Goal: Task Accomplishment & Management: Complete application form

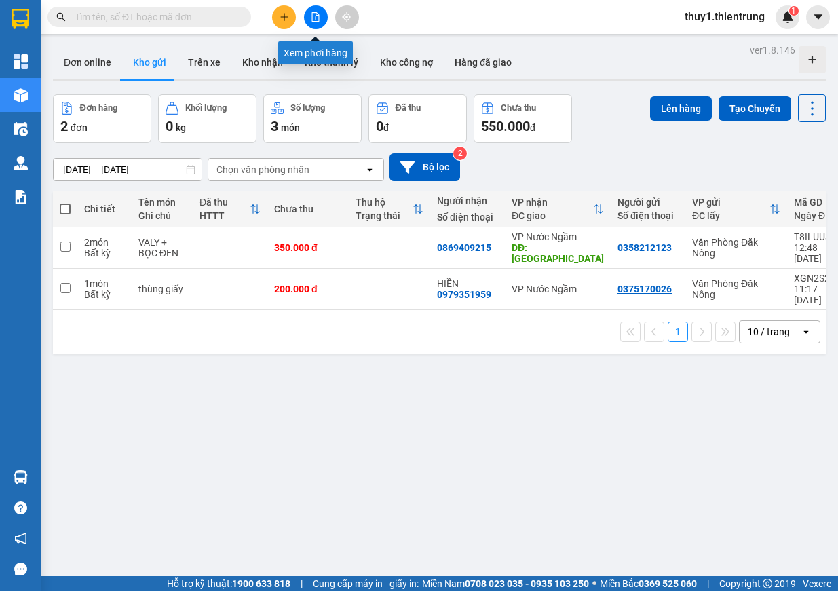
click at [314, 20] on icon "file-add" at bounding box center [315, 16] width 9 height 9
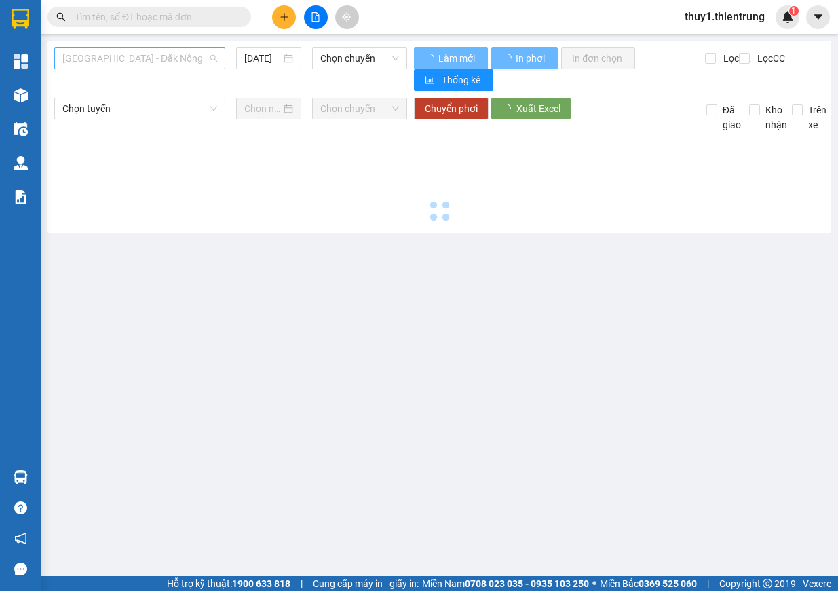
click at [148, 66] on span "[GEOGRAPHIC_DATA] - Đăk Nông" at bounding box center [139, 58] width 155 height 20
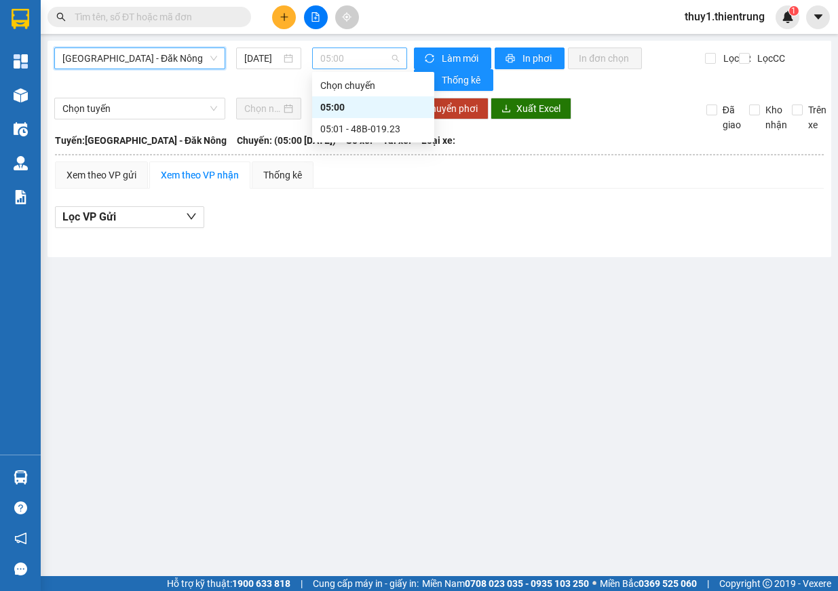
click at [361, 54] on span "05:00" at bounding box center [359, 58] width 79 height 20
click at [370, 130] on div "05:01 - 48B-019.23" at bounding box center [373, 128] width 106 height 15
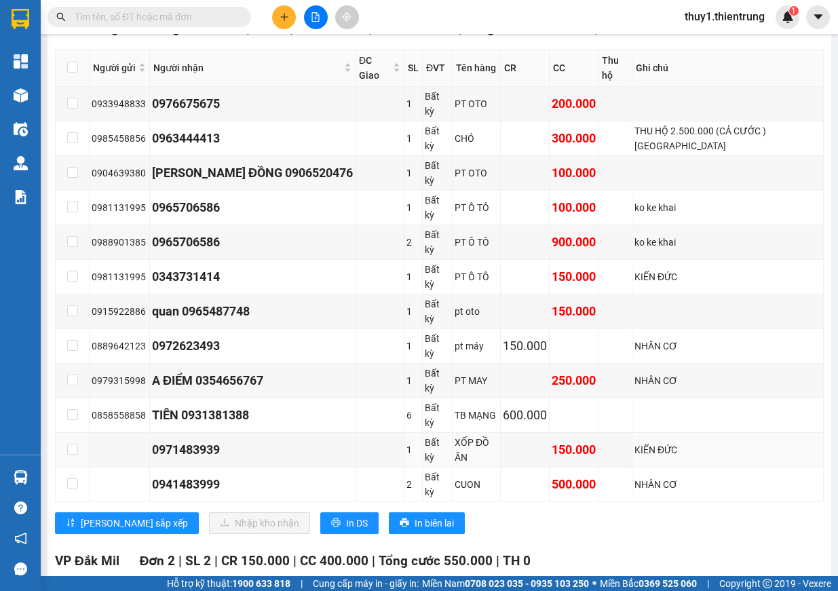
scroll to position [611, 0]
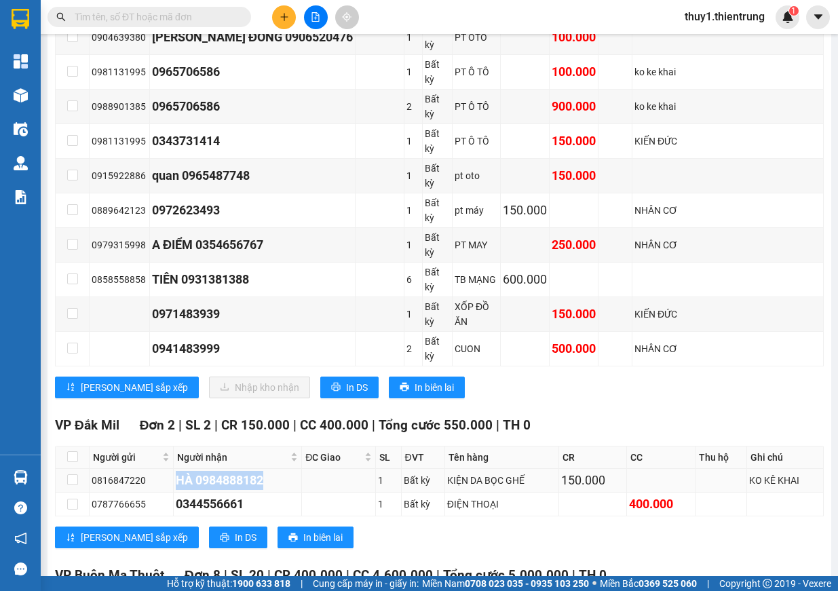
drag, startPoint x: 179, startPoint y: 338, endPoint x: 284, endPoint y: 334, distance: 104.6
click at [284, 471] on div "HÀ 0984888182" at bounding box center [237, 480] width 123 height 19
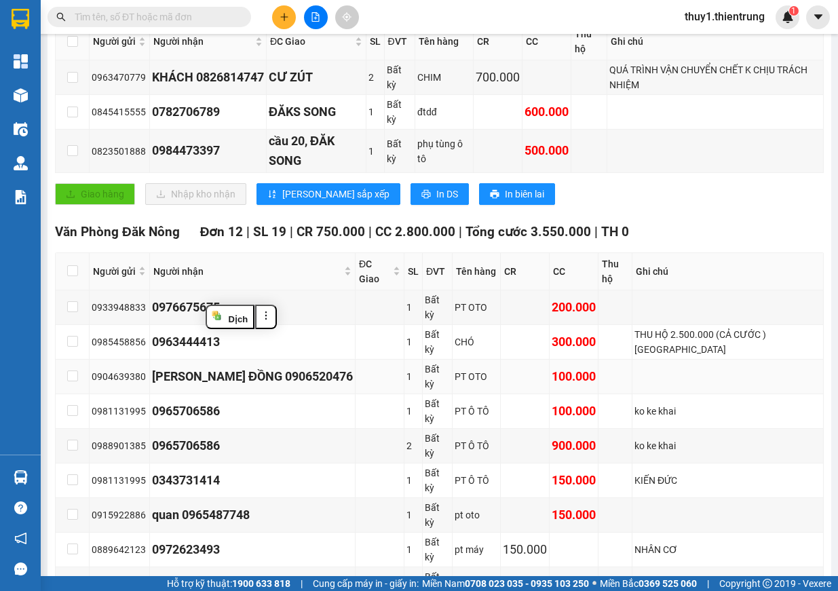
scroll to position [0, 0]
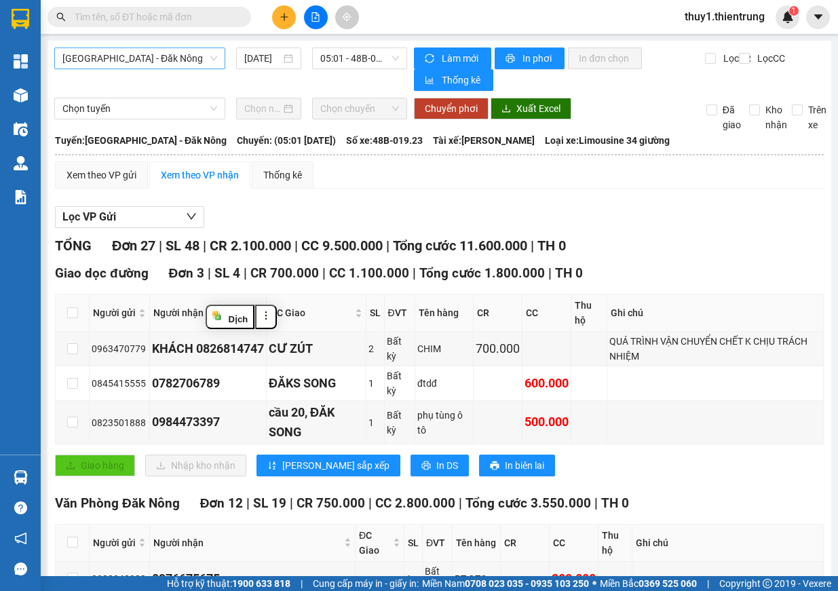
click at [145, 66] on span "[GEOGRAPHIC_DATA] - Đăk Nông" at bounding box center [139, 58] width 155 height 20
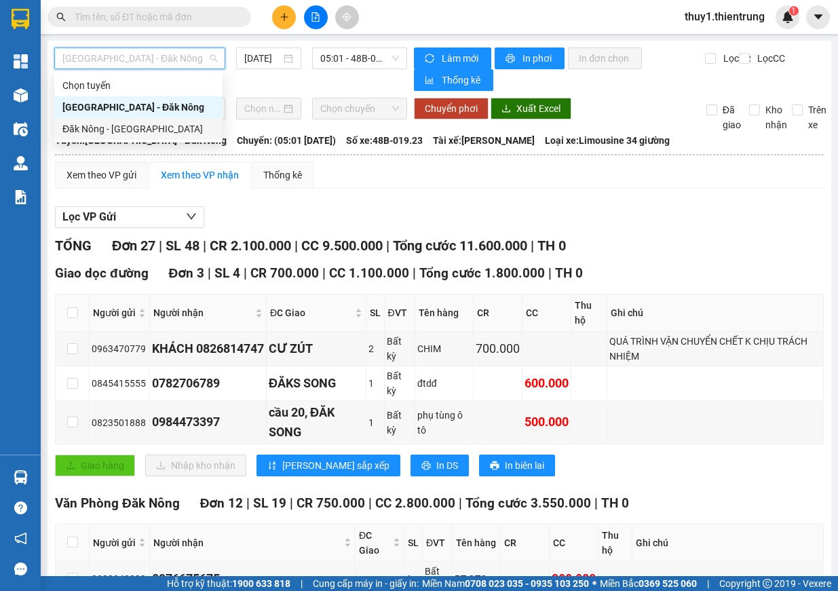
click at [139, 130] on div "Đăk Nông - [GEOGRAPHIC_DATA]" at bounding box center [138, 128] width 152 height 15
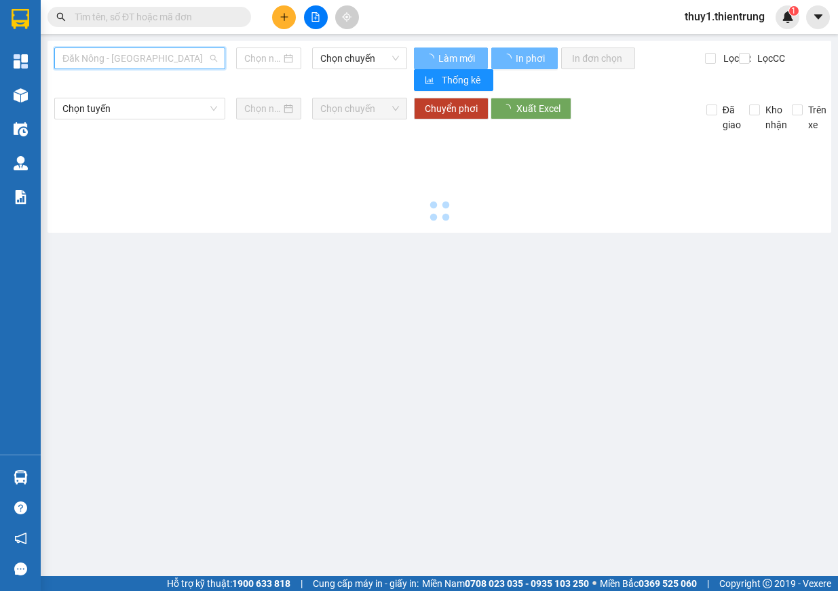
drag, startPoint x: 101, startPoint y: 58, endPoint x: 103, endPoint y: 80, distance: 22.5
click at [103, 58] on span "Đăk Nông - [GEOGRAPHIC_DATA]" at bounding box center [139, 58] width 155 height 20
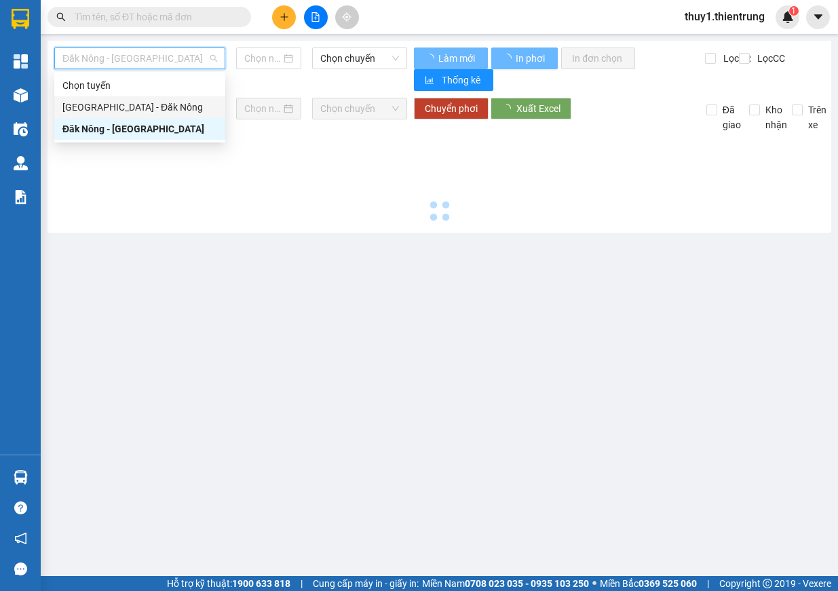
click at [97, 107] on div "[GEOGRAPHIC_DATA] - Đăk Nông" at bounding box center [139, 107] width 155 height 15
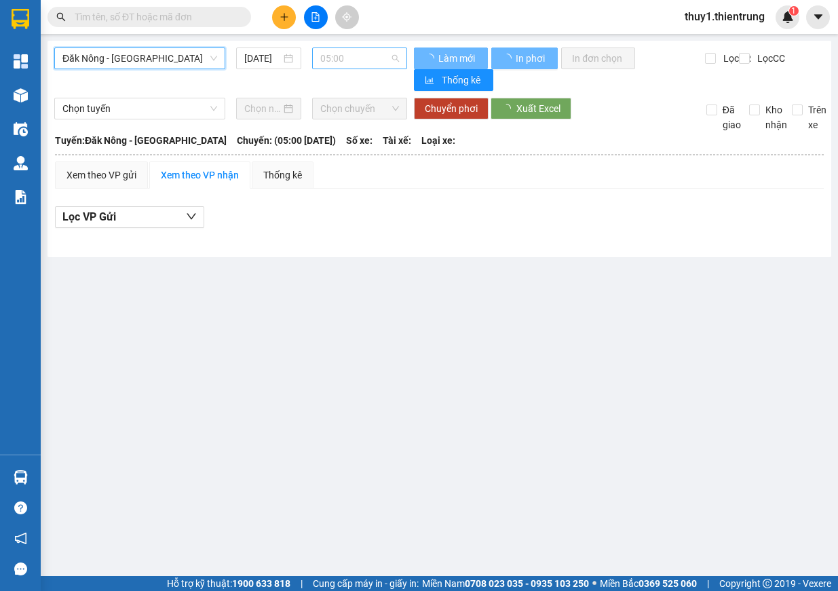
click at [364, 53] on span "05:00" at bounding box center [359, 58] width 79 height 20
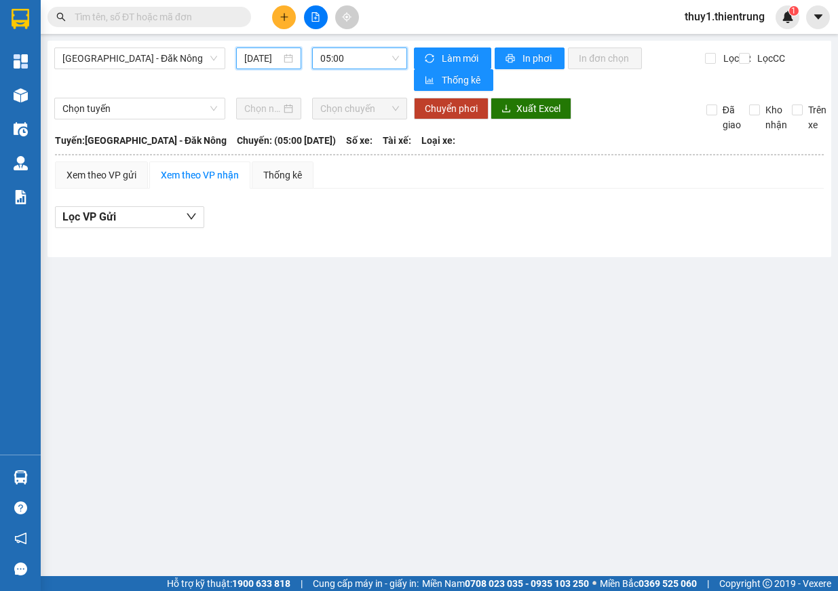
click at [263, 58] on input "[DATE]" at bounding box center [262, 58] width 37 height 15
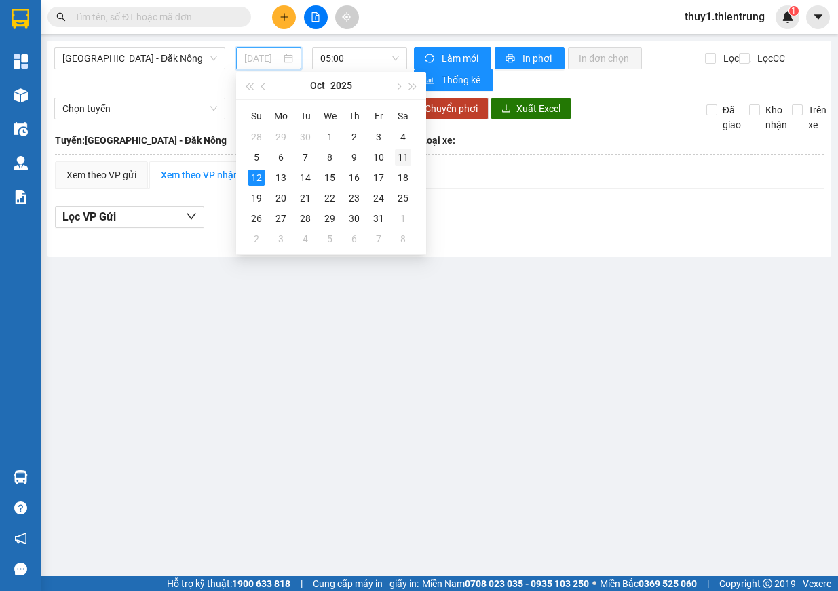
click at [399, 151] on div "11" at bounding box center [403, 157] width 16 height 16
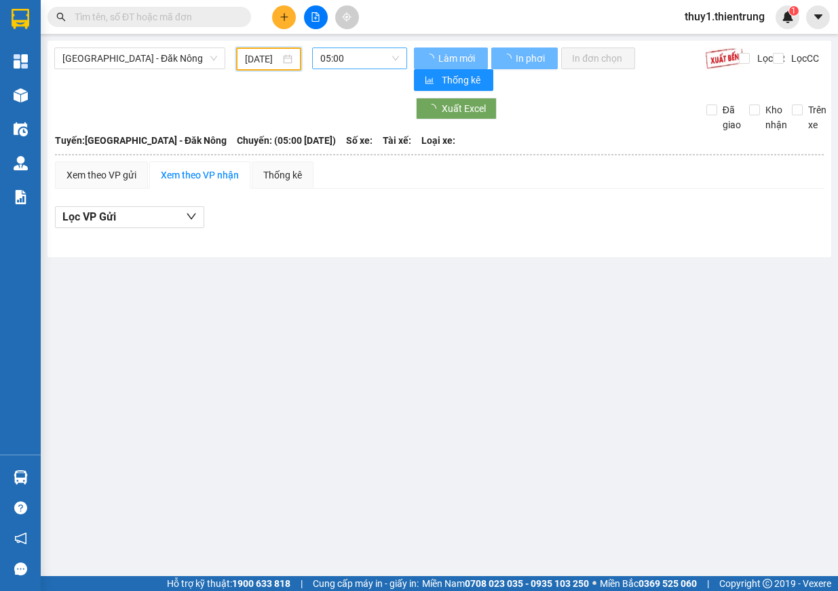
click at [383, 55] on span "05:00" at bounding box center [359, 58] width 79 height 20
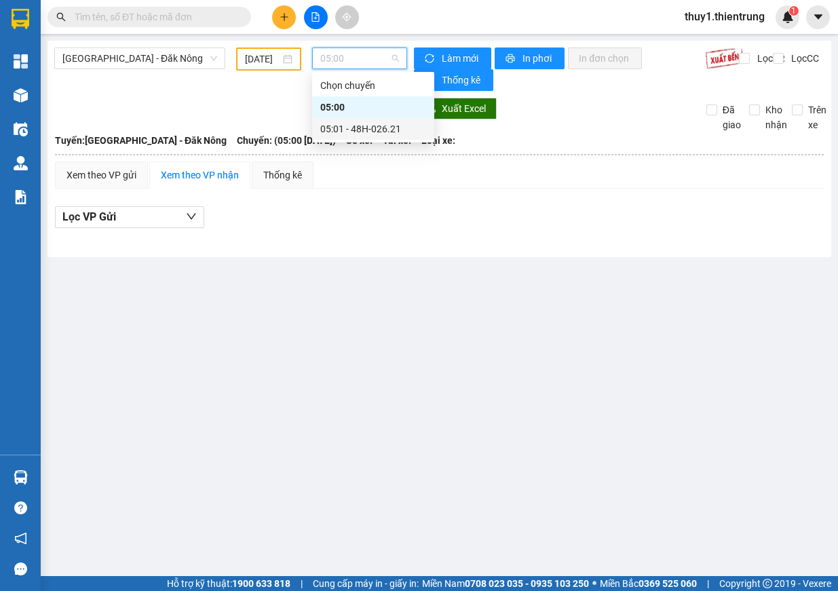
click at [381, 128] on div "05:01 - 48H-026.21" at bounding box center [373, 128] width 106 height 15
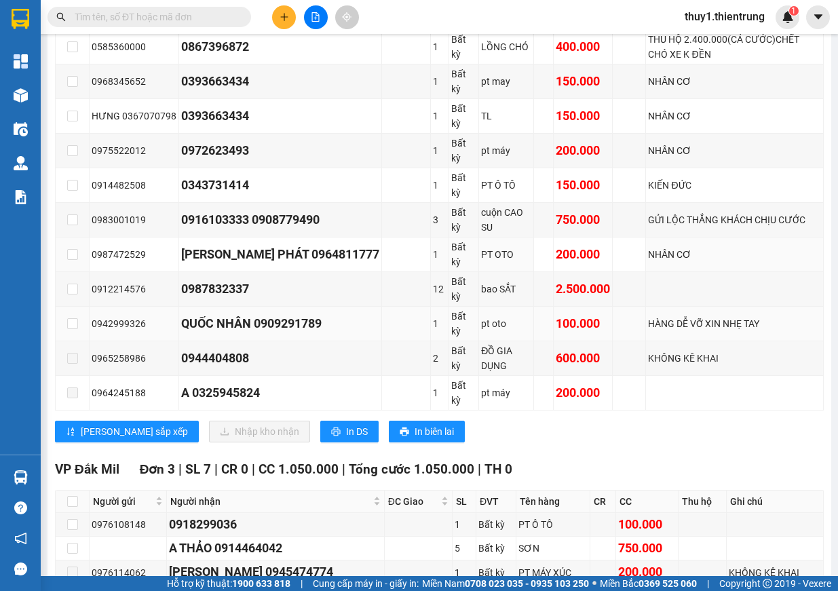
scroll to position [579, 0]
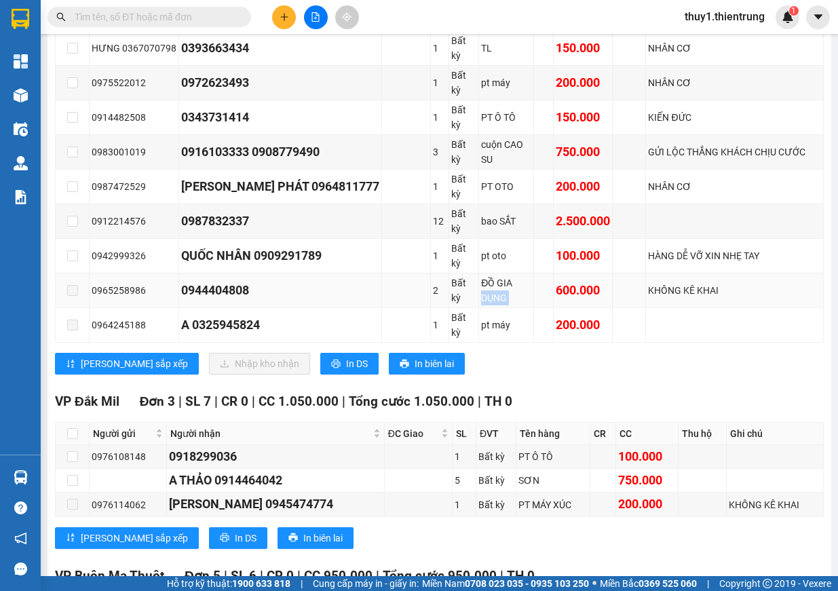
drag, startPoint x: 474, startPoint y: 289, endPoint x: 524, endPoint y: 284, distance: 49.8
click at [524, 284] on tr "0965258986 0944404808 2 Bất kỳ ĐỒ GIA DỤNG 600.000 KHÔNG KÊ KHAI" at bounding box center [440, 290] width 768 height 35
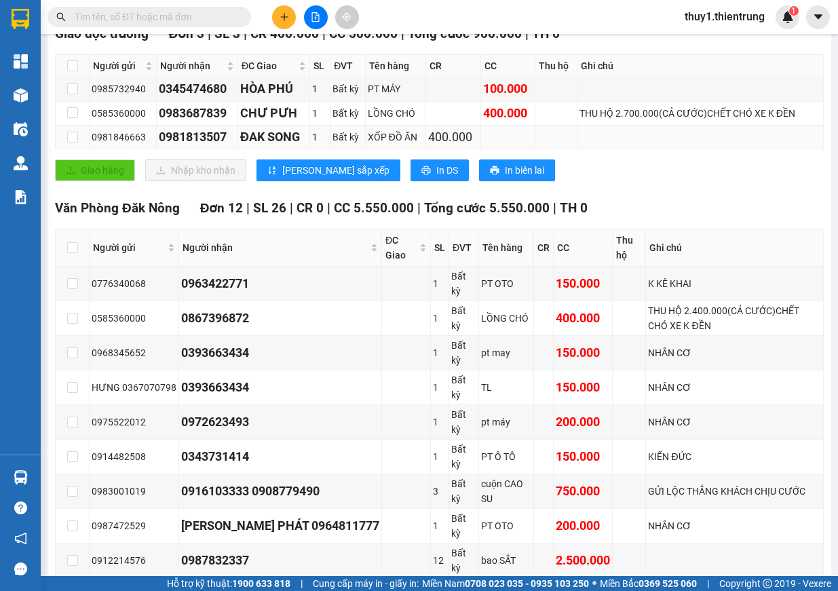
scroll to position [0, 0]
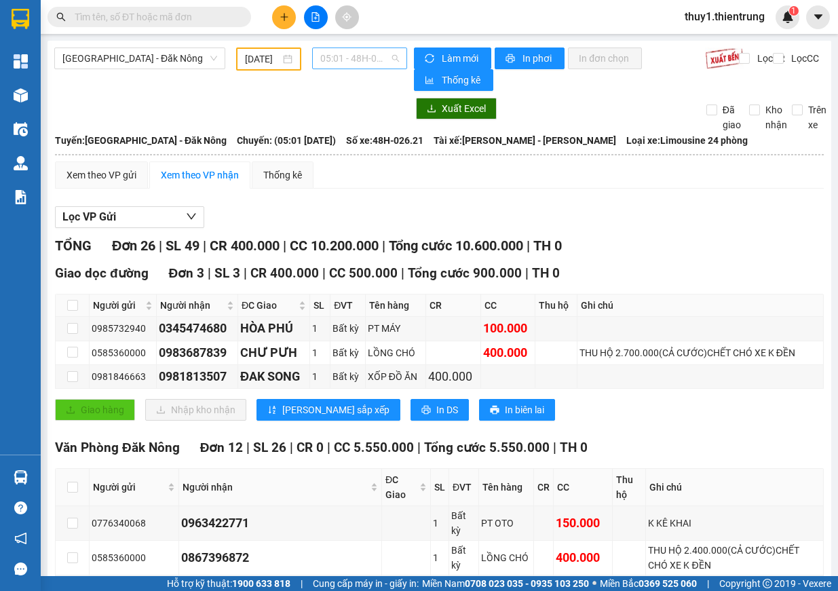
click at [350, 54] on span "05:01 - 48H-026.21" at bounding box center [359, 58] width 79 height 20
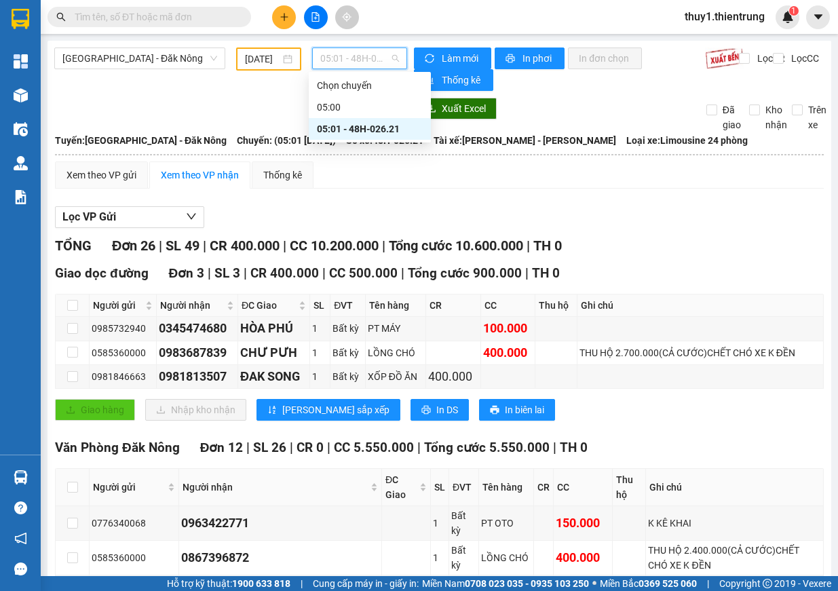
click at [268, 59] on input "[DATE]" at bounding box center [262, 59] width 35 height 15
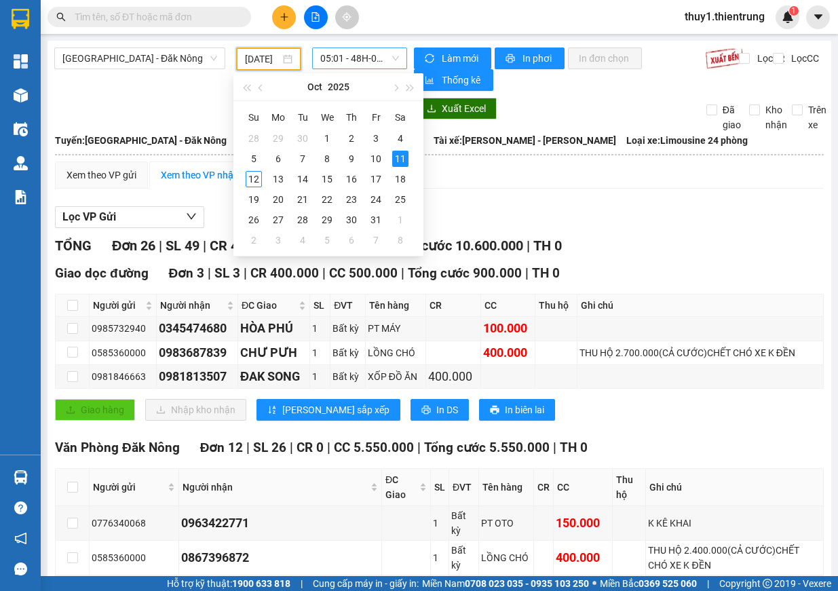
click at [379, 59] on span "05:01 - 48H-026.21" at bounding box center [359, 58] width 79 height 20
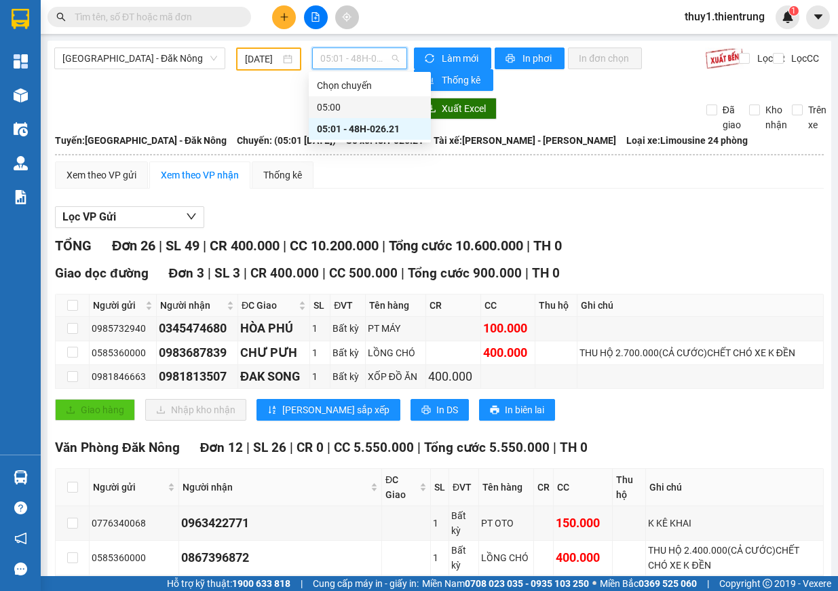
click at [363, 115] on div "05:00" at bounding box center [370, 107] width 122 height 22
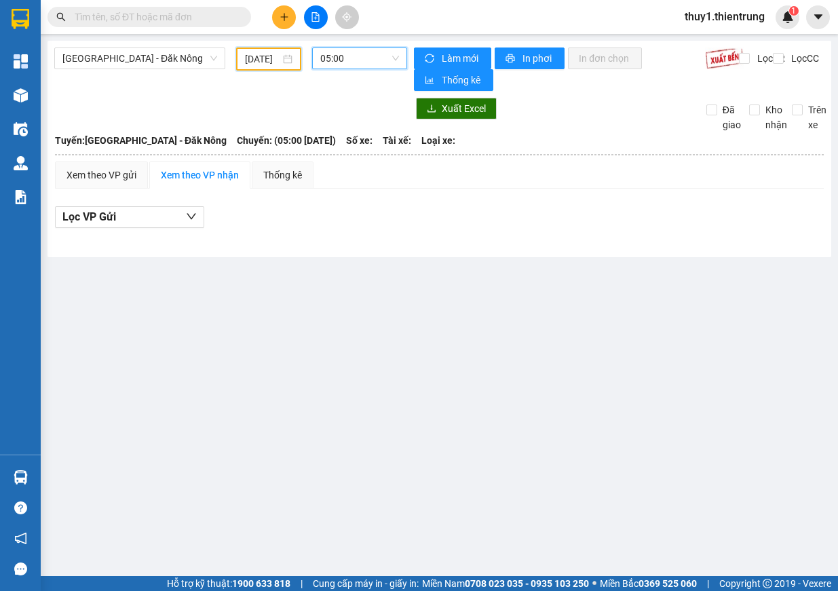
click at [254, 55] on input "[DATE]" at bounding box center [262, 59] width 35 height 15
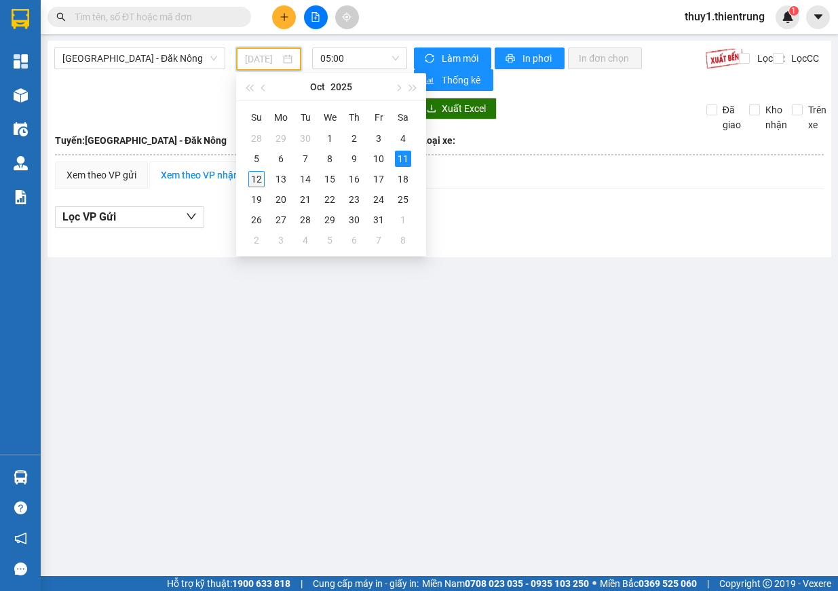
click at [261, 177] on div "12" at bounding box center [256, 179] width 16 height 16
type input "[DATE]"
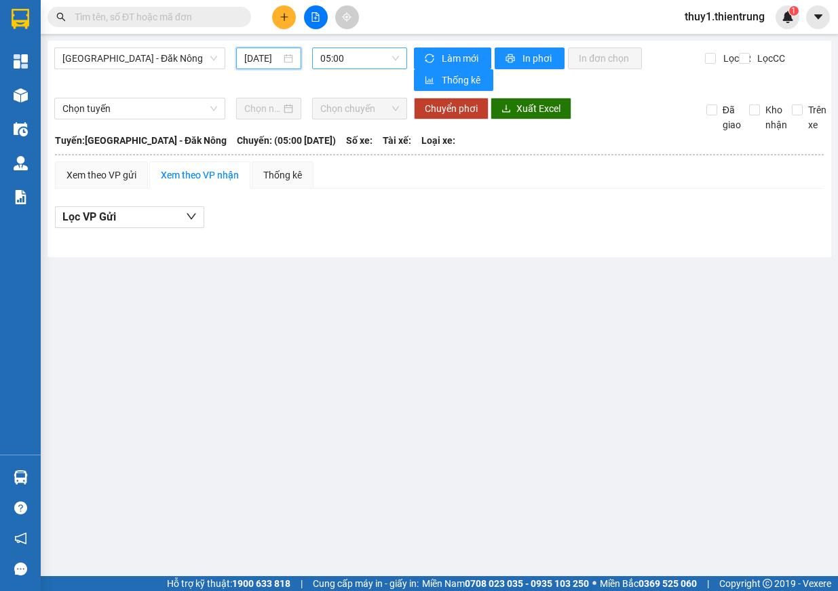
click at [366, 58] on span "05:00" at bounding box center [359, 58] width 79 height 20
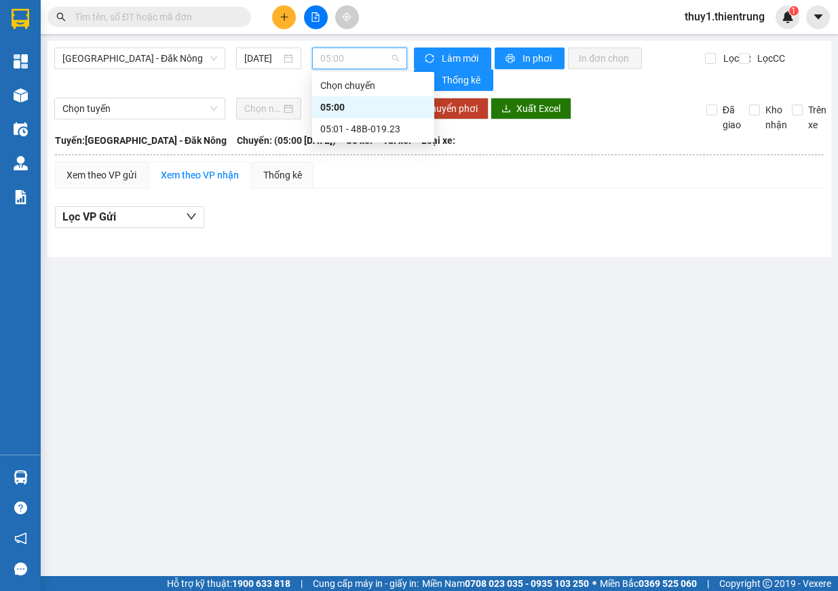
click at [354, 109] on div "05:00" at bounding box center [373, 107] width 106 height 15
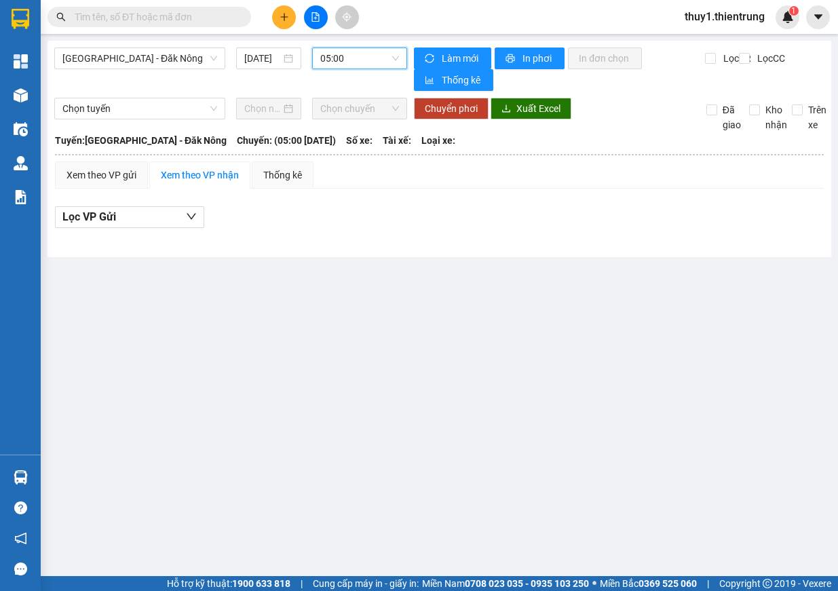
click at [372, 57] on span "05:00" at bounding box center [359, 58] width 79 height 20
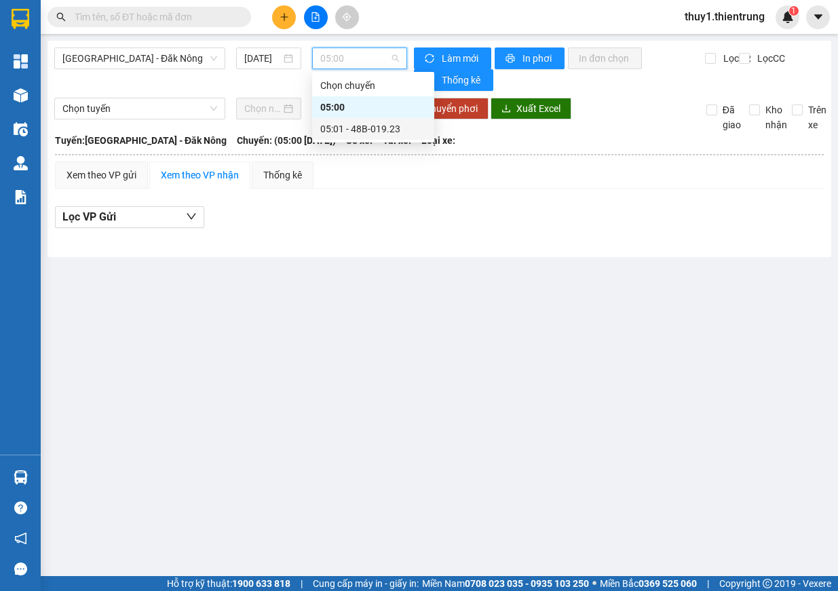
click at [389, 127] on div "05:01 - 48B-019.23" at bounding box center [373, 128] width 106 height 15
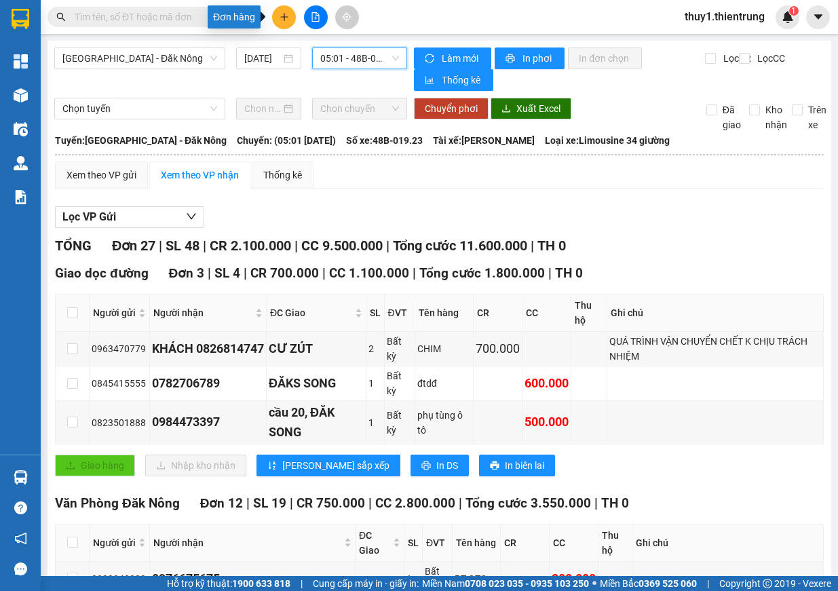
click at [288, 16] on icon "plus" at bounding box center [284, 16] width 9 height 9
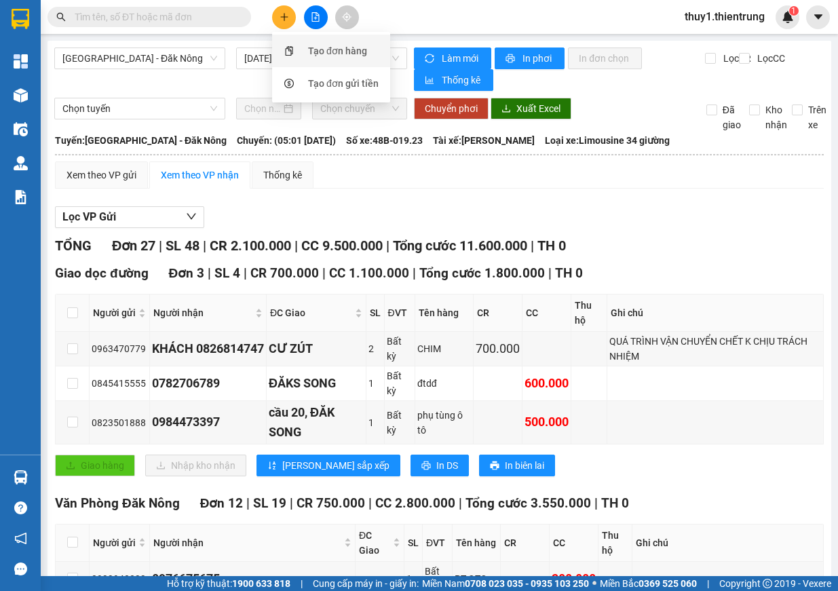
drag, startPoint x: 301, startPoint y: 50, endPoint x: 324, endPoint y: 60, distance: 25.2
click at [302, 50] on div "Tạo đơn hàng" at bounding box center [331, 51] width 102 height 26
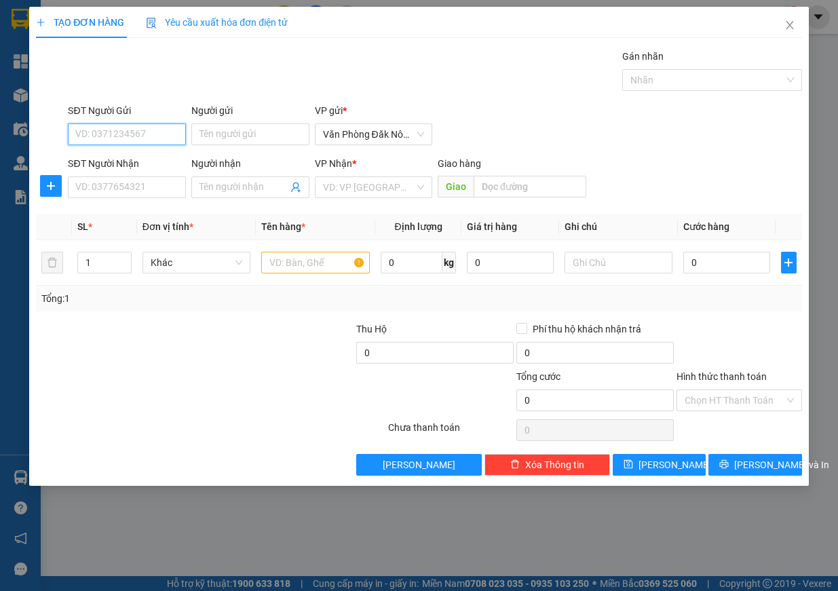
click at [142, 137] on input "SĐT Người Gửi" at bounding box center [127, 134] width 118 height 22
type input "0973822267"
click at [124, 164] on div "0973822267" at bounding box center [127, 161] width 102 height 15
type input "0942947899"
type input "a"
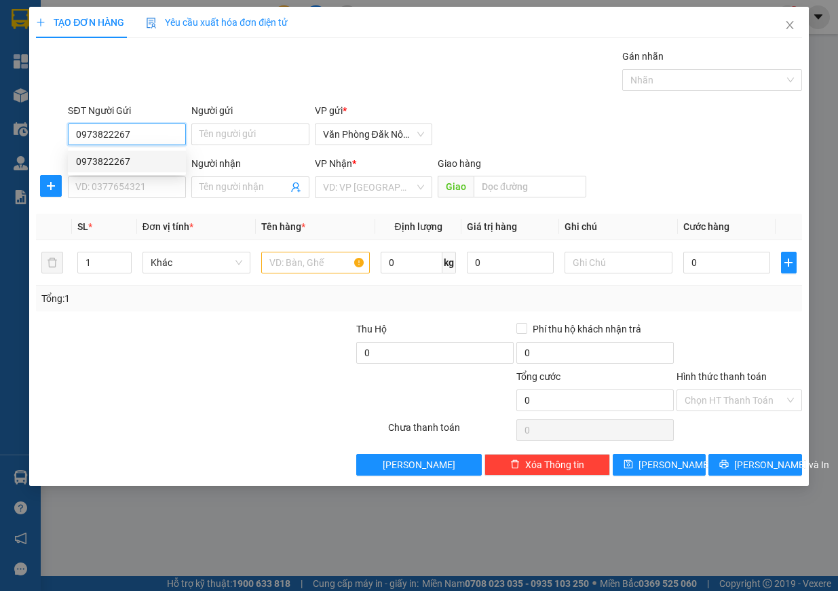
type input "cẩm xuyên"
type input "100.000"
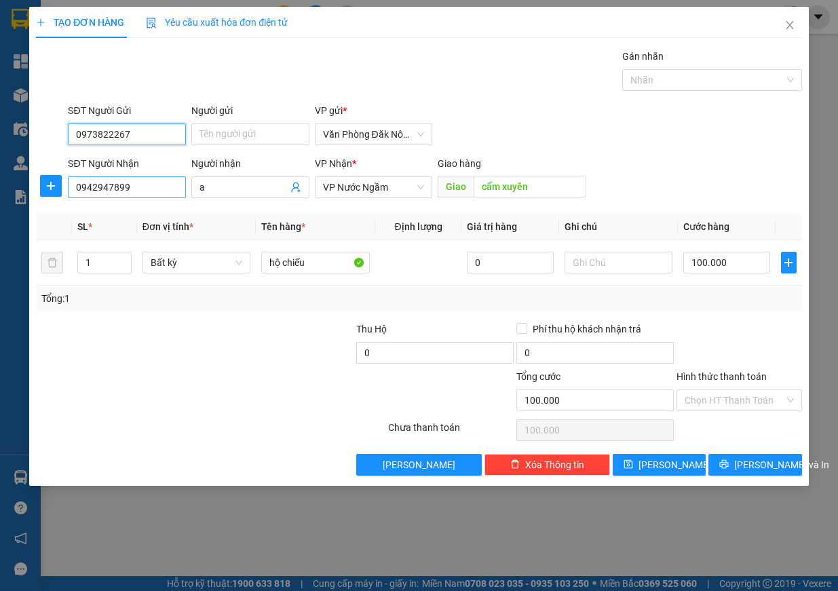
type input "0973822267"
click at [117, 184] on input "0942947899" at bounding box center [127, 187] width 118 height 22
type input "0344276088"
click at [530, 185] on input "cẩm xuyên" at bounding box center [530, 187] width 113 height 22
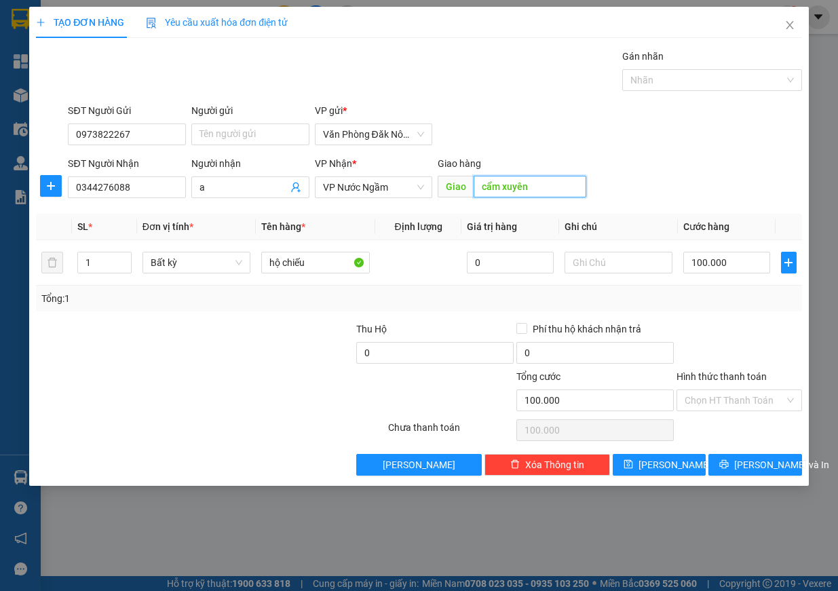
click at [530, 185] on input "cẩm xuyên" at bounding box center [530, 187] width 113 height 22
type input "thanh hoá"
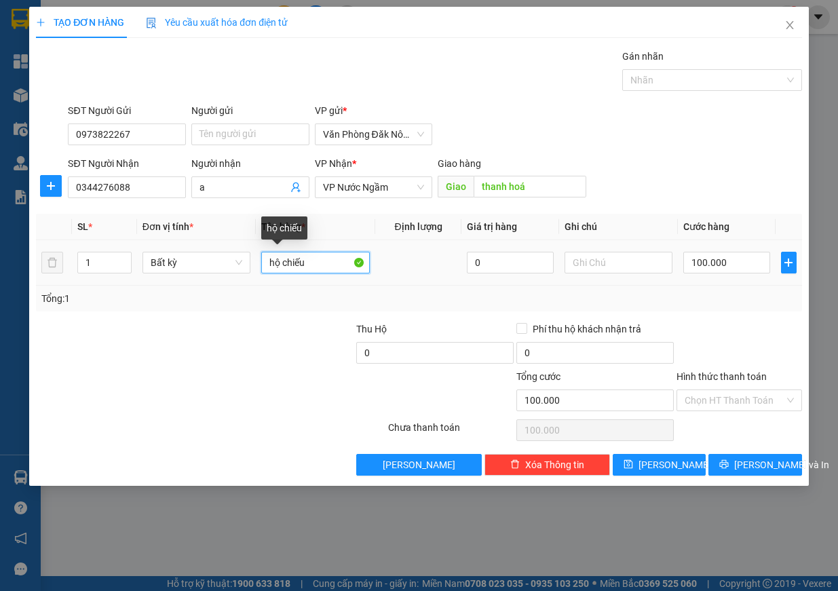
click at [296, 259] on input "hộ chiếu" at bounding box center [315, 263] width 109 height 22
type input "bao"
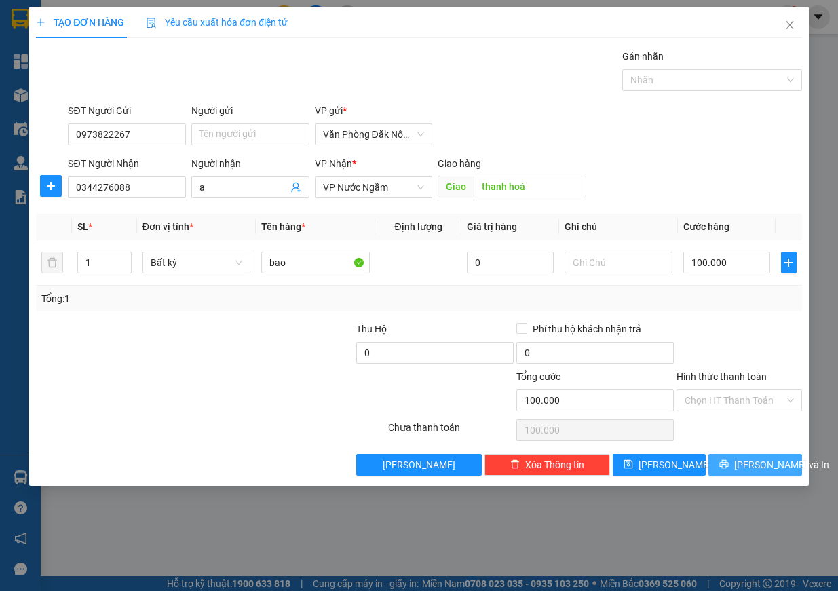
click at [747, 463] on span "[PERSON_NAME] và In" at bounding box center [781, 464] width 95 height 15
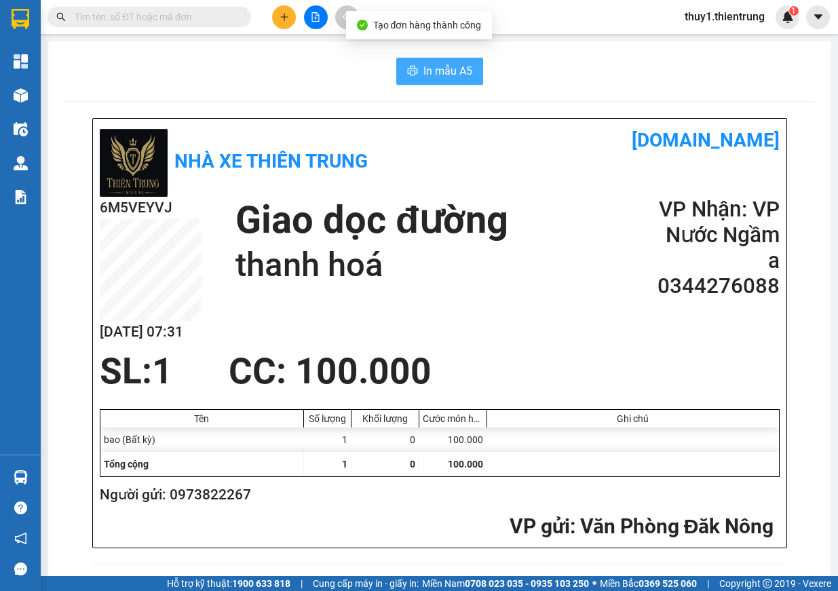
click at [423, 64] on span "In mẫu A5" at bounding box center [447, 70] width 49 height 17
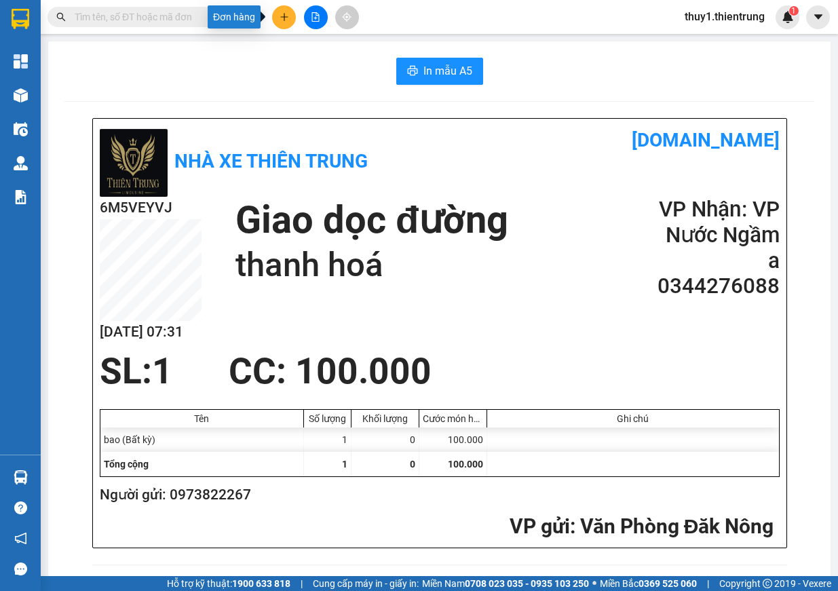
drag, startPoint x: 284, startPoint y: 24, endPoint x: 290, endPoint y: 39, distance: 15.5
click at [284, 26] on button at bounding box center [284, 17] width 24 height 24
click at [311, 49] on div "Tạo đơn hàng" at bounding box center [337, 50] width 59 height 15
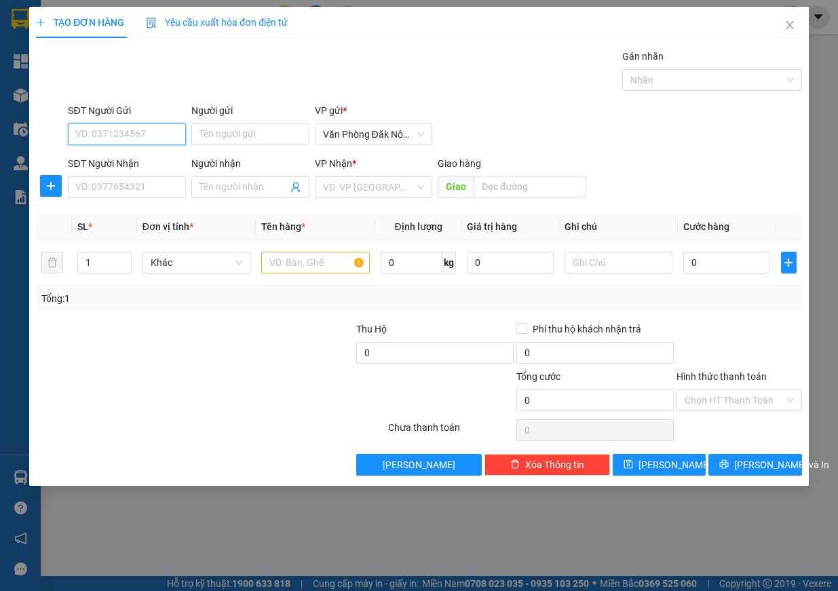
click at [132, 132] on input "SĐT Người Gửi" at bounding box center [127, 134] width 118 height 22
type input "0"
type input "0833886679"
click at [131, 157] on div "0833886679" at bounding box center [127, 161] width 102 height 15
type input "0988941029"
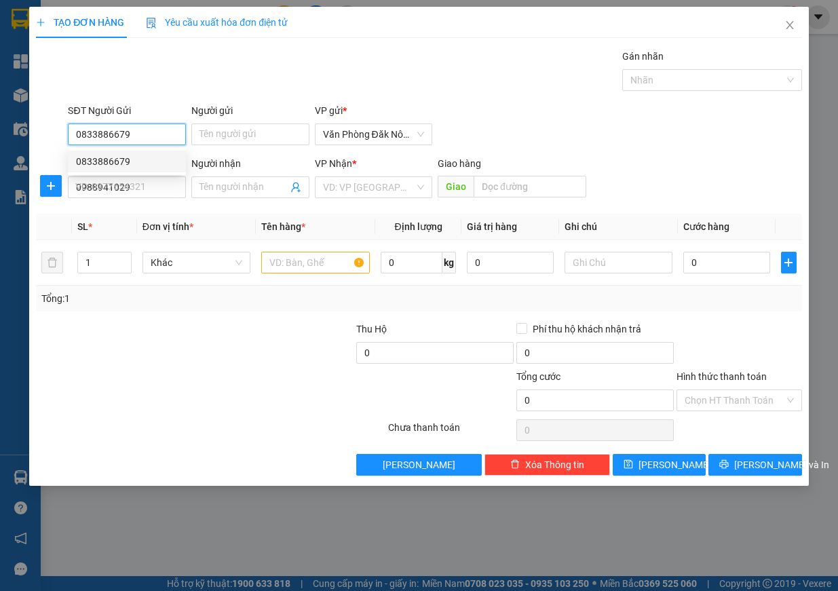
type input "150.000"
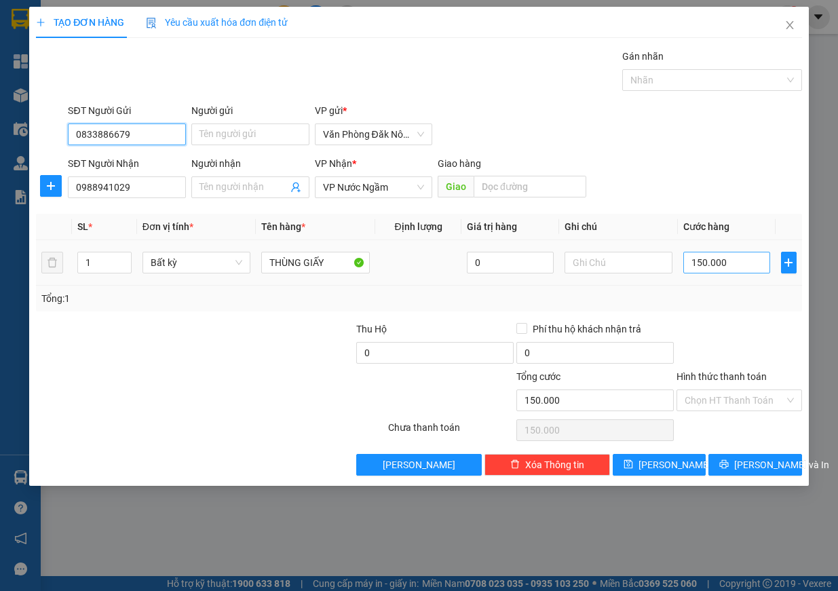
type input "0833886679"
click at [712, 261] on input "150.000" at bounding box center [726, 263] width 87 height 22
type input "3"
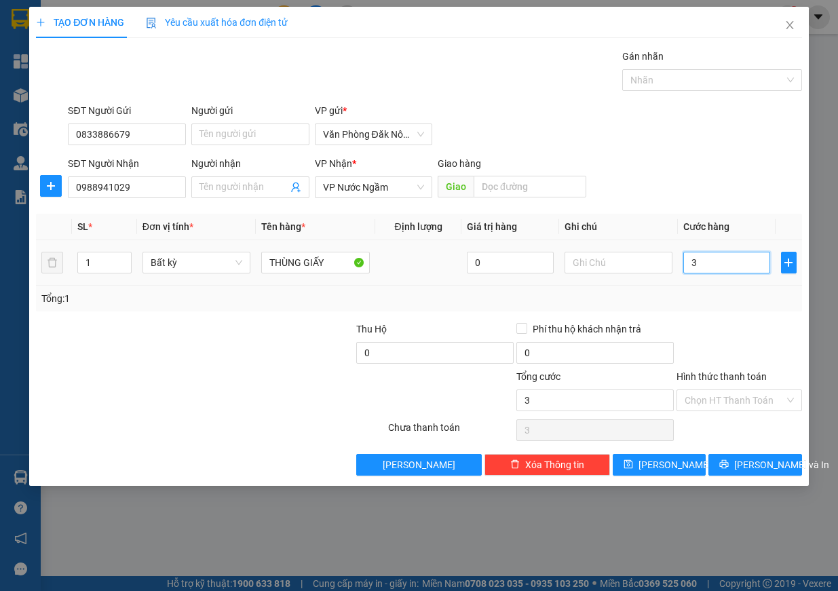
type input "30"
type input "300"
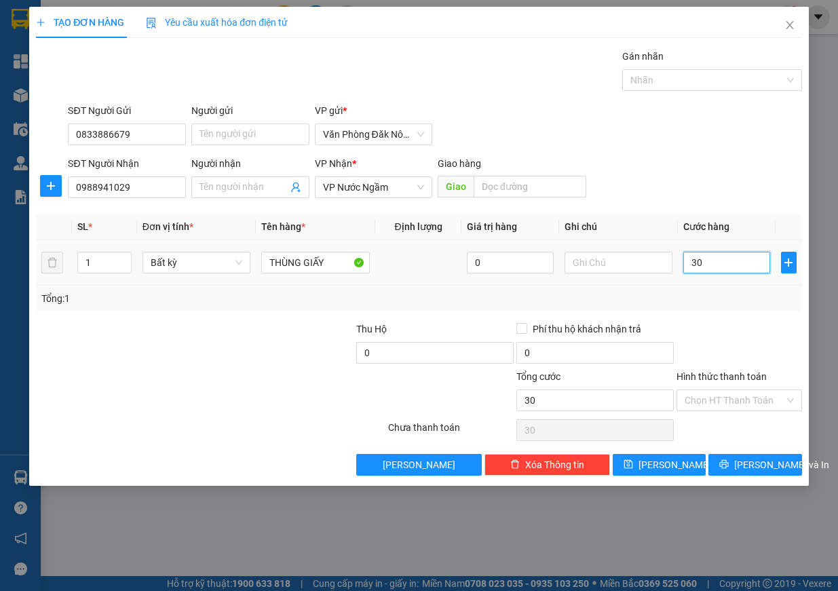
type input "300"
type input "3.000"
type input "30.000"
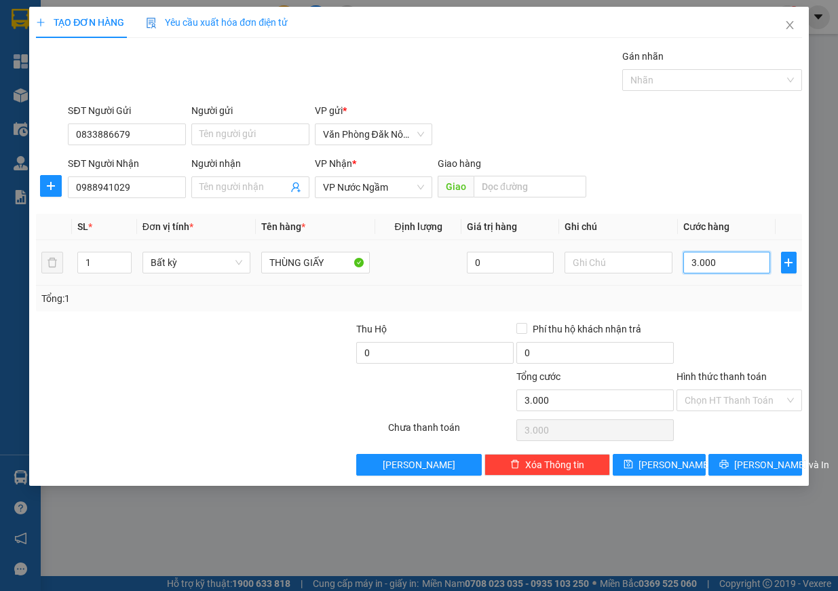
type input "30.000"
type input "300.000"
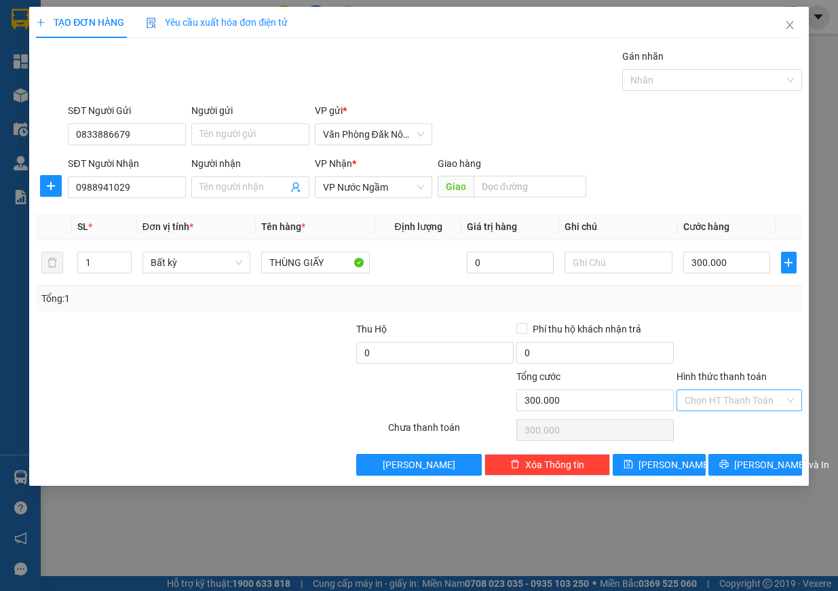
click at [753, 402] on input "Hình thức thanh toán" at bounding box center [735, 400] width 100 height 20
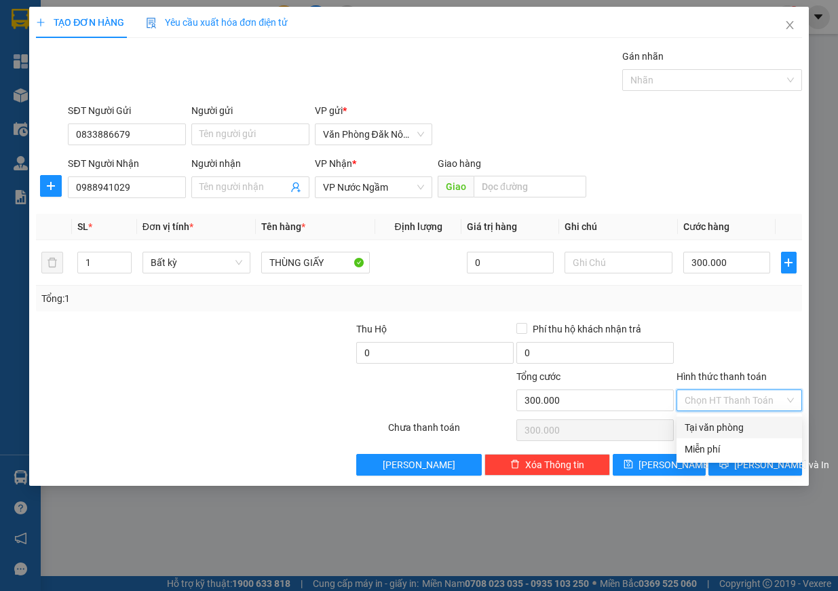
click at [740, 432] on div "Tại văn phòng" at bounding box center [739, 427] width 109 height 15
type input "0"
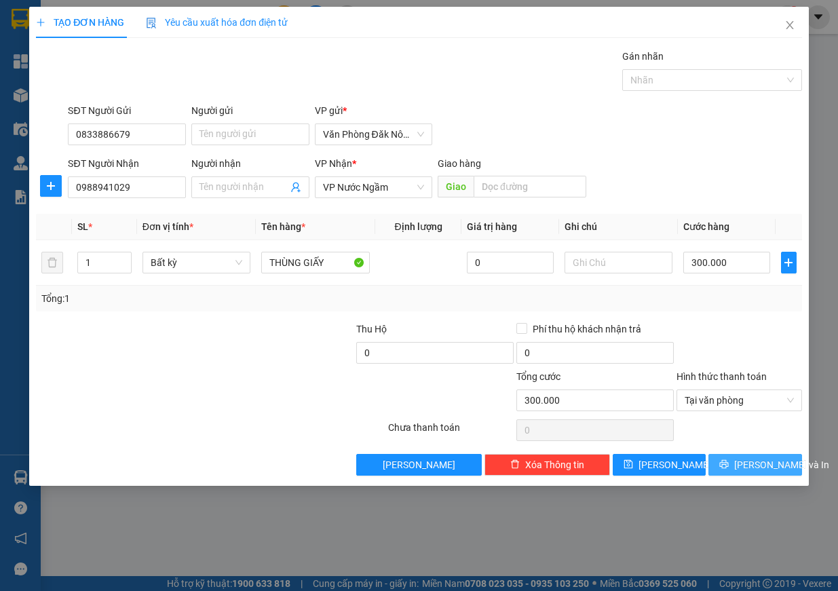
click at [774, 470] on span "[PERSON_NAME] và In" at bounding box center [781, 464] width 95 height 15
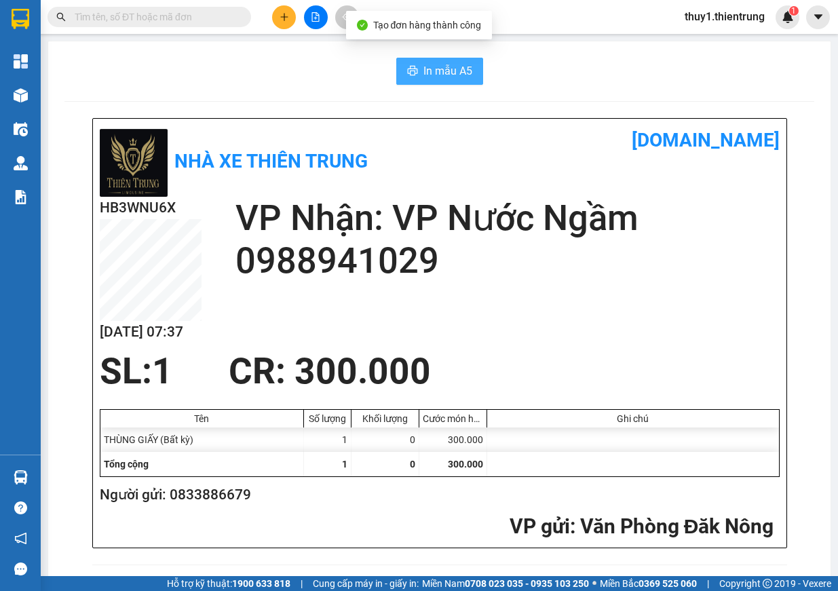
click at [456, 64] on span "In mẫu A5" at bounding box center [447, 70] width 49 height 17
click at [149, 16] on input "text" at bounding box center [155, 16] width 160 height 15
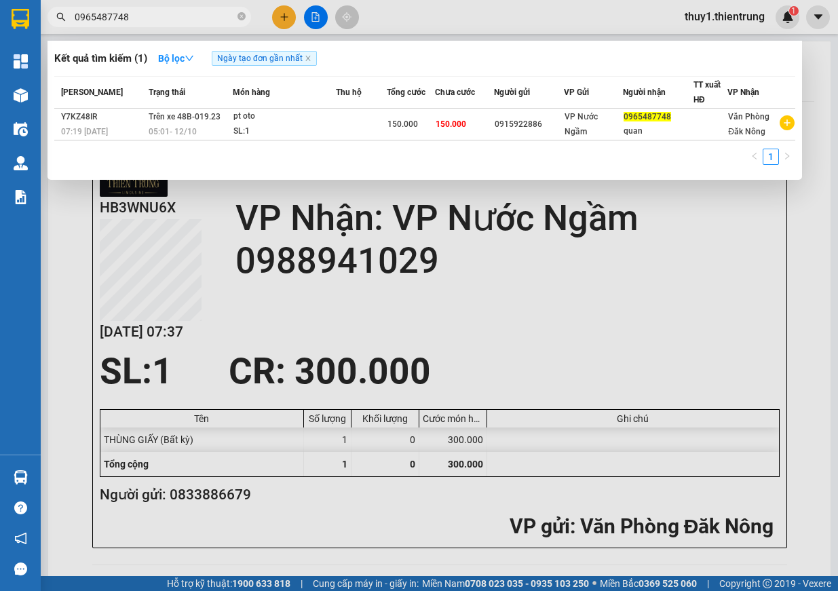
type input "0965487748"
click at [316, 17] on div at bounding box center [419, 295] width 838 height 591
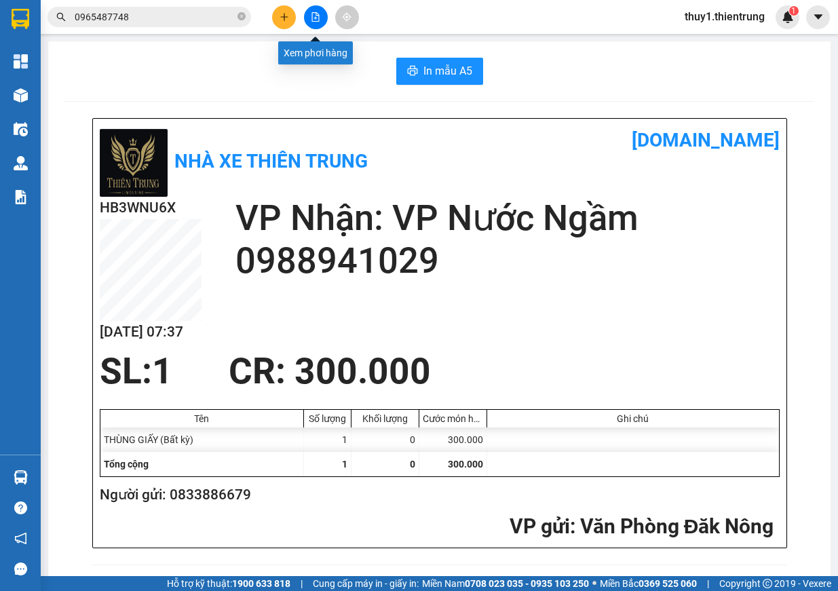
click at [318, 24] on button at bounding box center [316, 17] width 24 height 24
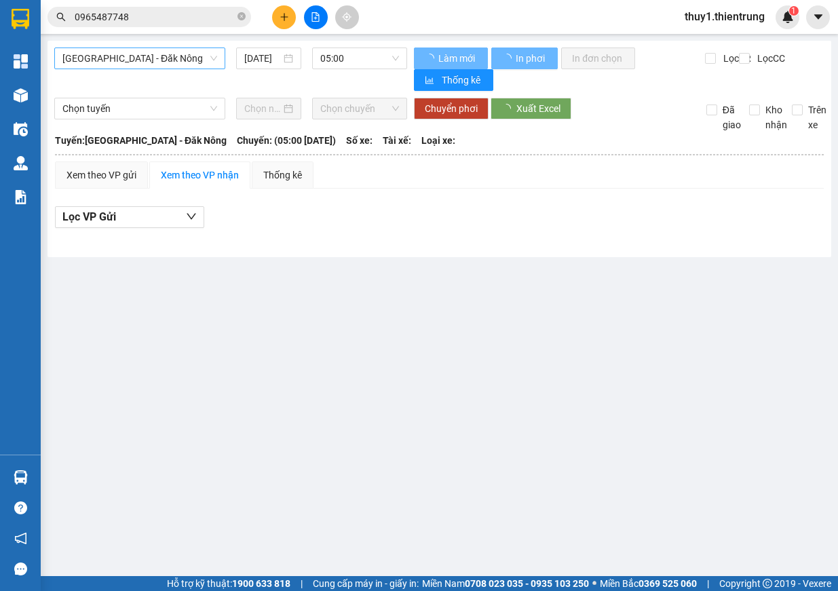
click at [163, 58] on span "[GEOGRAPHIC_DATA] - Đăk Nông" at bounding box center [139, 58] width 155 height 20
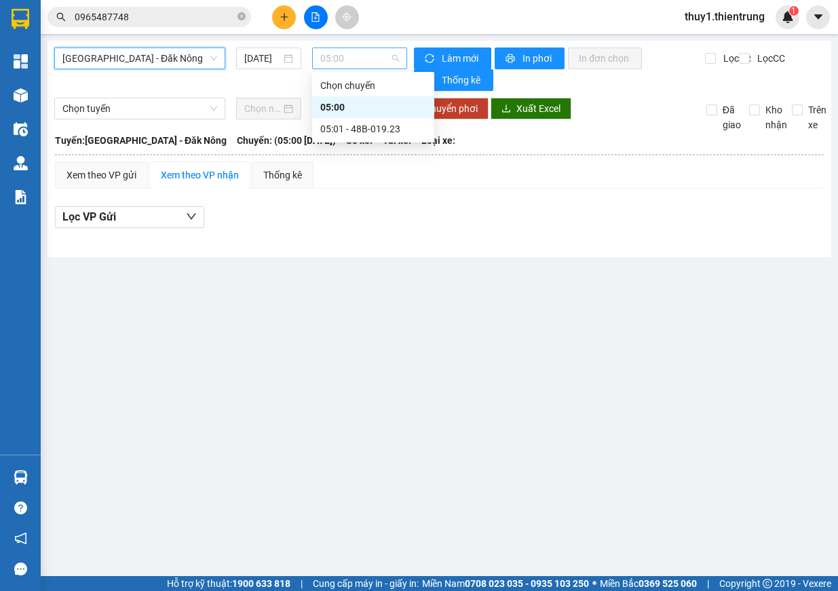
click at [368, 54] on span "05:00" at bounding box center [359, 58] width 79 height 20
click at [370, 128] on div "05:01 - 48B-019.23" at bounding box center [373, 128] width 106 height 15
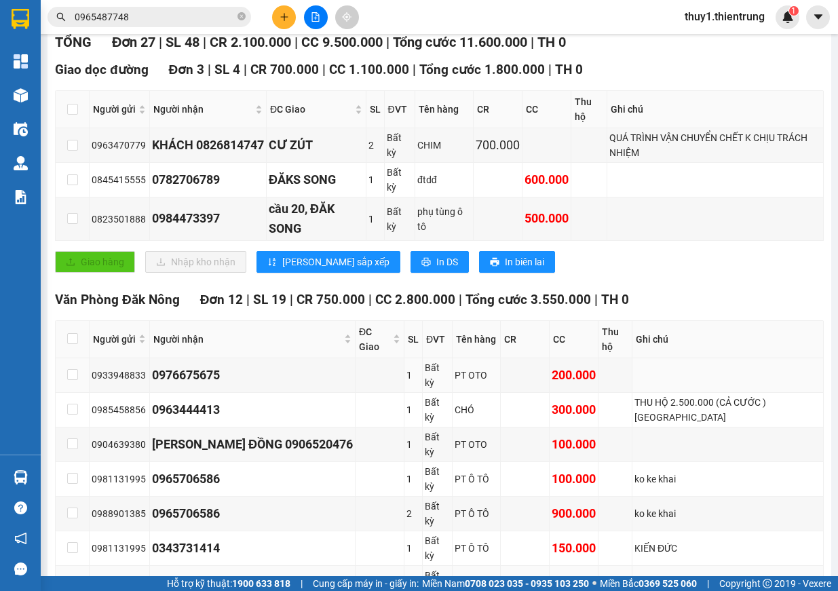
scroll to position [339, 0]
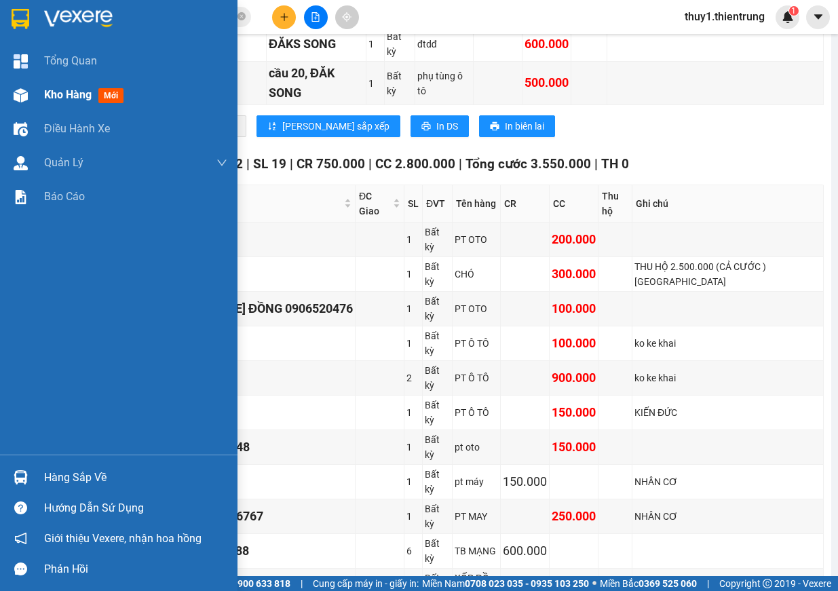
click at [10, 98] on div at bounding box center [21, 95] width 24 height 24
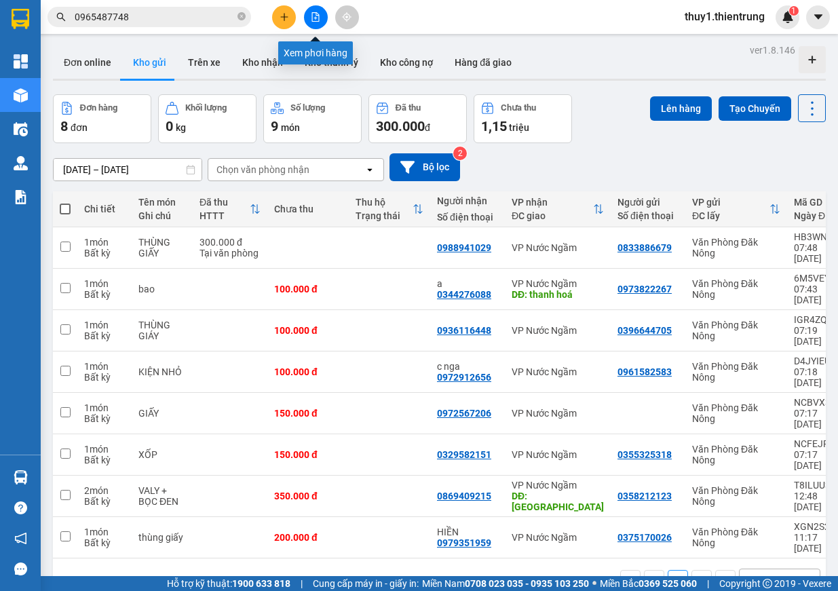
click at [323, 12] on button at bounding box center [316, 17] width 24 height 24
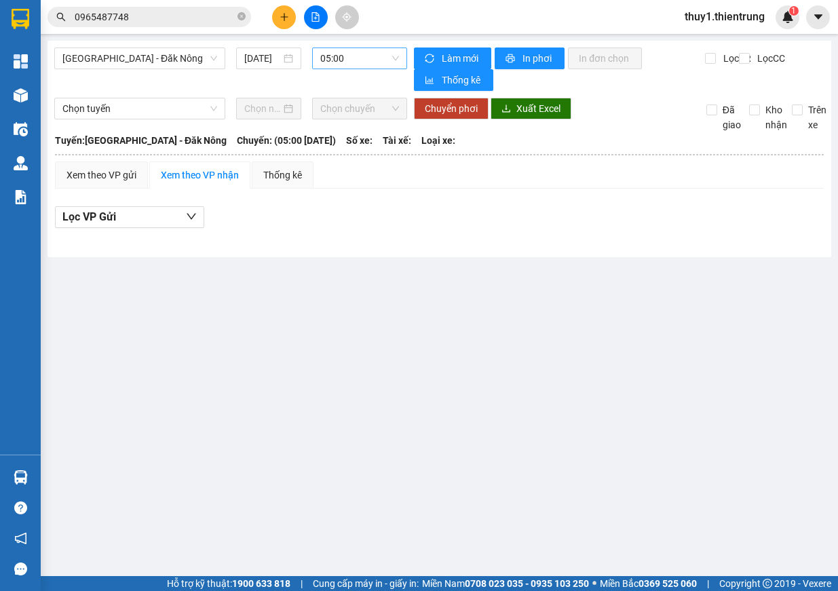
click at [369, 57] on span "05:00" at bounding box center [359, 58] width 79 height 20
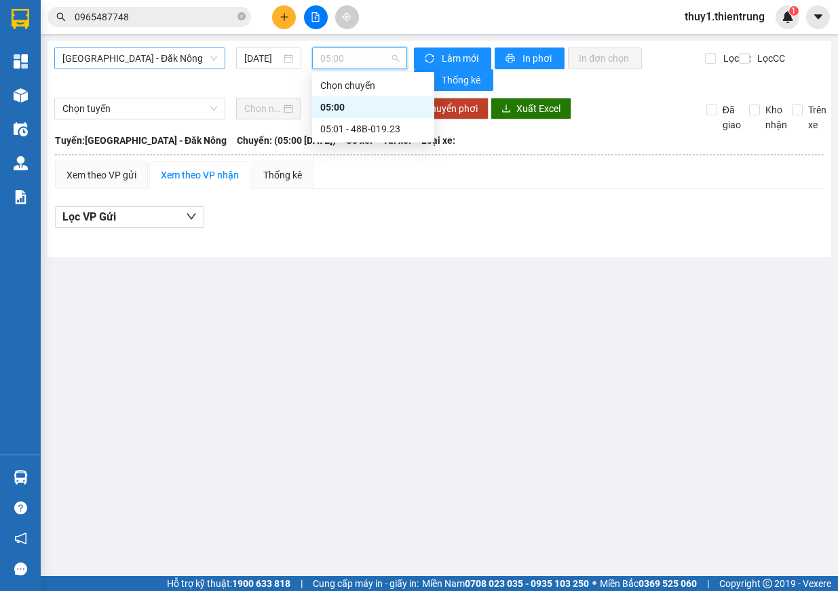
click at [145, 62] on span "[GEOGRAPHIC_DATA] - Đăk Nông" at bounding box center [139, 58] width 155 height 20
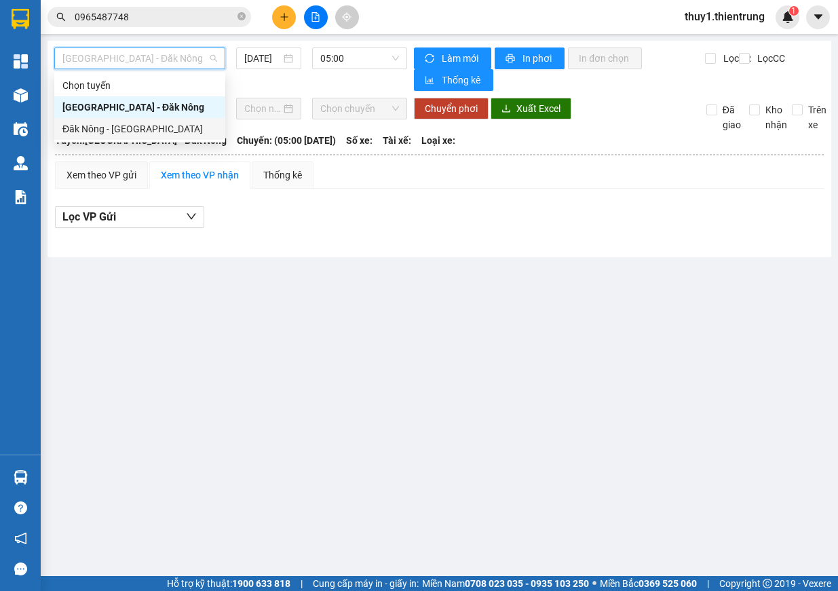
click at [105, 128] on div "Đăk Nông - [GEOGRAPHIC_DATA]" at bounding box center [139, 128] width 155 height 15
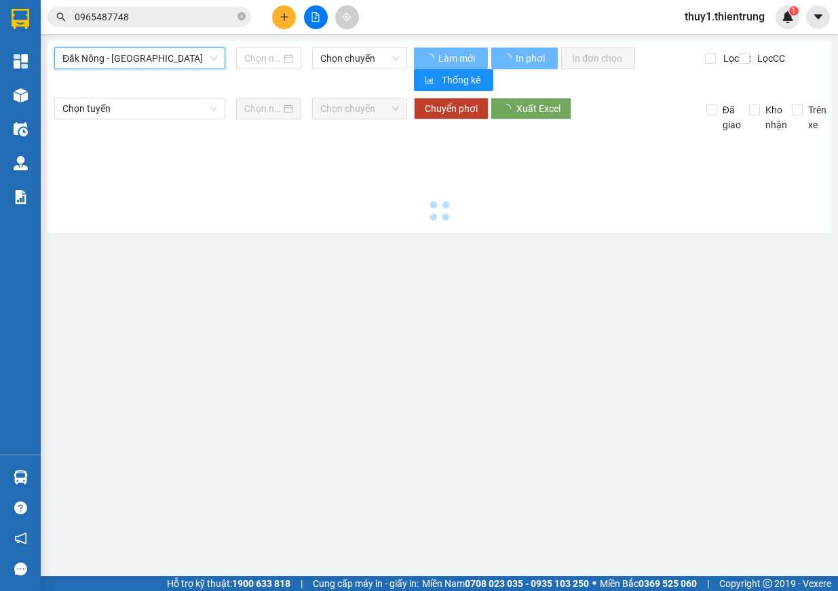
type input "[DATE]"
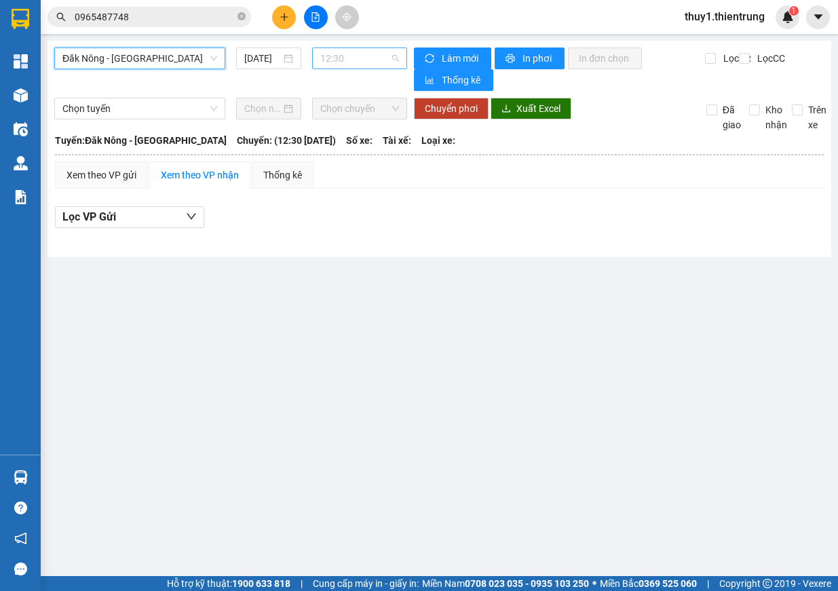
click at [359, 60] on span "12:30" at bounding box center [359, 58] width 79 height 20
drag, startPoint x: 180, startPoint y: 47, endPoint x: 180, endPoint y: 57, distance: 10.2
click at [180, 50] on div "Đăk Nông - [GEOGRAPHIC_DATA] [DATE] 12:30 Làm mới In phơi In đơn chọn Thống kê …" at bounding box center [439, 149] width 784 height 216
click at [180, 59] on span "Đăk Nông - [GEOGRAPHIC_DATA]" at bounding box center [139, 58] width 155 height 20
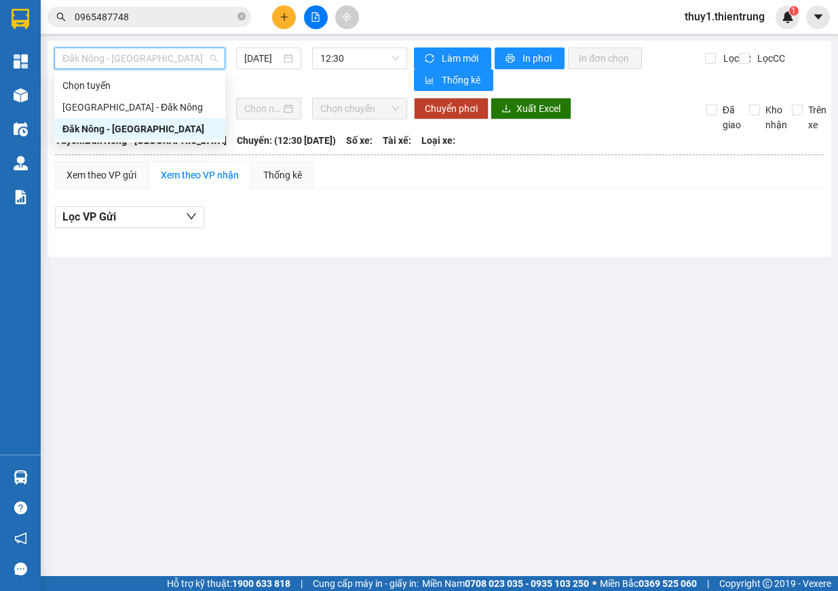
click at [142, 126] on div "Đăk Nông - [GEOGRAPHIC_DATA]" at bounding box center [139, 128] width 155 height 15
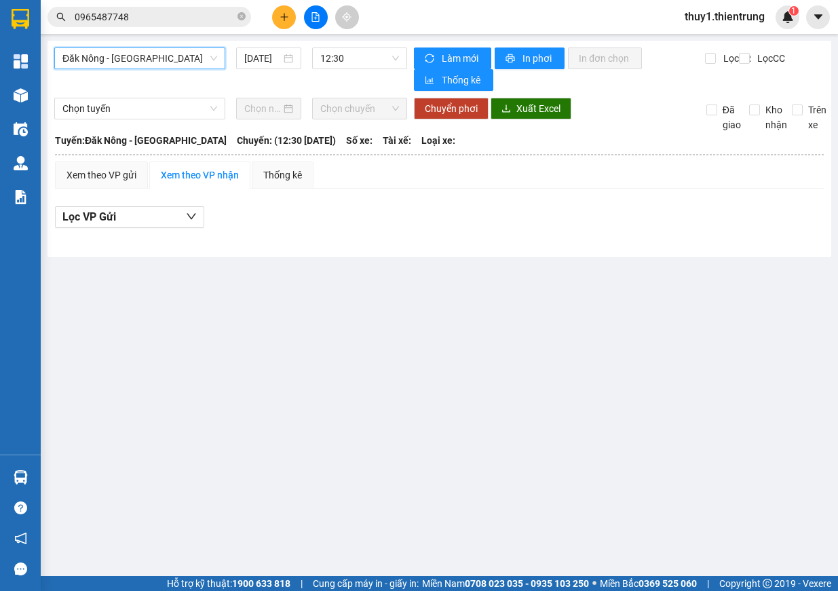
drag, startPoint x: 151, startPoint y: 55, endPoint x: 155, endPoint y: 70, distance: 15.5
click at [151, 56] on span "Đăk Nông - [GEOGRAPHIC_DATA]" at bounding box center [139, 58] width 155 height 20
click at [378, 57] on span "12:30" at bounding box center [359, 58] width 79 height 20
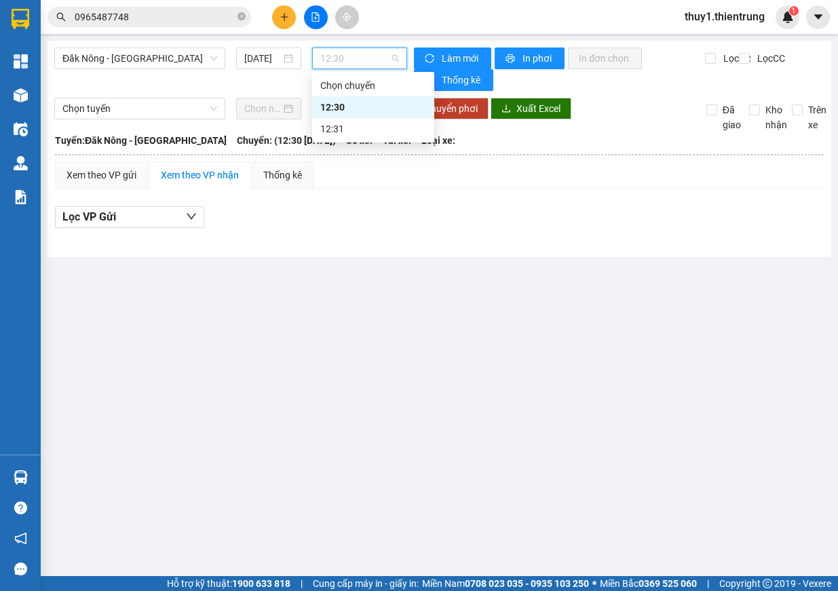
drag, startPoint x: 170, startPoint y: 62, endPoint x: 144, endPoint y: 94, distance: 41.4
click at [169, 62] on span "Đăk Nông - [GEOGRAPHIC_DATA]" at bounding box center [139, 58] width 155 height 20
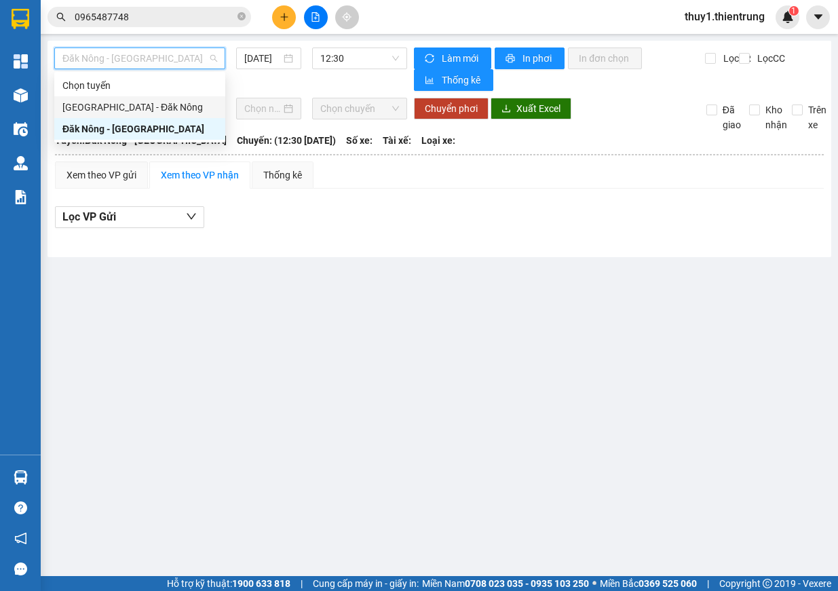
drag, startPoint x: 129, startPoint y: 111, endPoint x: 138, endPoint y: 107, distance: 9.7
click at [129, 111] on div "[GEOGRAPHIC_DATA] - Đăk Nông" at bounding box center [139, 107] width 155 height 15
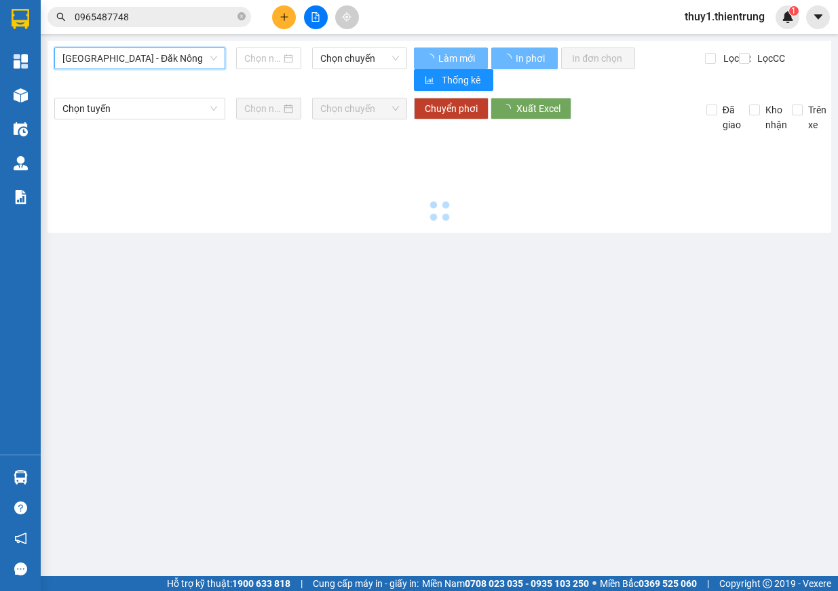
type input "[DATE]"
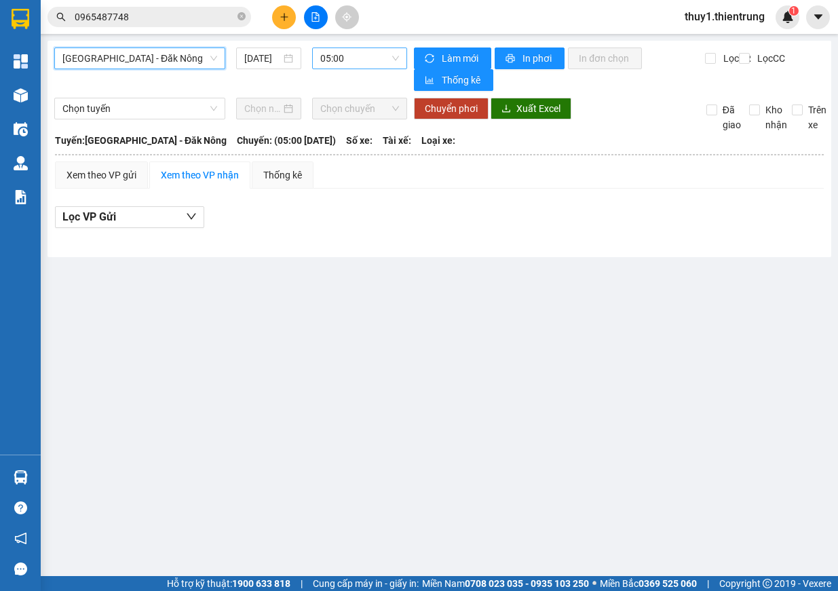
click at [340, 58] on span "05:00" at bounding box center [359, 58] width 79 height 20
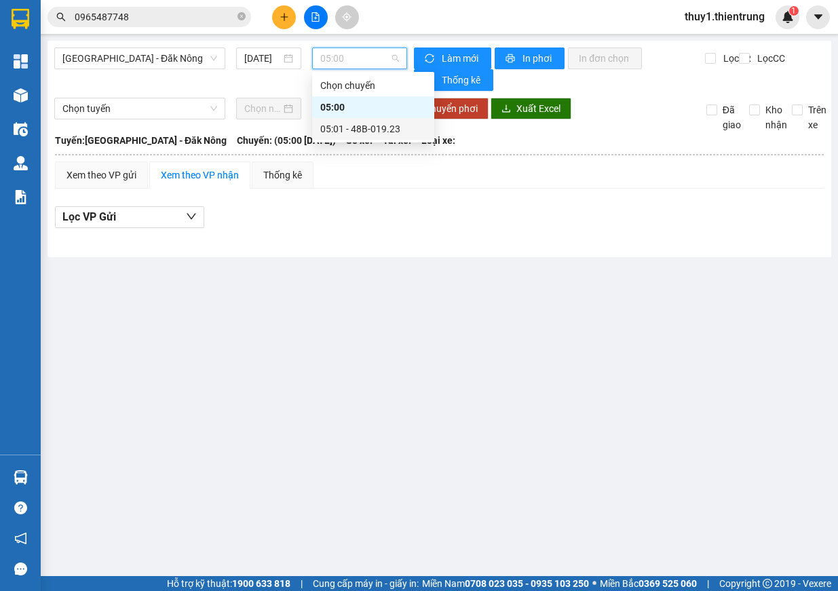
click at [392, 126] on div "05:01 - 48B-019.23" at bounding box center [373, 128] width 106 height 15
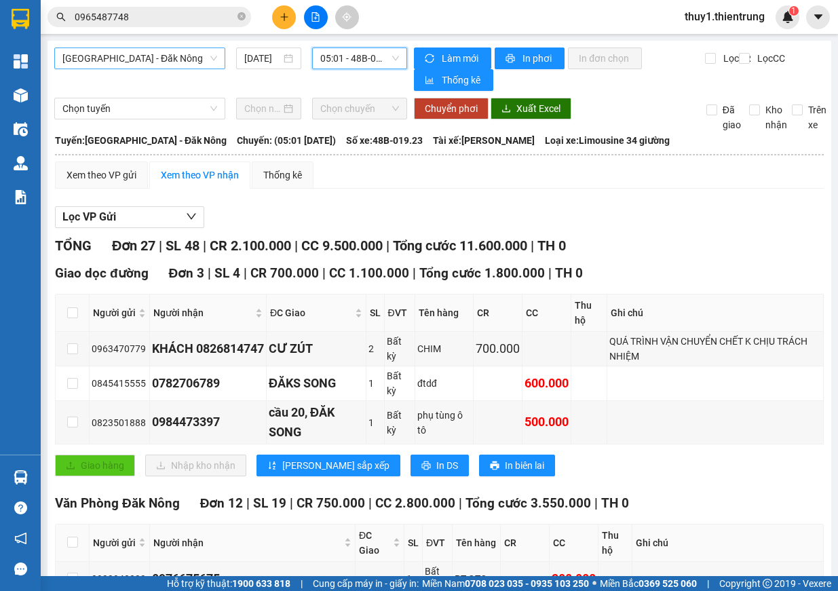
click at [187, 57] on span "[GEOGRAPHIC_DATA] - Đăk Nông" at bounding box center [139, 58] width 155 height 20
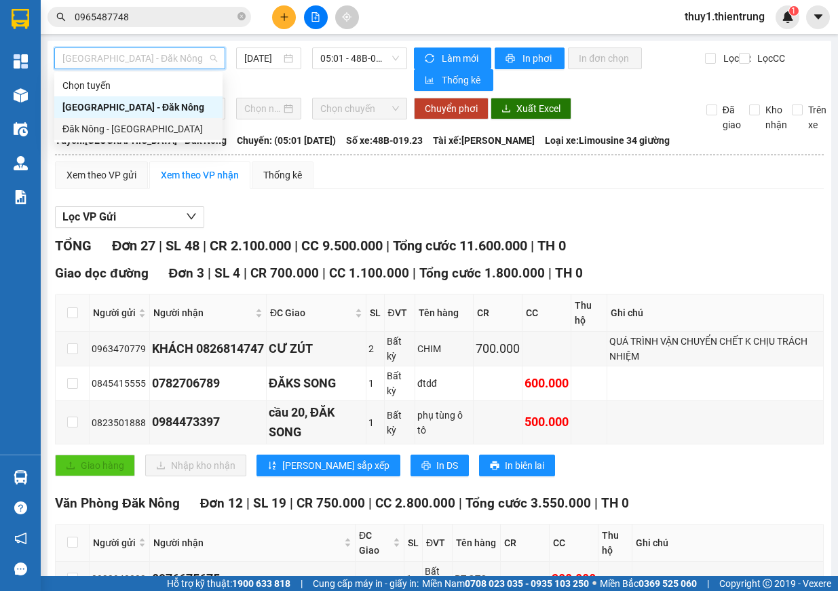
drag, startPoint x: 173, startPoint y: 134, endPoint x: 211, endPoint y: 143, distance: 39.2
click at [248, 157] on body "Kết quả tìm kiếm ( 1 ) Bộ lọc Ngày tạo đơn gần nhất Mã ĐH Trạng thái Món hàng T…" at bounding box center [419, 295] width 838 height 591
click at [142, 126] on div "Đăk Nông - [GEOGRAPHIC_DATA]" at bounding box center [138, 128] width 152 height 15
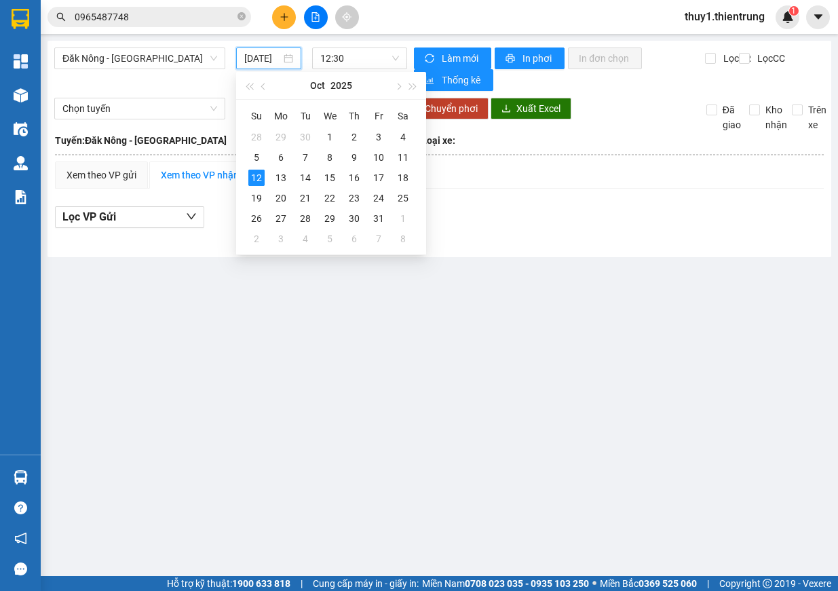
click at [270, 62] on input "[DATE]" at bounding box center [262, 58] width 37 height 15
click at [400, 154] on div "11" at bounding box center [403, 157] width 16 height 16
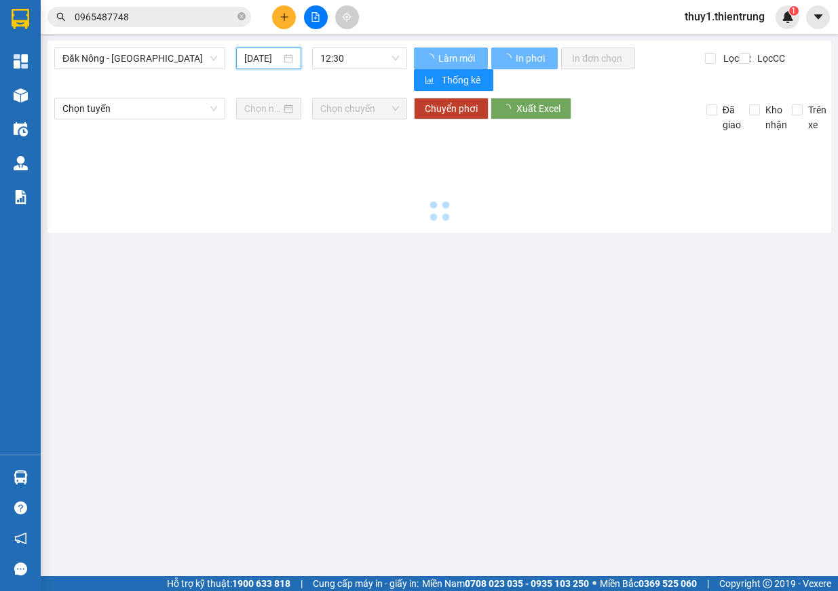
type input "[DATE]"
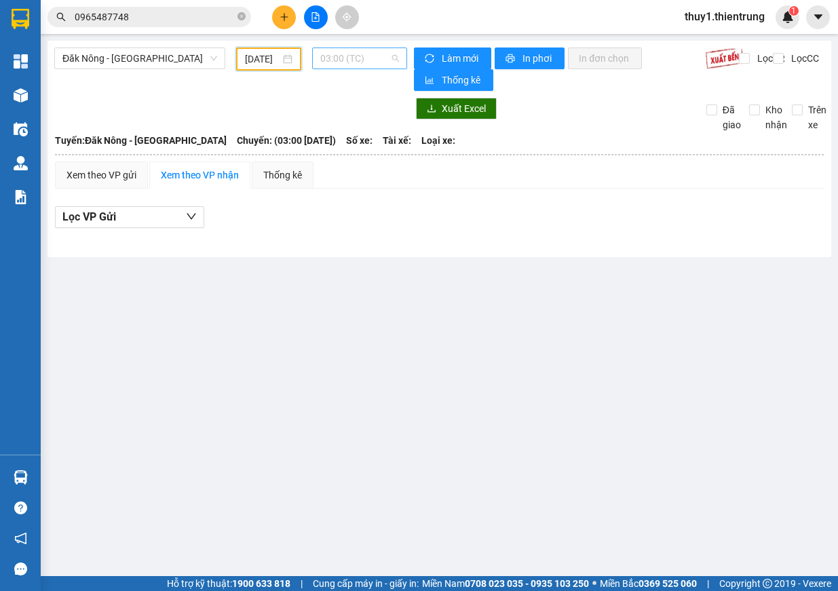
click at [357, 56] on span "03:00 (TC)" at bounding box center [359, 58] width 79 height 20
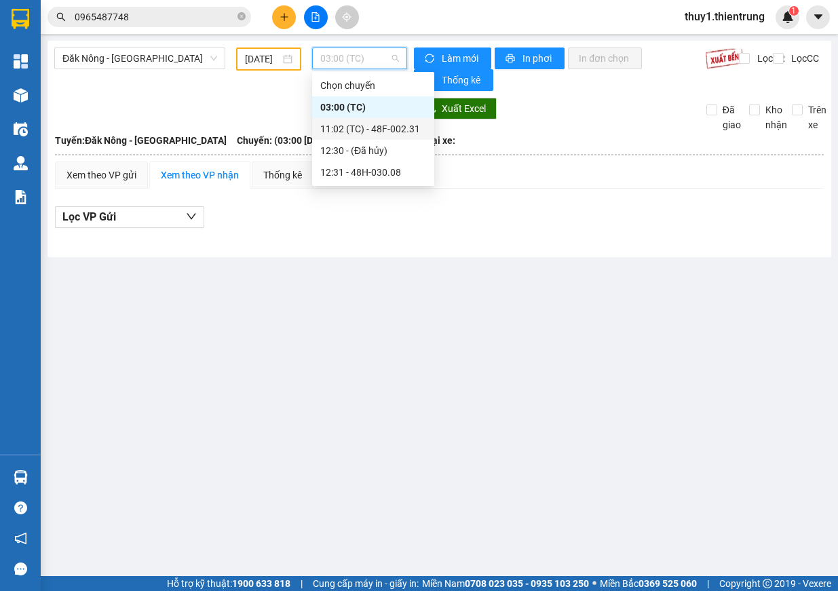
click at [410, 132] on div "11:02 (TC) - 48F-002.31" at bounding box center [373, 128] width 106 height 15
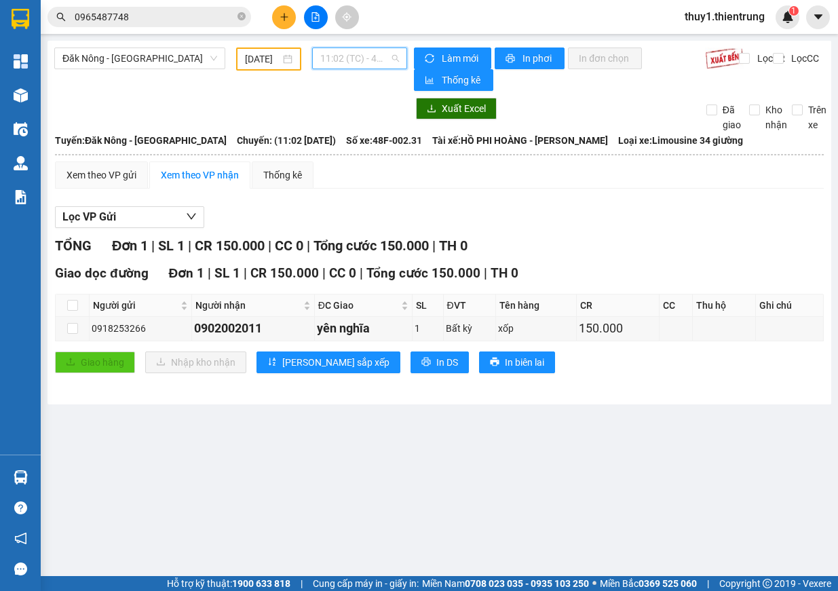
click at [370, 56] on span "11:02 (TC) - 48F-002.31" at bounding box center [359, 58] width 79 height 20
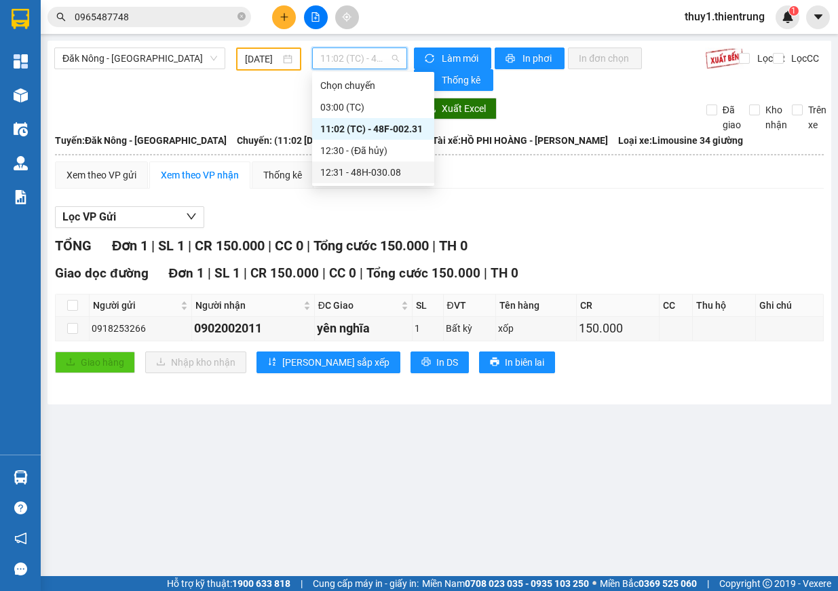
click at [372, 166] on div "12:31 - 48H-030.08" at bounding box center [373, 172] width 106 height 15
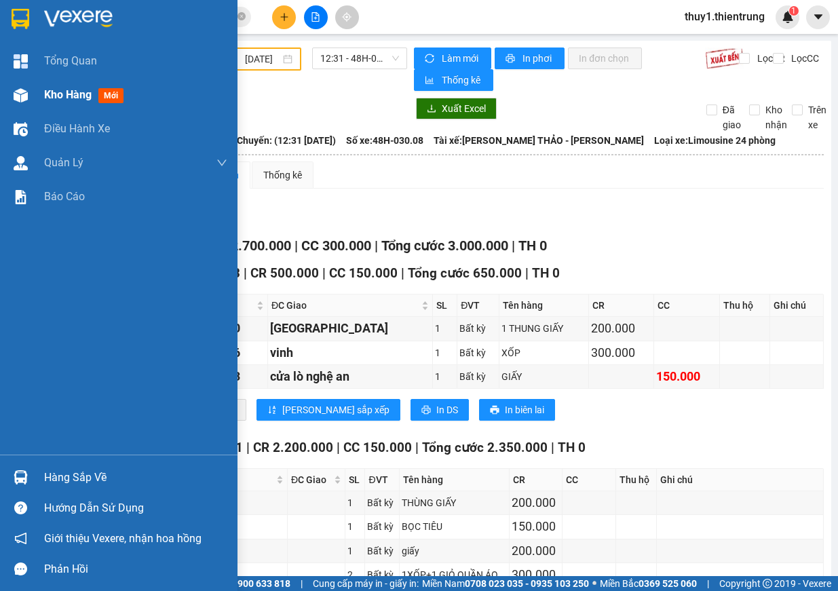
click at [10, 104] on div at bounding box center [21, 95] width 24 height 24
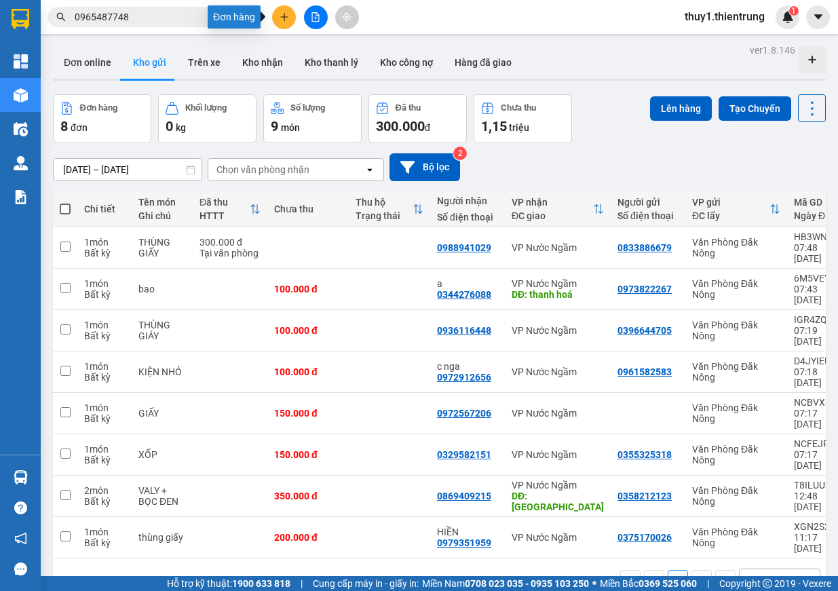
click at [287, 14] on icon "plus" at bounding box center [284, 16] width 9 height 9
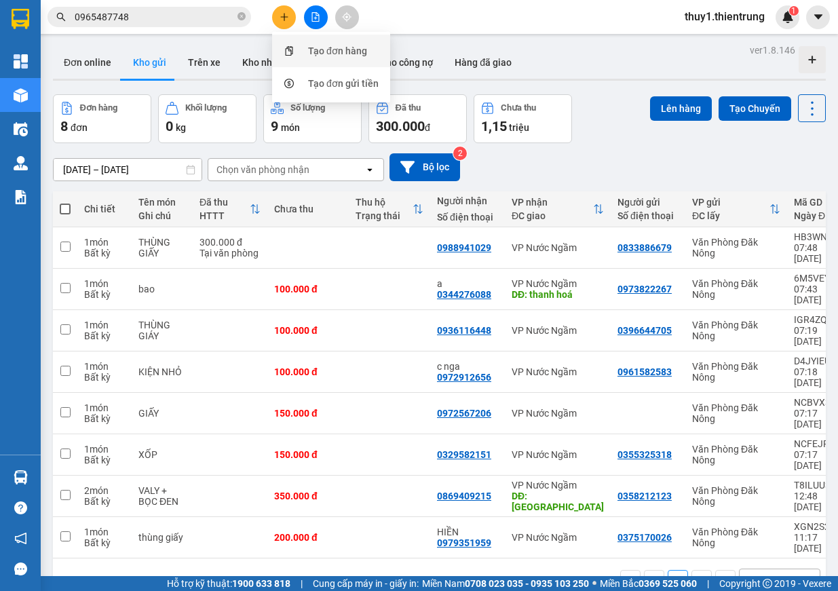
click at [307, 56] on div "Tạo đơn hàng" at bounding box center [331, 51] width 102 height 26
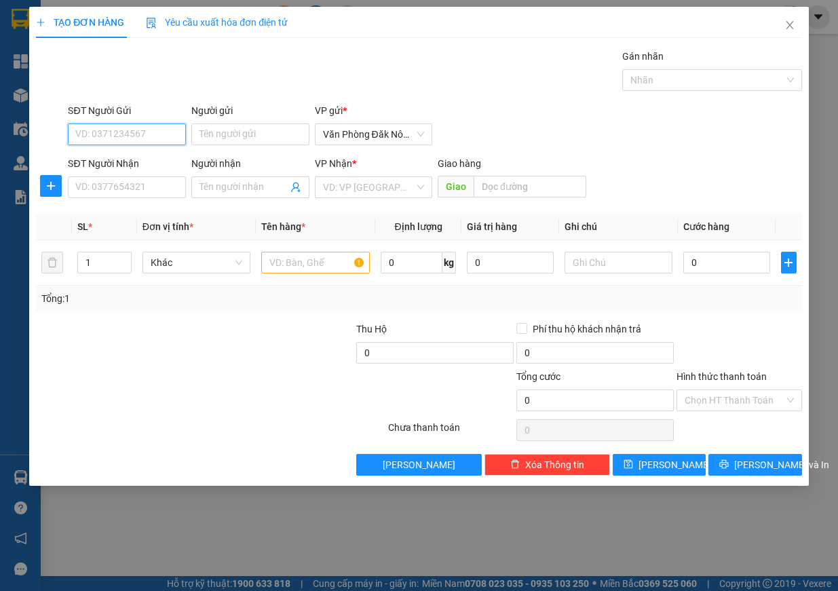
click at [115, 132] on input "SĐT Người Gửi" at bounding box center [127, 134] width 118 height 22
click at [132, 155] on div "0987974068" at bounding box center [127, 161] width 102 height 15
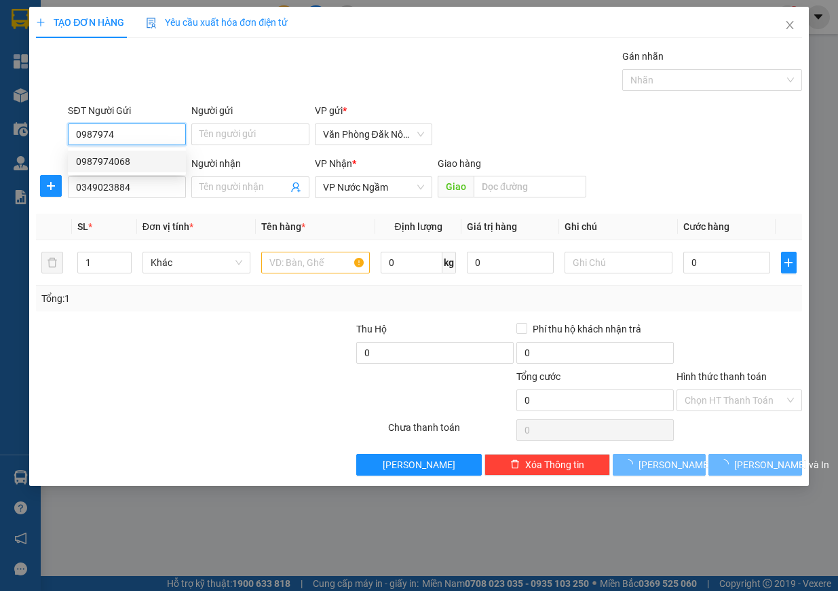
type input "0987974068"
type input "0349023884"
type input "250.000"
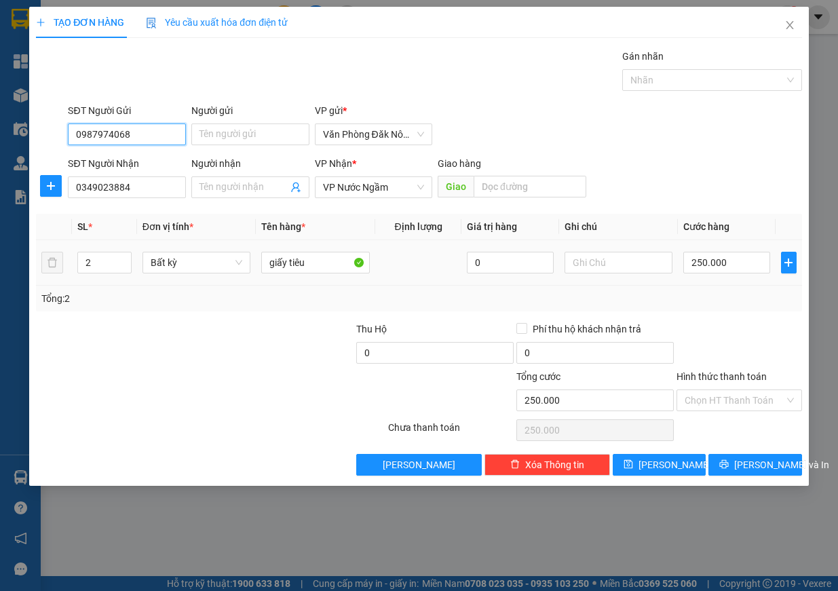
type input "0987974068"
click at [63, 263] on tr "2 Bất kỳ giấy tiêu 0 250.000" at bounding box center [419, 262] width 766 height 45
type input "1"
click at [752, 256] on input "250.000" at bounding box center [726, 263] width 87 height 22
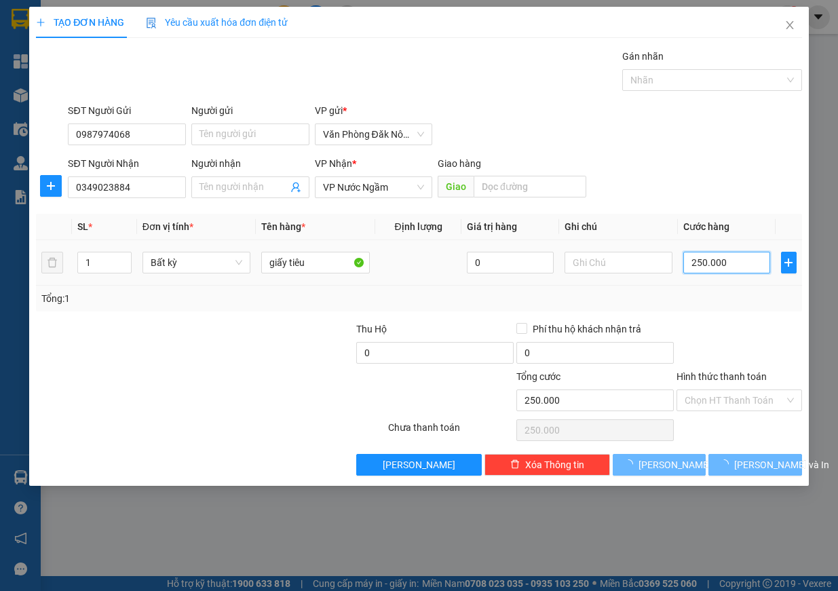
type input "0"
type input "2"
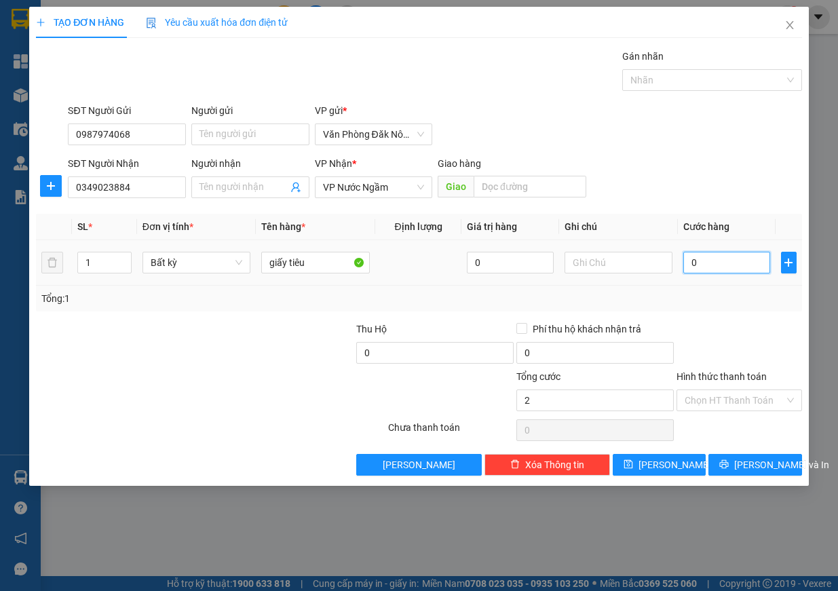
type input "02"
type input "20"
type input "020"
type input "200"
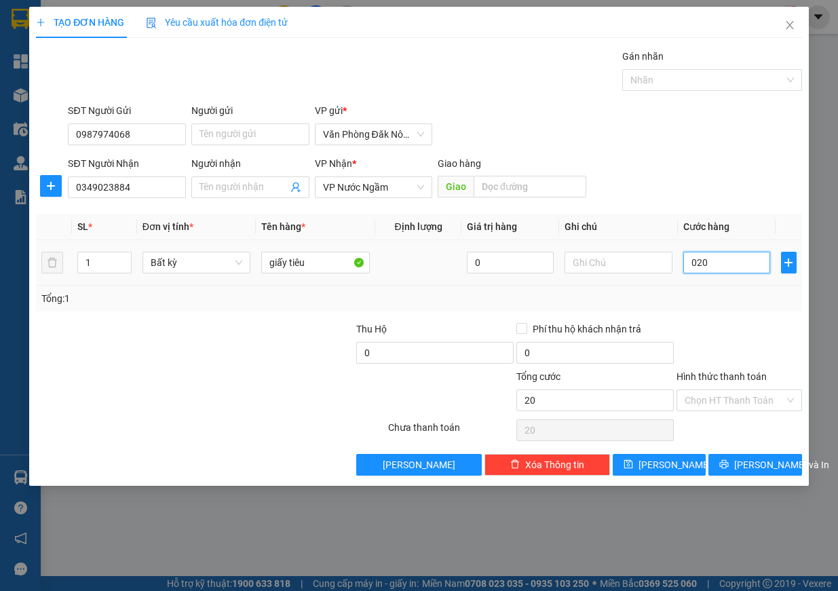
type input "200"
type input "0.200"
type input "2.000"
type input "020.000"
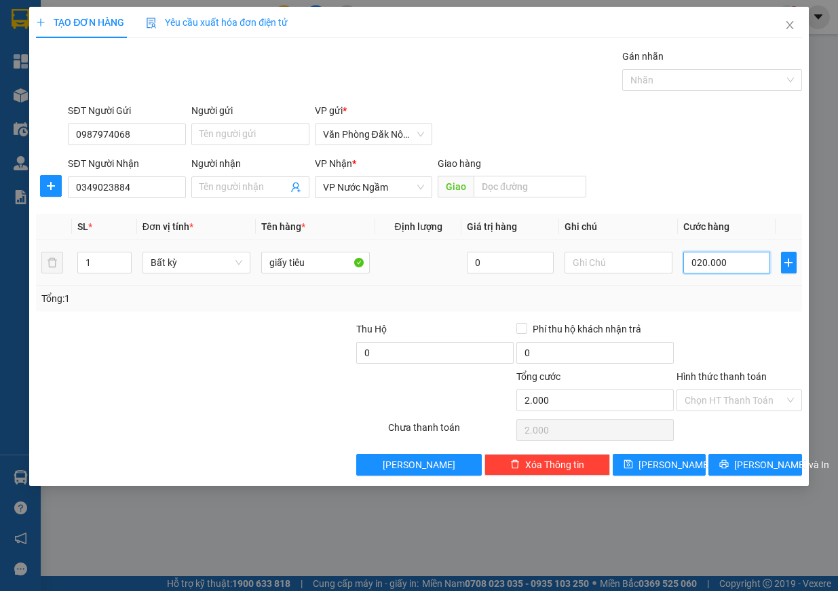
type input "20.000"
drag, startPoint x: 692, startPoint y: 262, endPoint x: 727, endPoint y: 262, distance: 34.6
click at [727, 262] on input "020.000" at bounding box center [726, 263] width 87 height 22
type input "2"
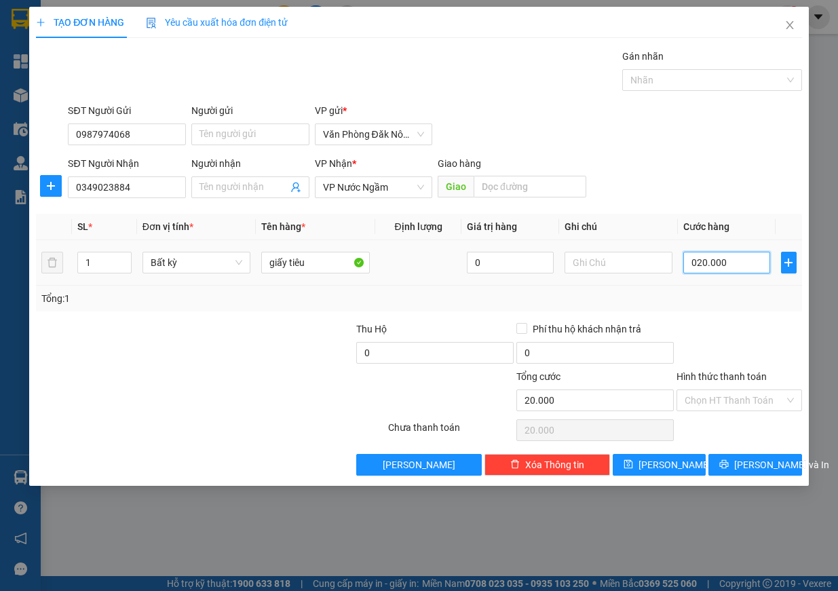
type input "2"
type input "20"
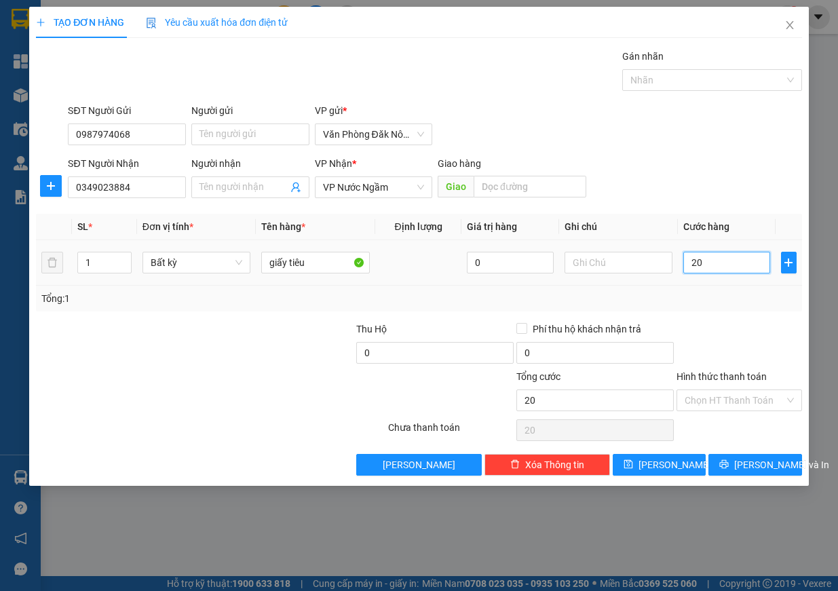
type input "200"
type input "2.000"
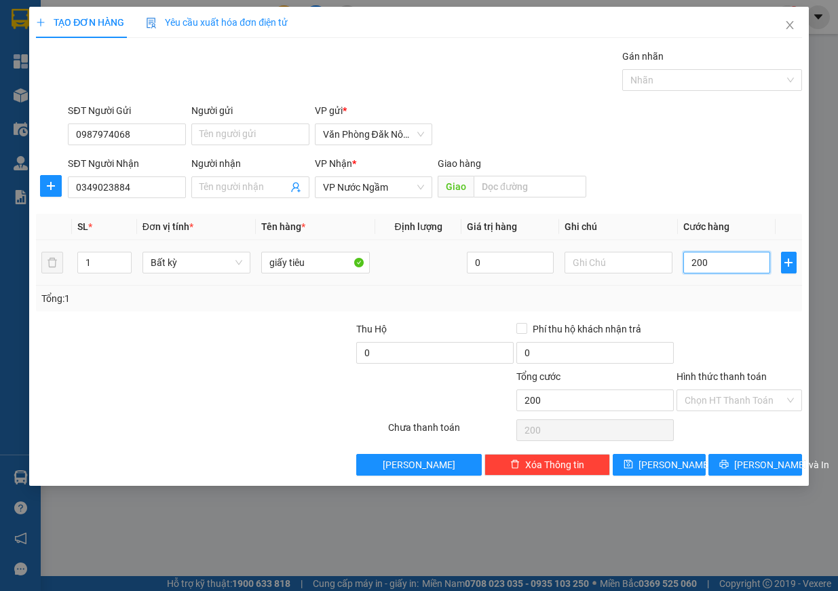
type input "2.000"
type input "20.000"
type input "200.000"
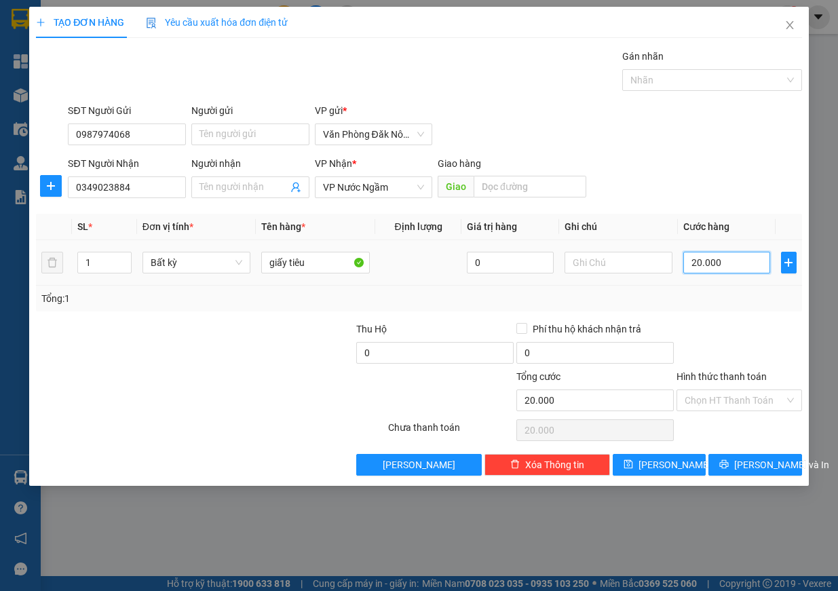
type input "200.000"
click at [779, 466] on span "[PERSON_NAME] và In" at bounding box center [781, 464] width 95 height 15
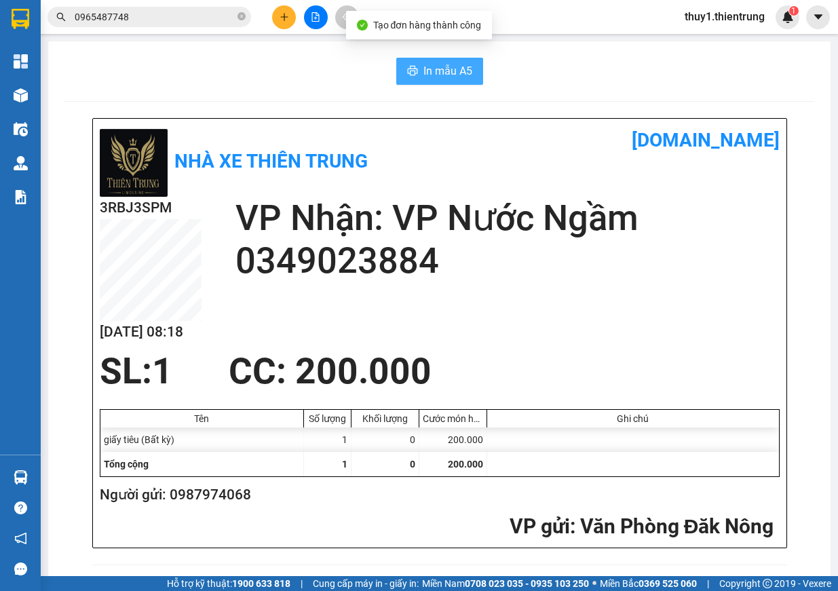
click at [447, 75] on span "In mẫu A5" at bounding box center [447, 70] width 49 height 17
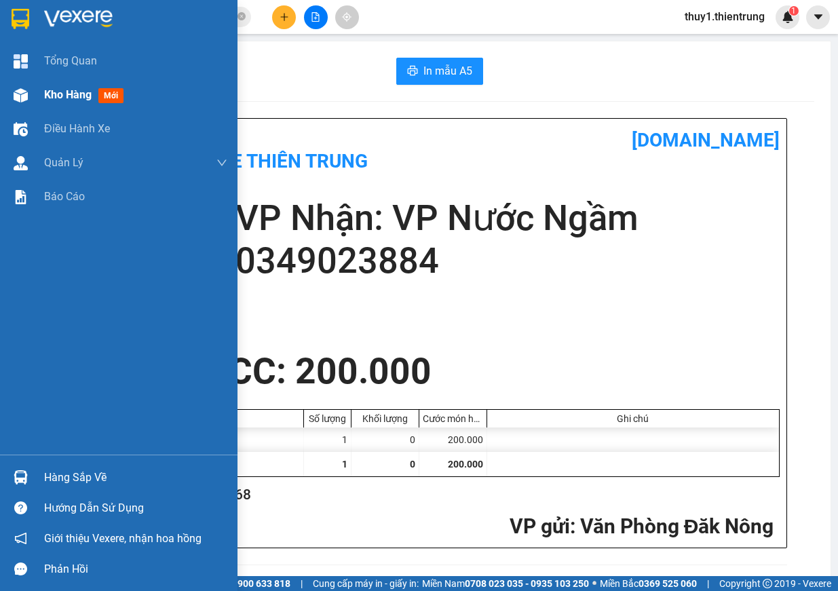
click at [20, 98] on img at bounding box center [21, 95] width 14 height 14
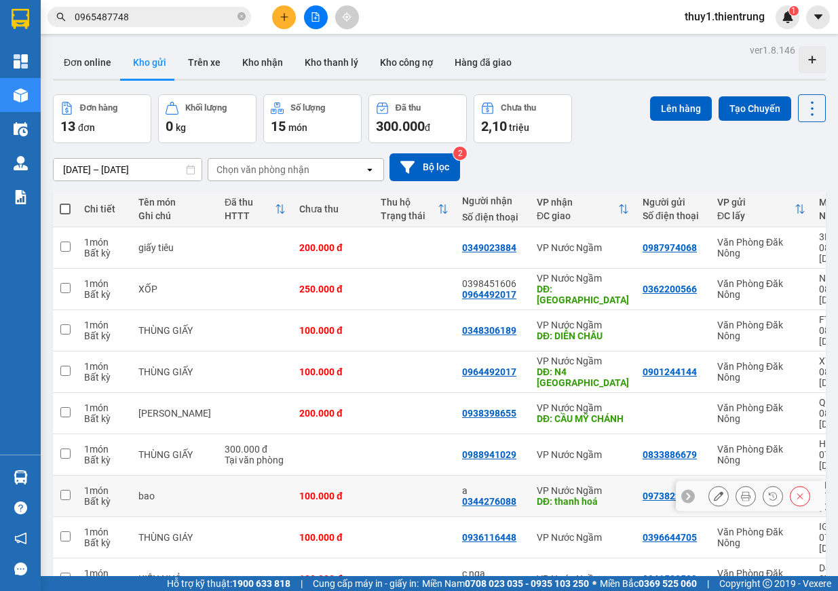
scroll to position [62, 0]
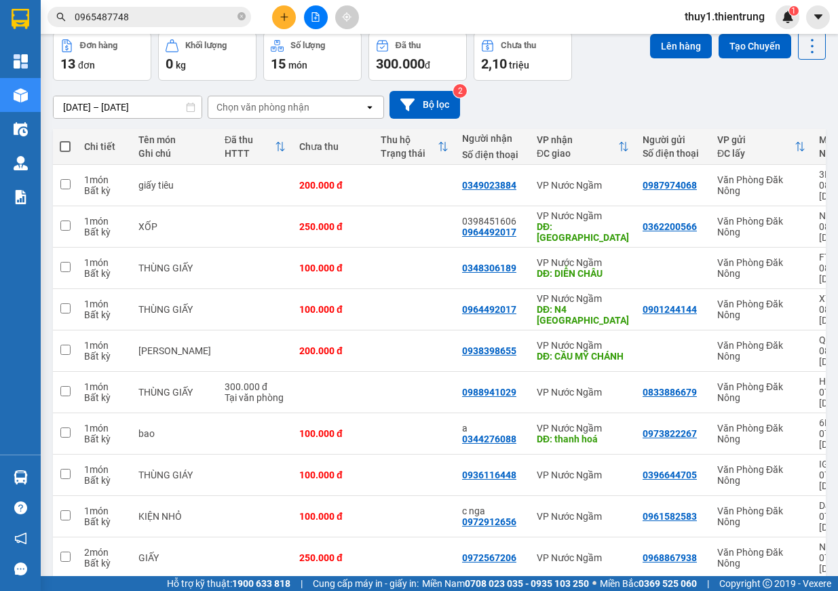
click at [765, 590] on div "10 / trang" at bounding box center [769, 601] width 42 height 14
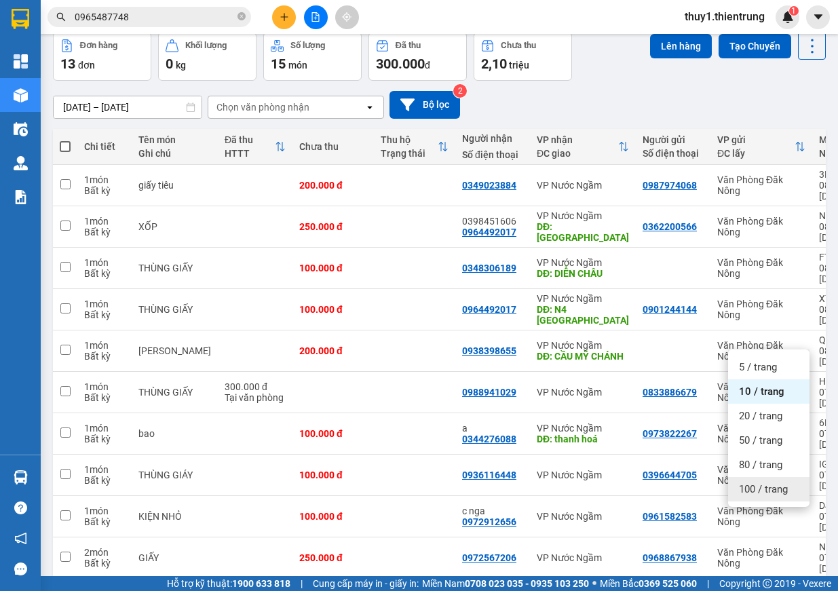
click at [758, 489] on span "100 / trang" at bounding box center [763, 489] width 49 height 14
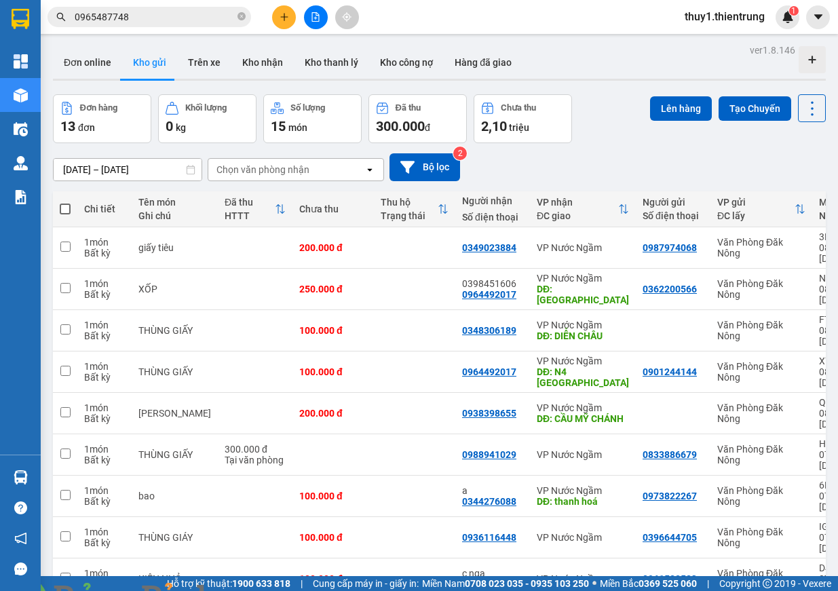
scroll to position [131, 0]
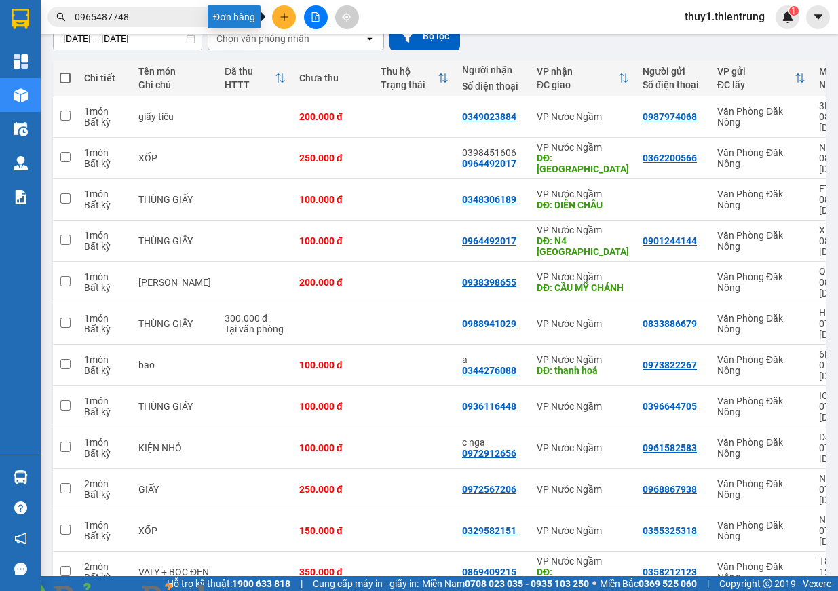
click at [284, 12] on button at bounding box center [284, 17] width 24 height 24
click at [324, 54] on div "Tạo đơn hàng" at bounding box center [337, 50] width 59 height 15
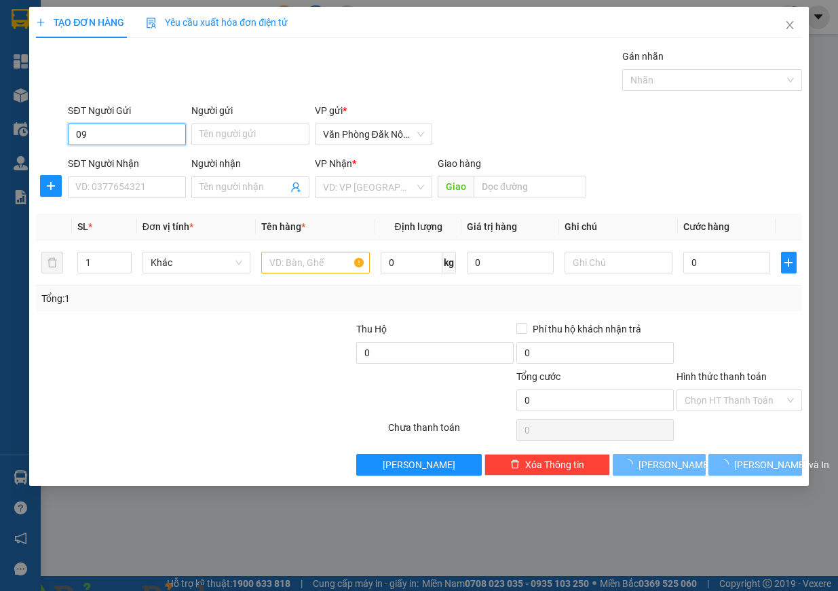
type input "0"
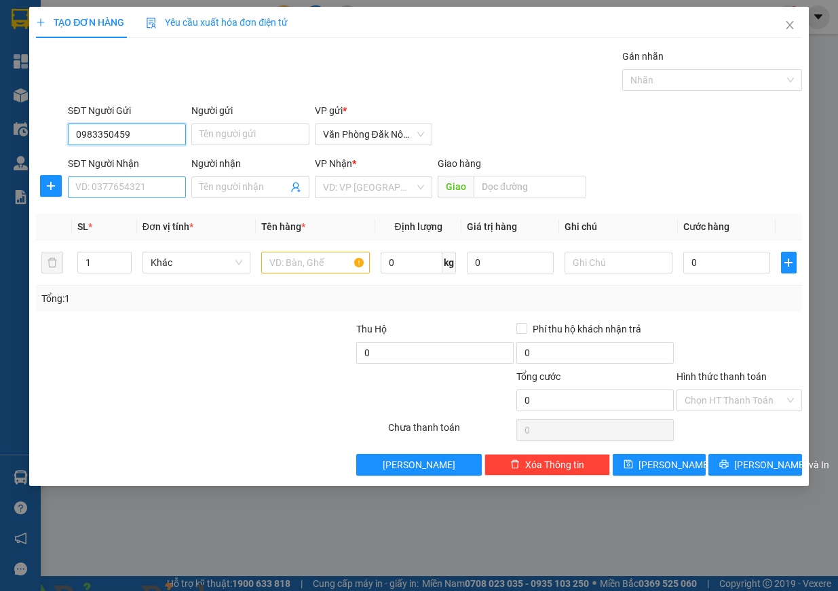
type input "0983350459"
click at [119, 191] on input "SĐT Người Nhận" at bounding box center [127, 187] width 118 height 22
click at [130, 205] on div "0981769144" at bounding box center [127, 215] width 118 height 22
type input "0981769144"
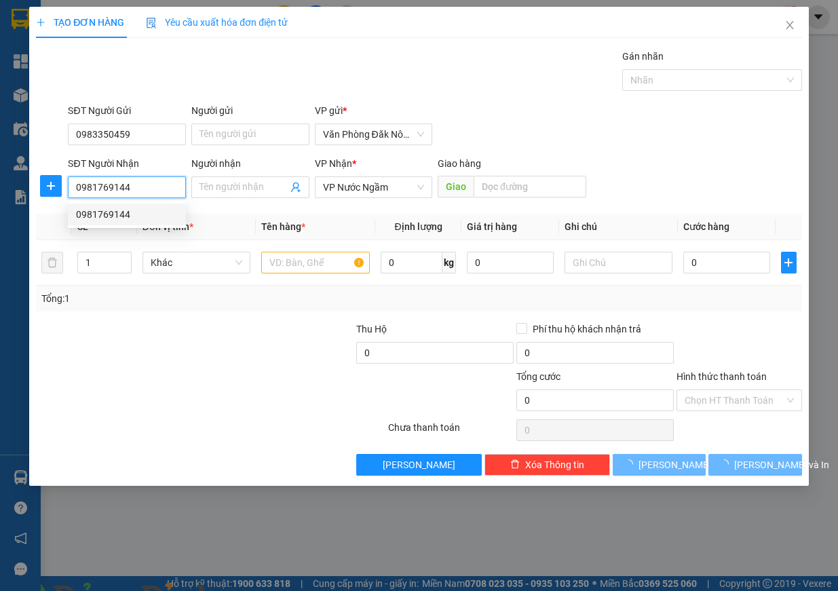
type input "200.000"
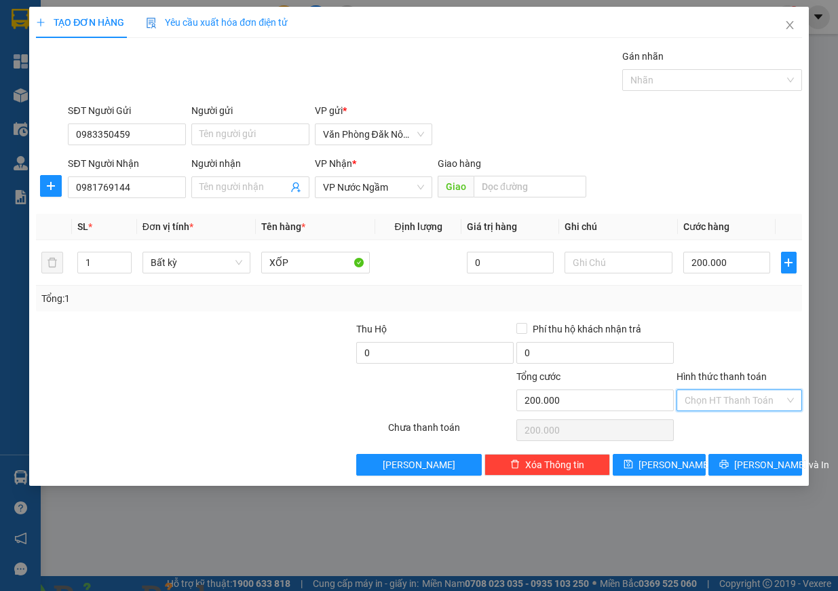
drag, startPoint x: 744, startPoint y: 396, endPoint x: 731, endPoint y: 425, distance: 31.9
click at [743, 396] on input "Hình thức thanh toán" at bounding box center [735, 400] width 100 height 20
click at [730, 427] on div "Tại văn phòng" at bounding box center [739, 427] width 109 height 15
type input "0"
click at [752, 459] on span "[PERSON_NAME] và In" at bounding box center [781, 464] width 95 height 15
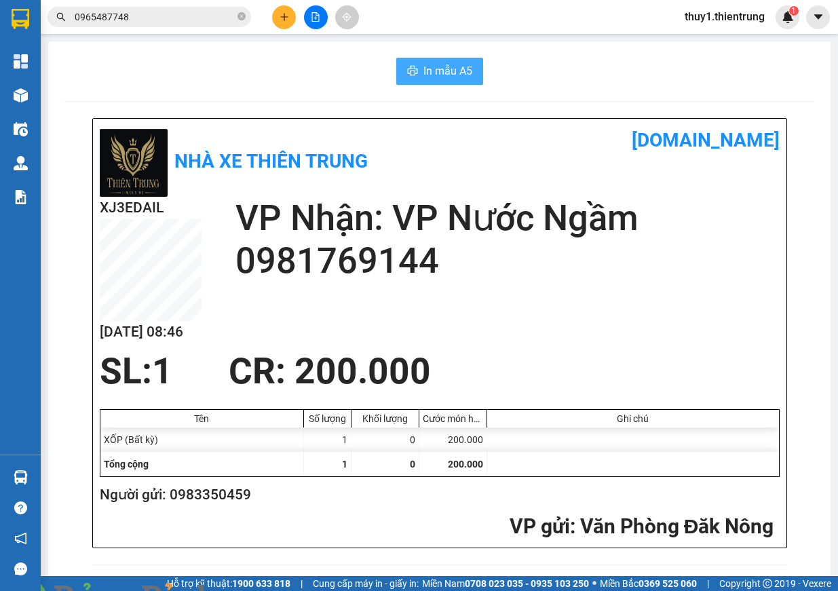
click at [438, 73] on span "In mẫu A5" at bounding box center [447, 70] width 49 height 17
click at [287, 18] on icon "plus" at bounding box center [284, 16] width 9 height 9
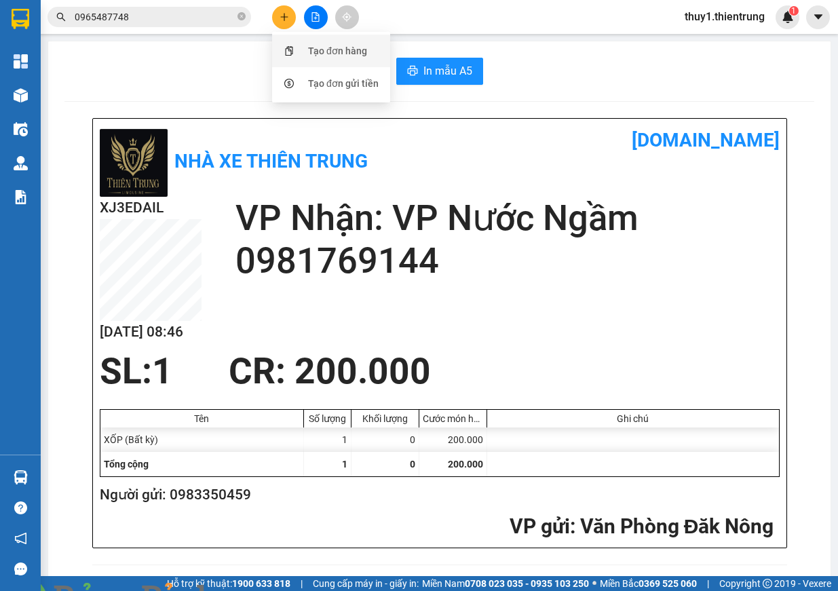
click at [325, 62] on div "Tạo đơn hàng" at bounding box center [331, 51] width 102 height 26
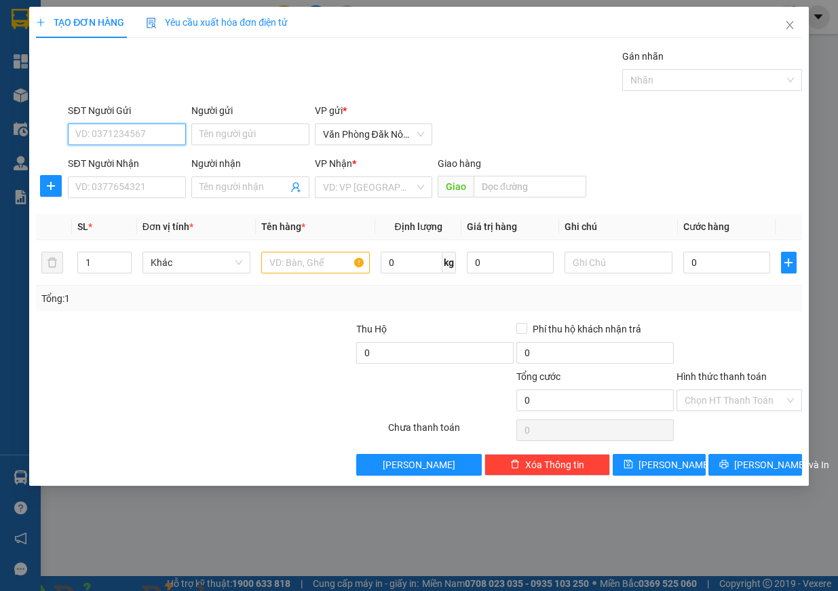
click at [142, 142] on input "SĐT Người Gửi" at bounding box center [127, 134] width 118 height 22
type input "0965462485"
click at [117, 188] on input "SĐT Người Nhận" at bounding box center [127, 187] width 118 height 22
click at [386, 188] on input "search" at bounding box center [369, 187] width 92 height 20
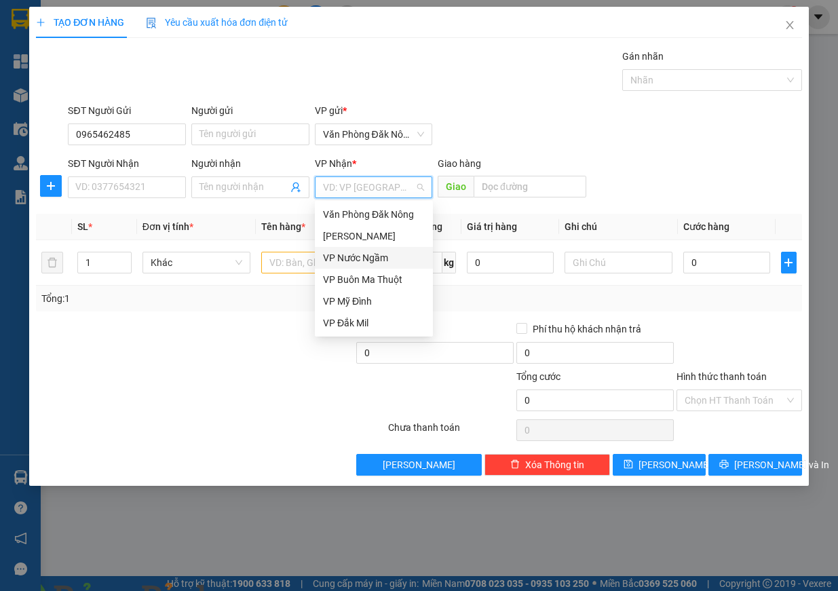
click at [373, 254] on div "VP Nước Ngầm" at bounding box center [374, 257] width 102 height 15
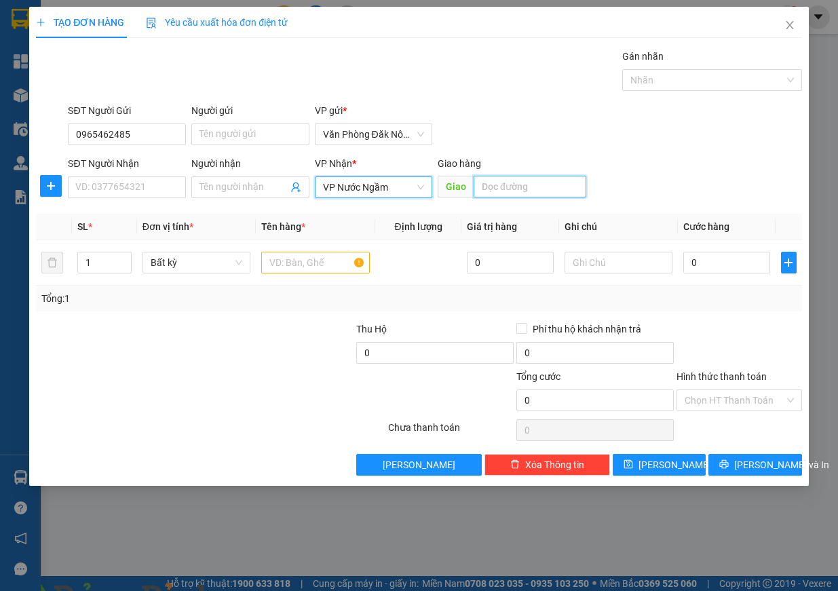
click at [527, 195] on input "text" at bounding box center [530, 187] width 113 height 22
type input "cầu bùng"
click at [326, 256] on input "text" at bounding box center [315, 263] width 109 height 22
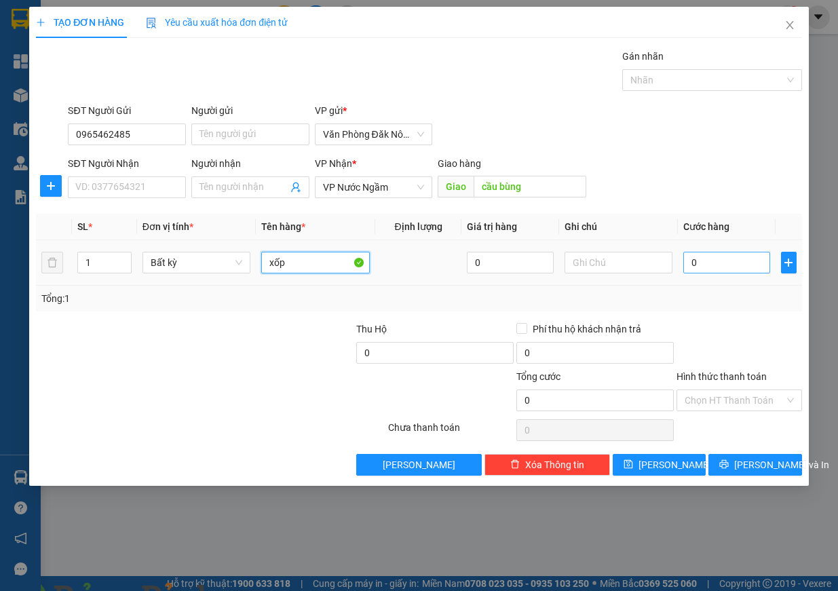
type input "xốp"
click at [701, 254] on input "0" at bounding box center [726, 263] width 87 height 22
type input "2"
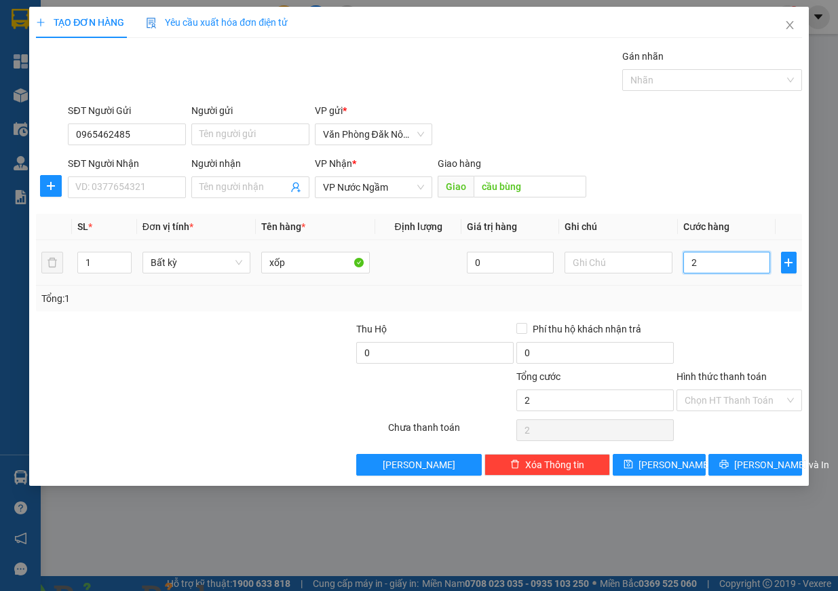
type input "20"
type input "200"
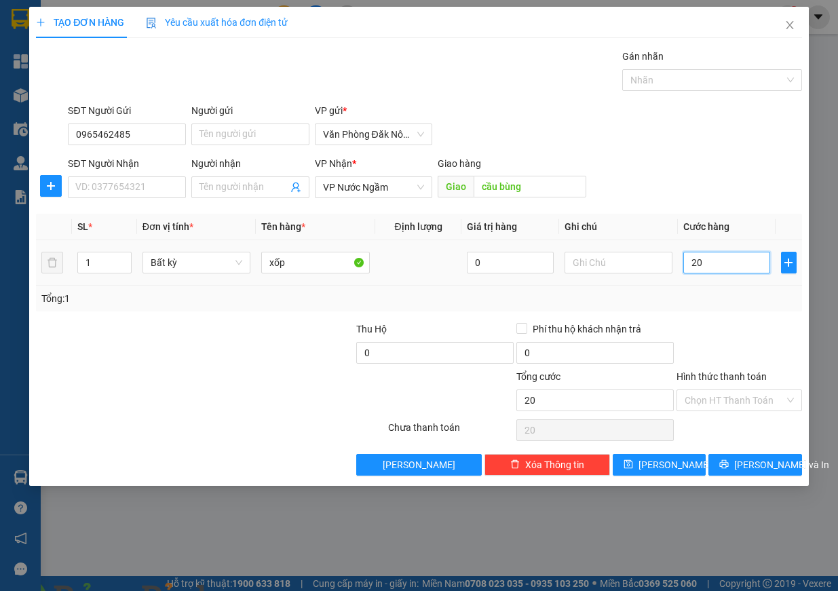
type input "200"
type input "2.000"
type input "20.000"
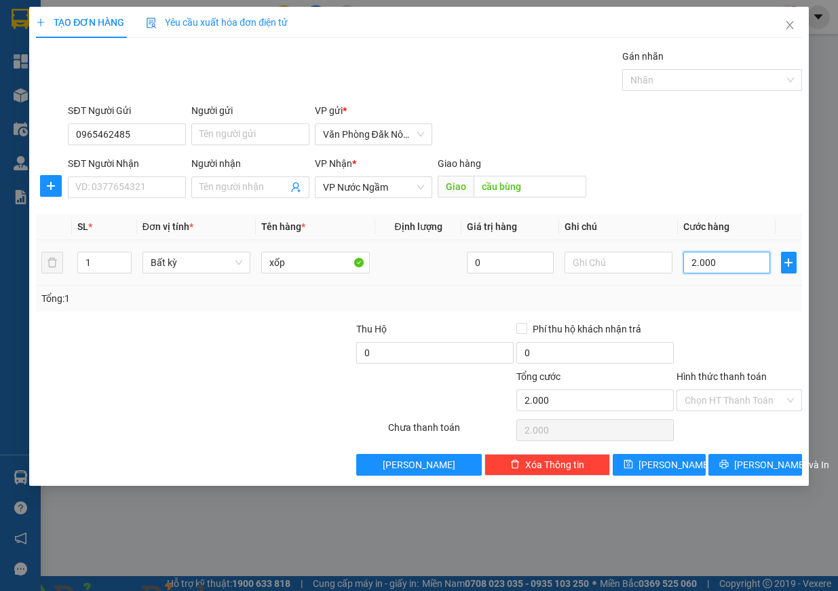
type input "20.000"
type input "200.000"
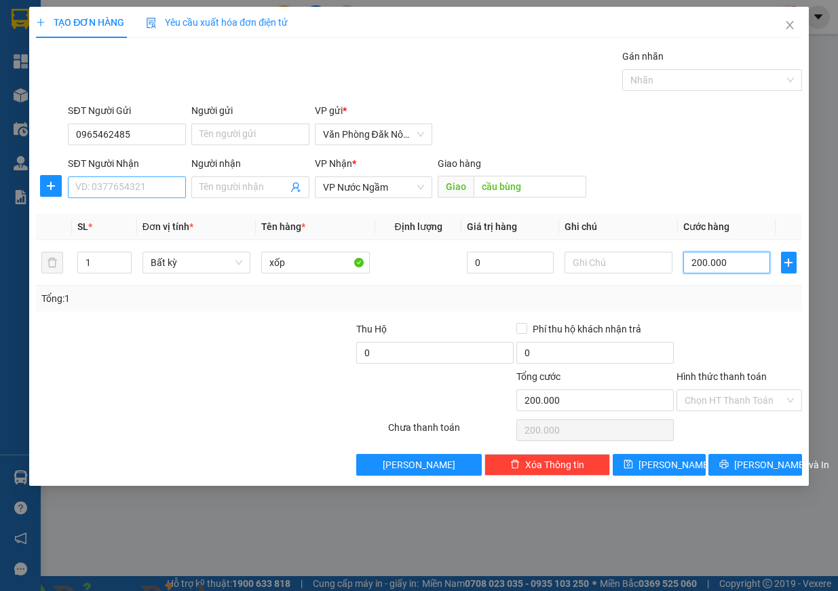
type input "200.000"
click at [100, 179] on input "SĐT Người Nhận" at bounding box center [127, 187] width 118 height 22
type input "0338120227"
click at [757, 470] on span "[PERSON_NAME] và In" at bounding box center [781, 464] width 95 height 15
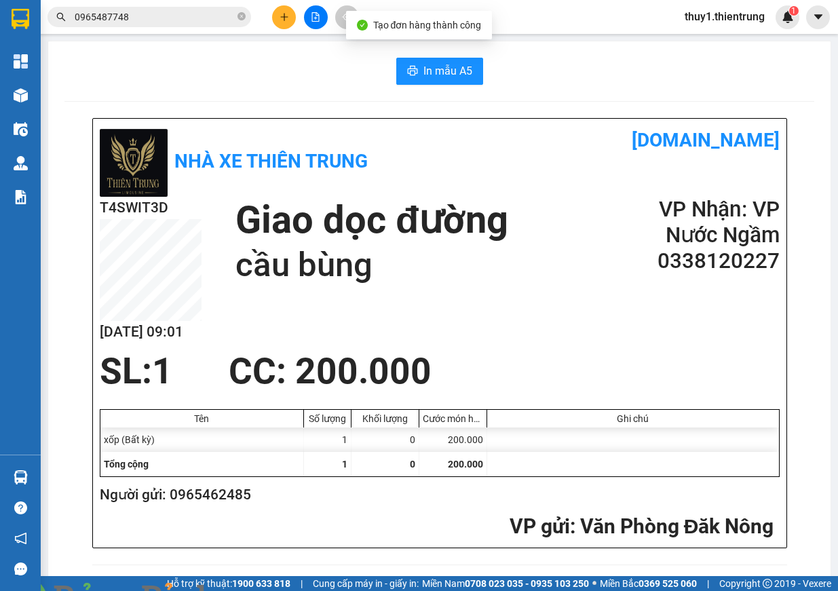
click at [438, 72] on span "In mẫu A5" at bounding box center [447, 70] width 49 height 17
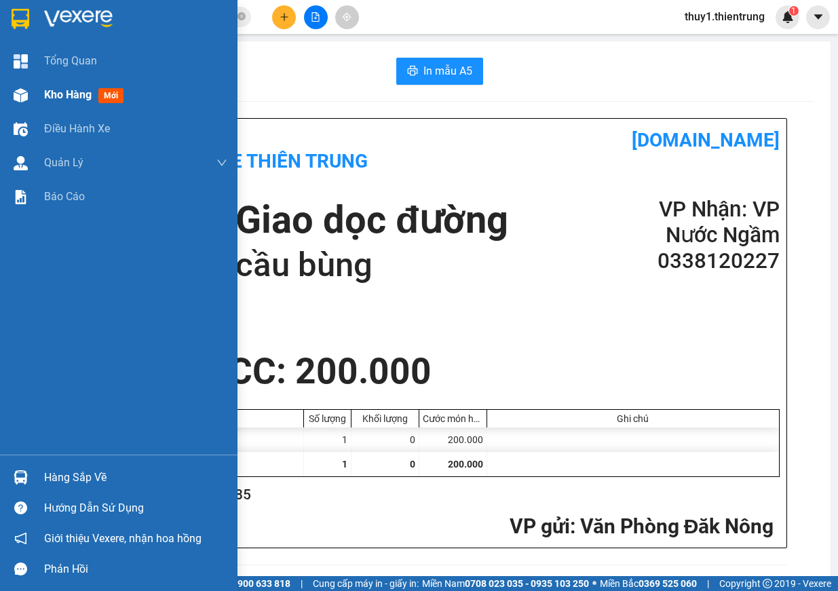
click at [22, 90] on img at bounding box center [21, 95] width 14 height 14
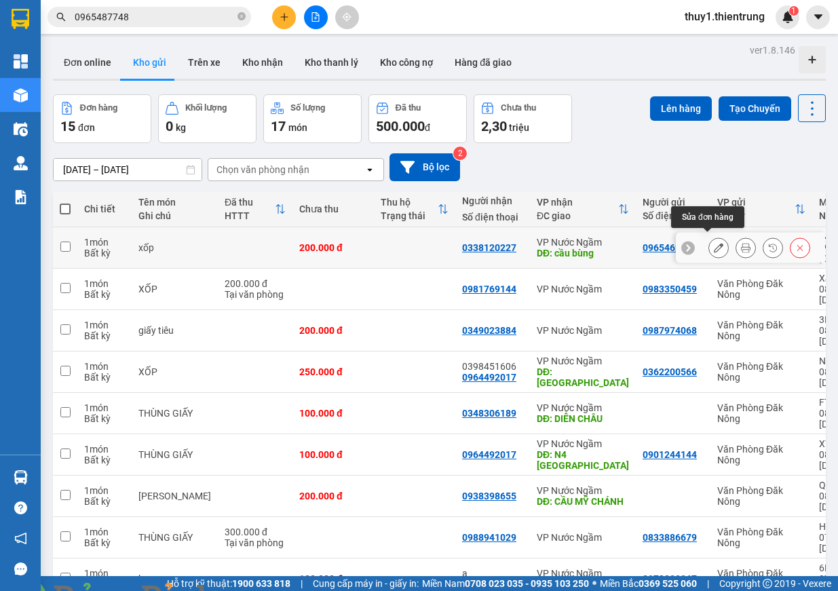
click at [710, 237] on button at bounding box center [718, 248] width 19 height 24
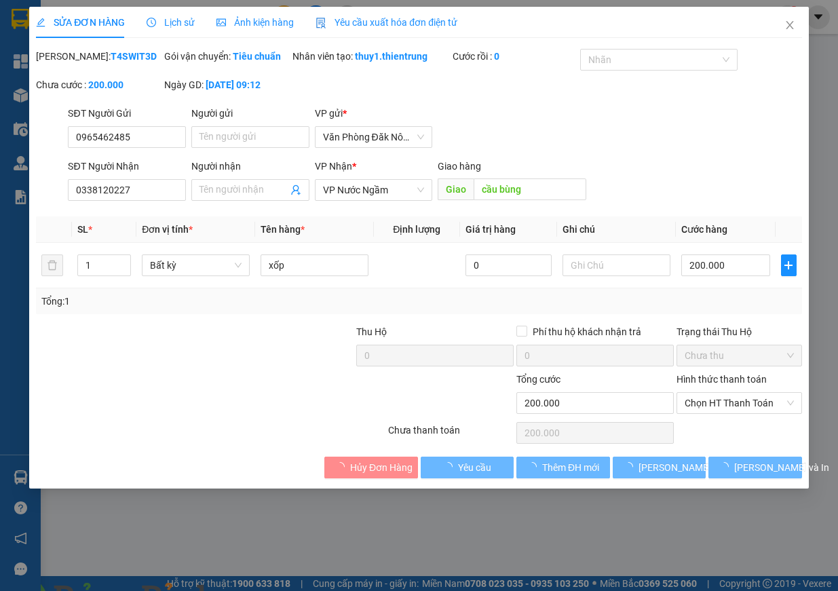
type input "0965462485"
type input "0338120227"
type input "cầu bùng"
type input "0"
type input "200.000"
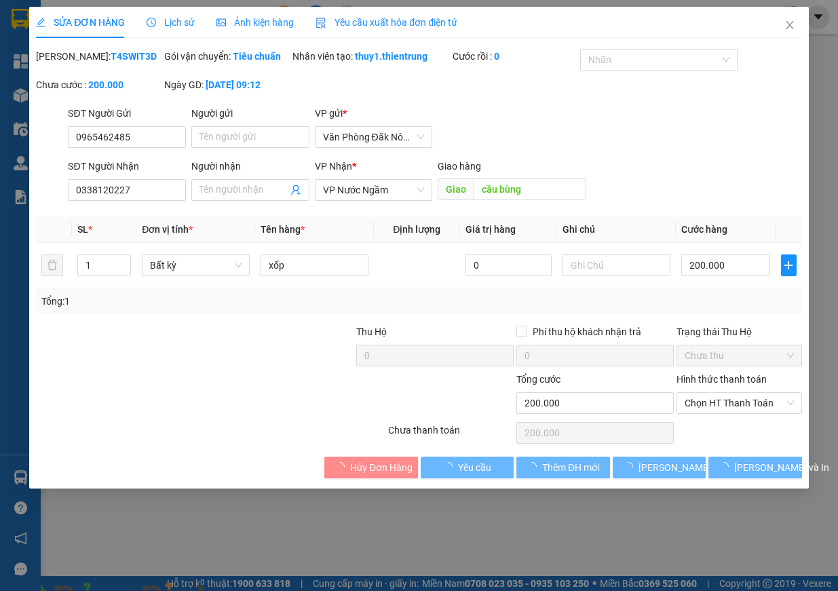
type input "200.000"
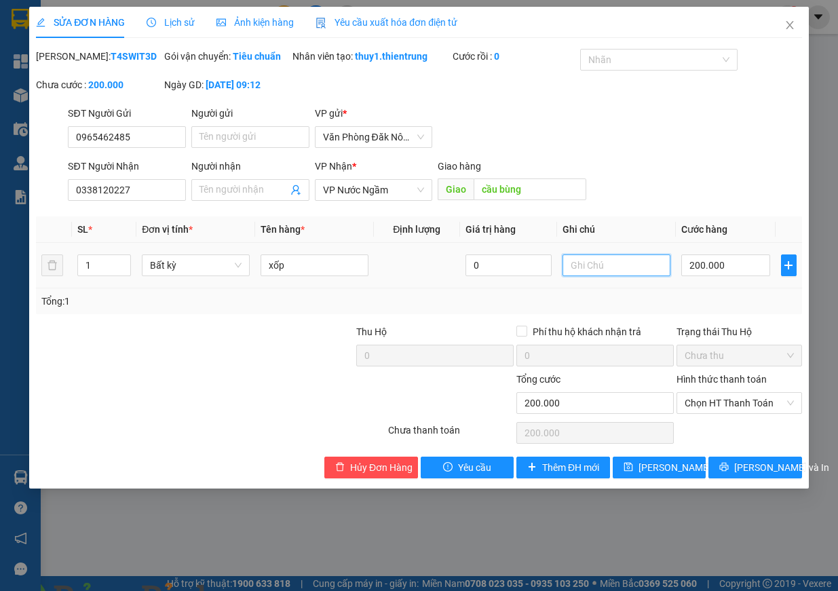
click at [592, 276] on input "text" at bounding box center [617, 265] width 108 height 22
type input "gọi trước 30 phút"
click at [772, 475] on span "[PERSON_NAME] và In" at bounding box center [781, 467] width 95 height 15
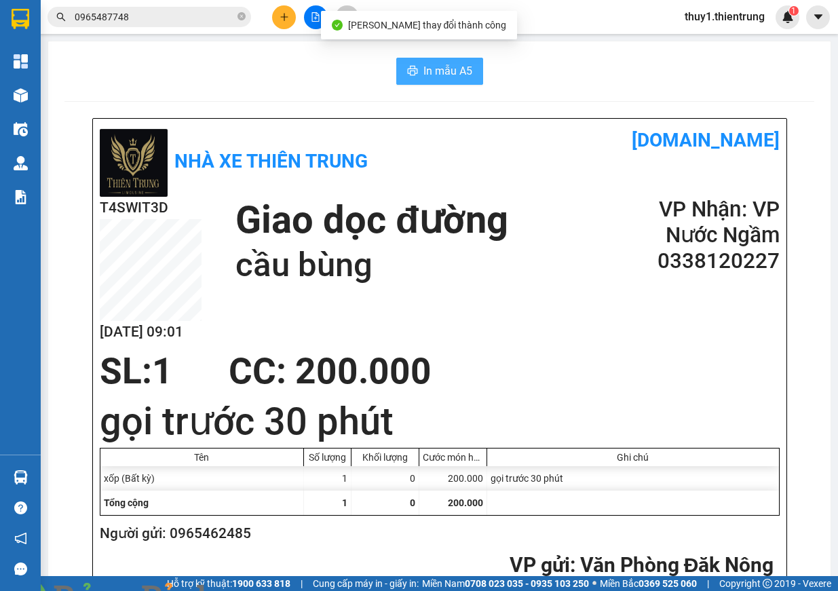
click at [451, 66] on span "In mẫu A5" at bounding box center [447, 70] width 49 height 17
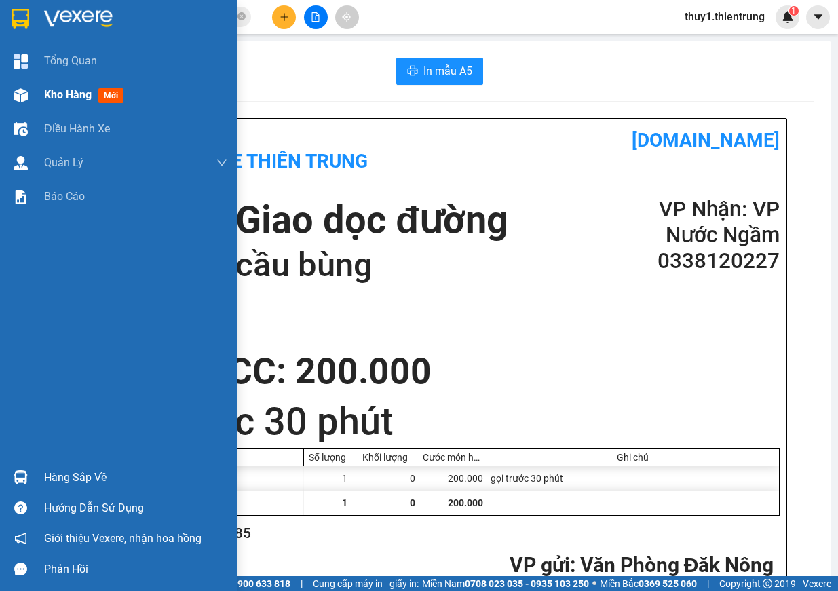
click at [33, 94] on div "Kho hàng mới" at bounding box center [118, 95] width 237 height 34
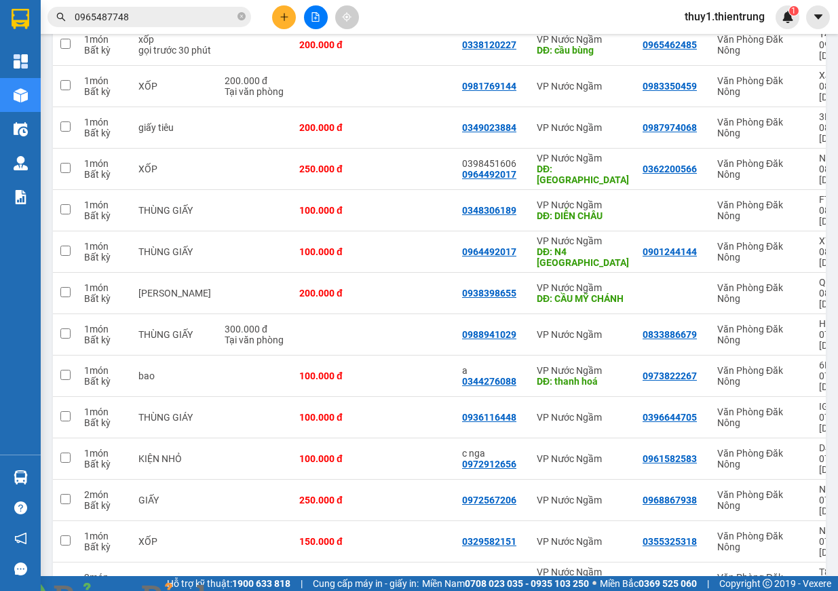
scroll to position [67, 0]
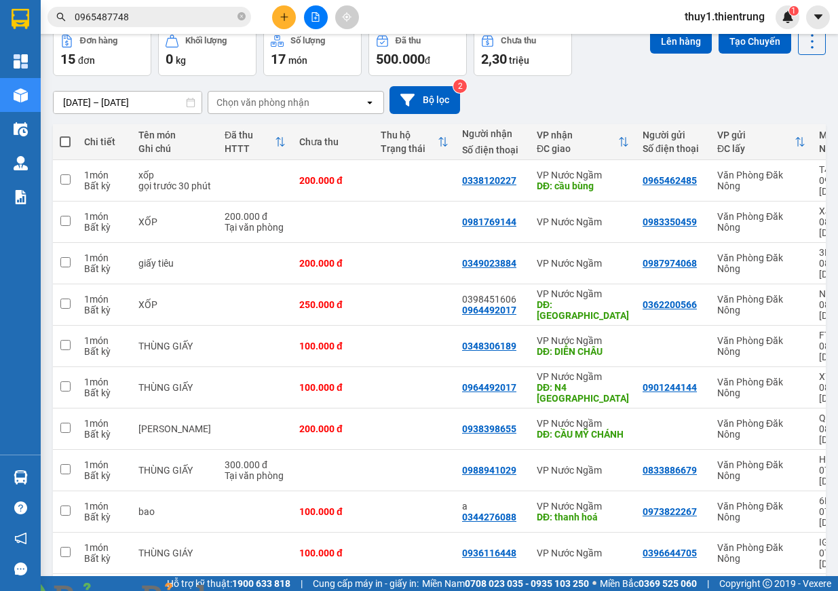
click at [278, 18] on button at bounding box center [284, 17] width 24 height 24
click at [327, 48] on div "Tạo đơn hàng" at bounding box center [337, 50] width 59 height 15
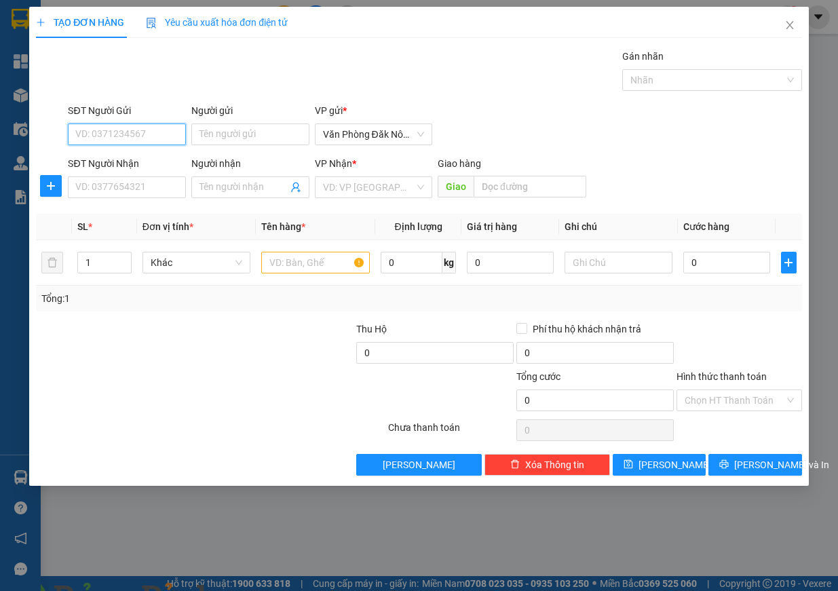
click at [146, 125] on input "SĐT Người Gửi" at bounding box center [127, 134] width 118 height 22
type input "0913356009"
click at [148, 164] on div "0913356009" at bounding box center [127, 161] width 102 height 15
type input "0903277664"
type input "QUYÊN"
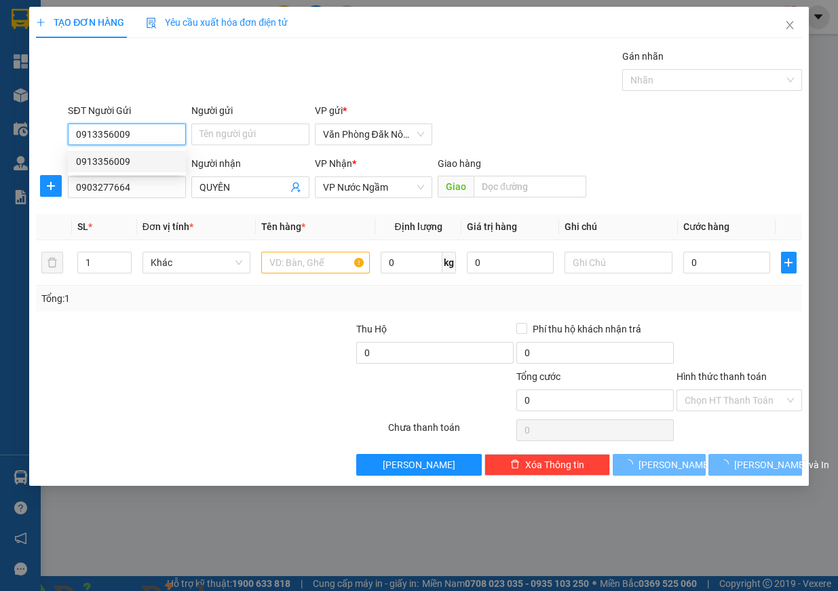
type input "300.000"
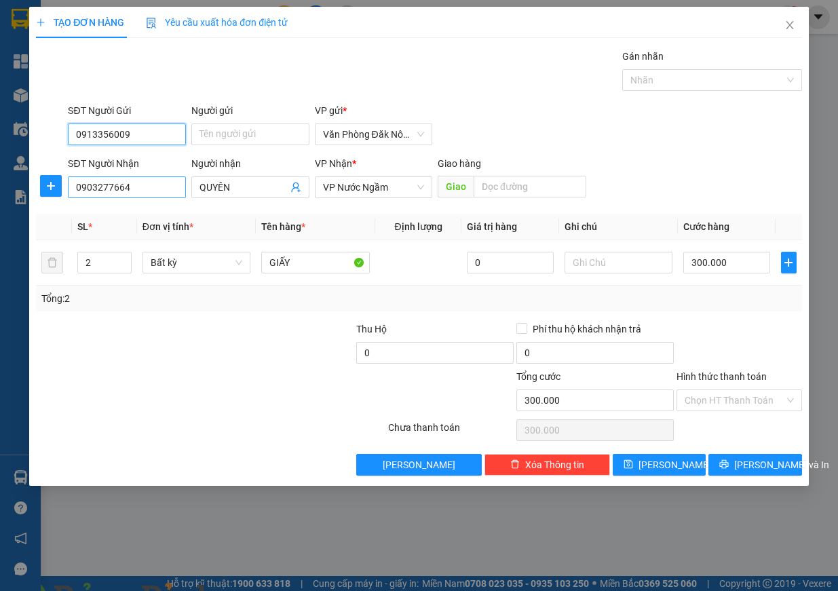
type input "0913356009"
click at [139, 193] on input "0903277664" at bounding box center [127, 187] width 118 height 22
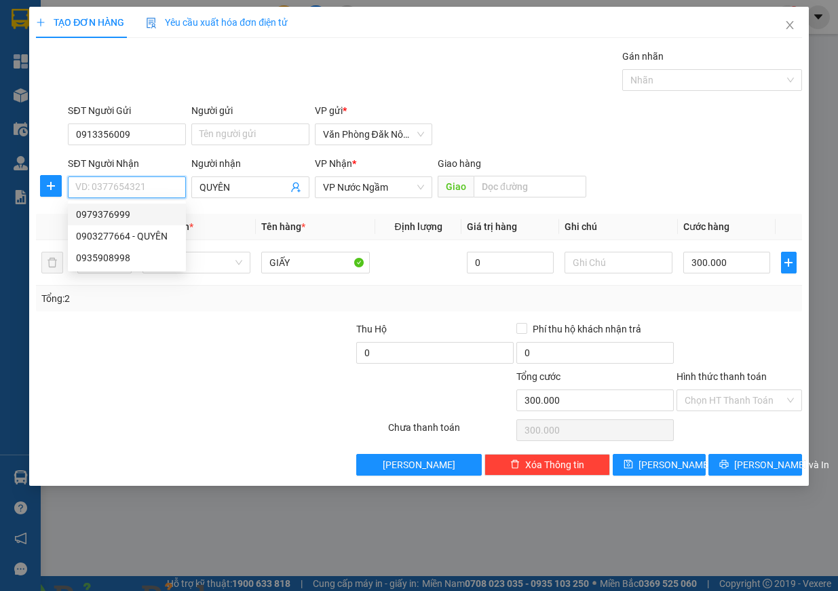
click at [140, 215] on div "0979376999" at bounding box center [127, 214] width 102 height 15
type input "0979376999"
type input "[GEOGRAPHIC_DATA]"
type input "450.000"
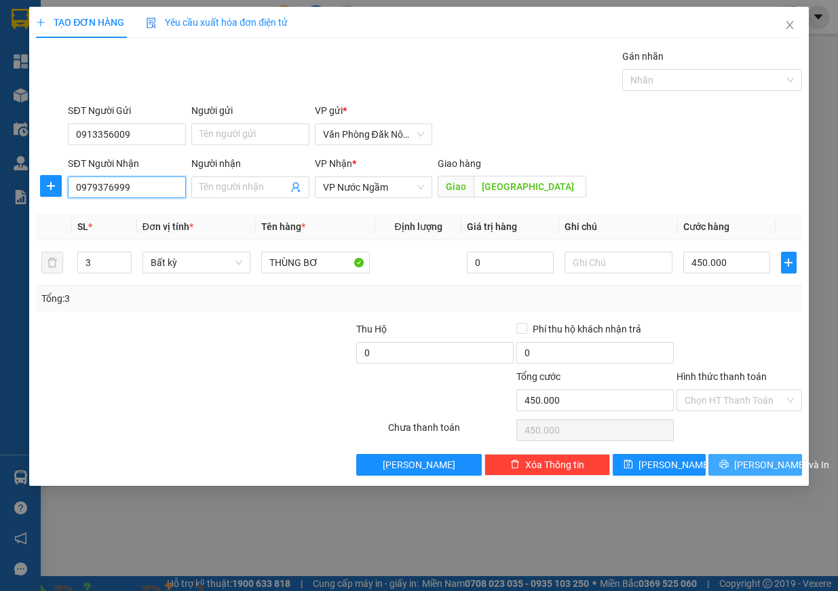
type input "0979376999"
click at [774, 463] on span "[PERSON_NAME] và In" at bounding box center [781, 464] width 95 height 15
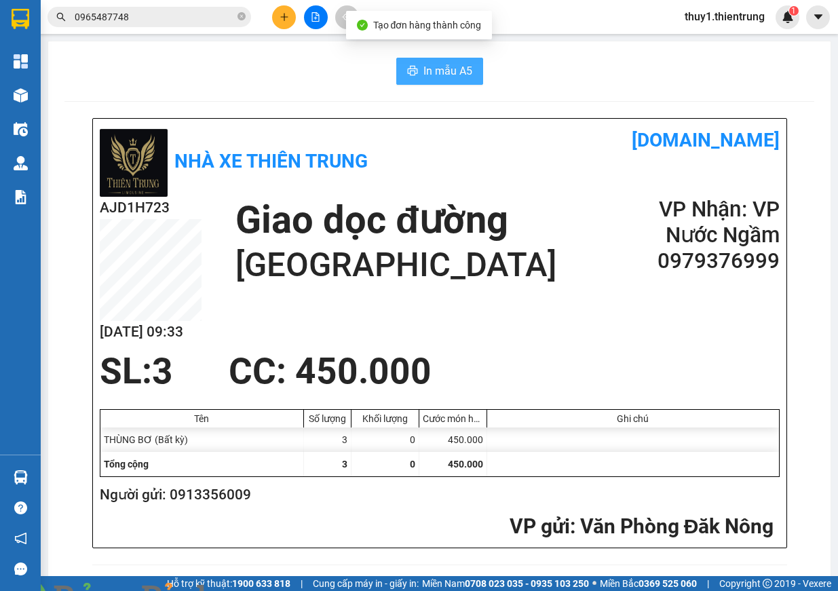
click at [423, 62] on span "In mẫu A5" at bounding box center [447, 70] width 49 height 17
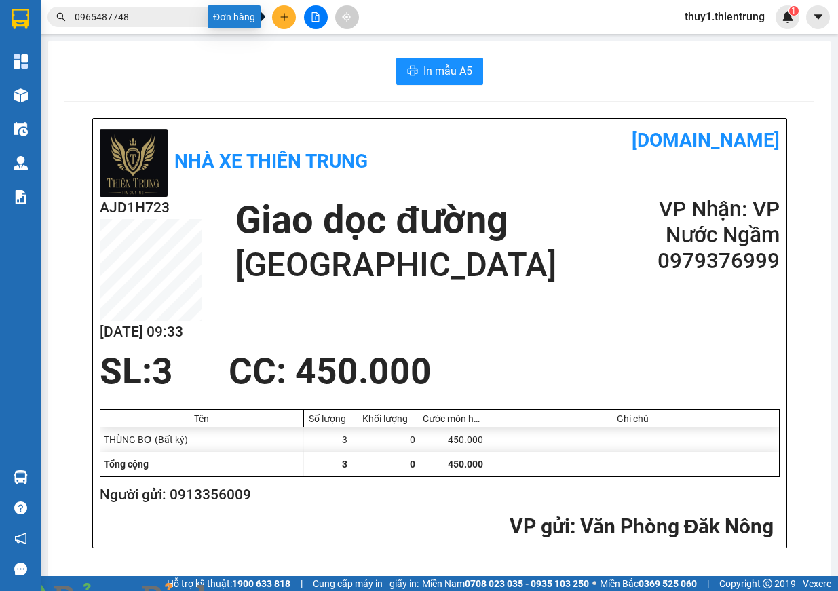
click at [288, 10] on button at bounding box center [284, 17] width 24 height 24
click at [346, 50] on div "Tạo đơn hàng" at bounding box center [337, 50] width 59 height 15
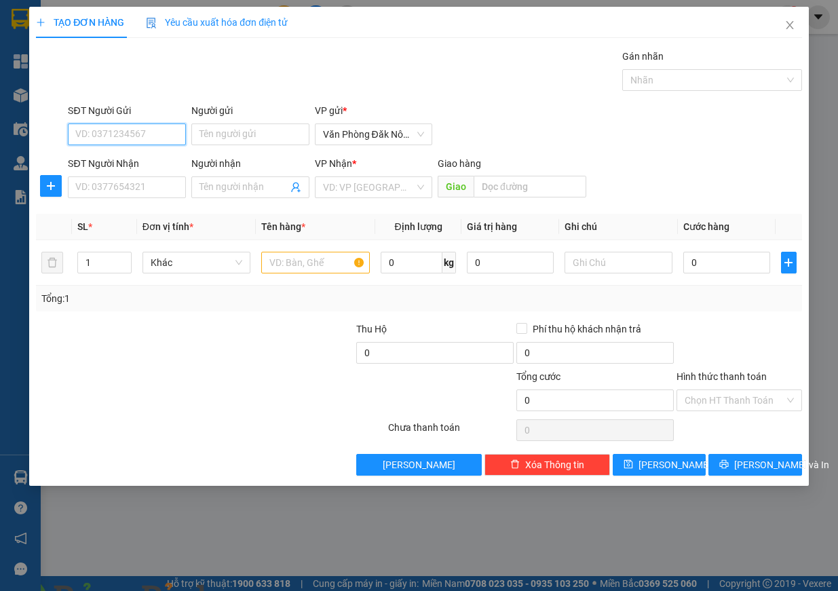
click at [123, 130] on input "SĐT Người Gửi" at bounding box center [127, 134] width 118 height 22
type input "0"
click at [104, 187] on input "SĐT Người Nhận" at bounding box center [127, 187] width 118 height 22
click at [151, 187] on input "096681030" at bounding box center [127, 187] width 118 height 22
type input "0"
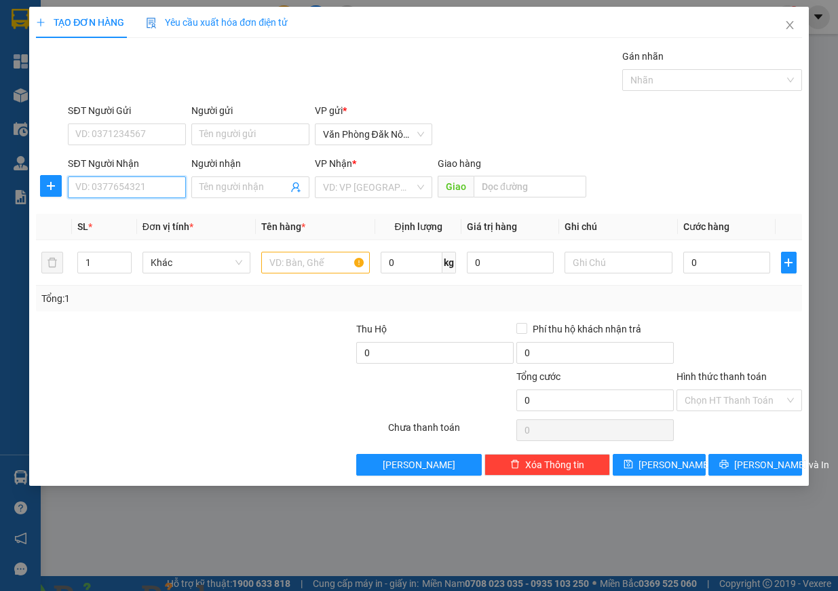
click at [145, 194] on input "SĐT Người Nhận" at bounding box center [127, 187] width 118 height 22
click at [104, 132] on input "SĐT Người Gửi" at bounding box center [127, 134] width 118 height 22
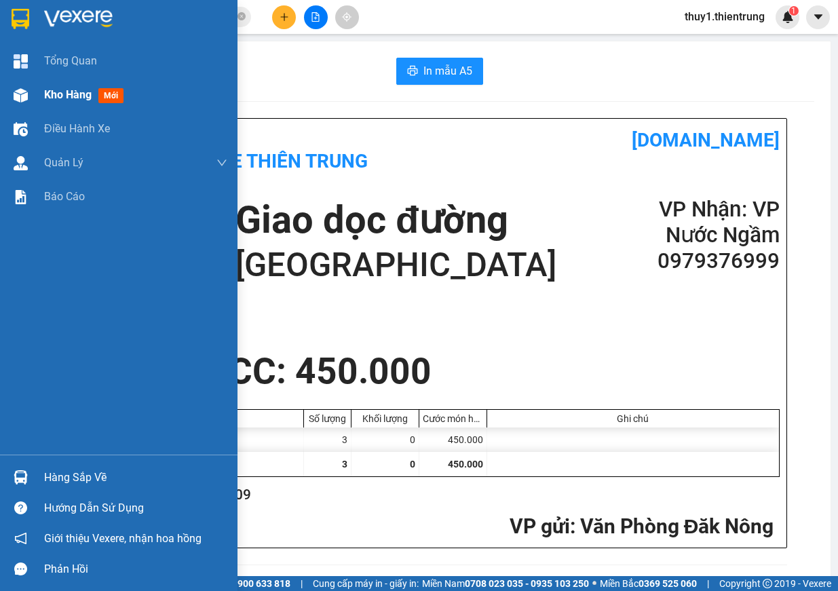
click at [30, 100] on div at bounding box center [21, 95] width 24 height 24
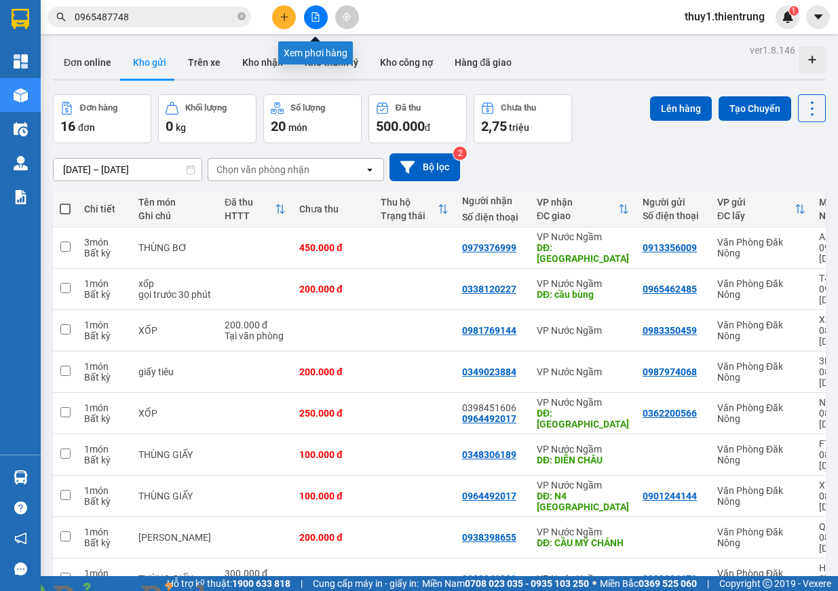
click at [311, 18] on icon "file-add" at bounding box center [315, 16] width 9 height 9
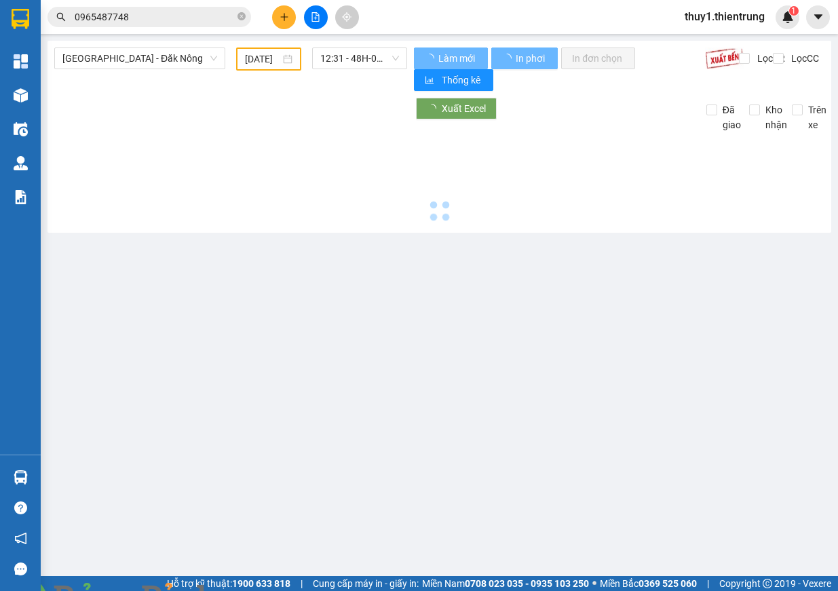
type input "[DATE]"
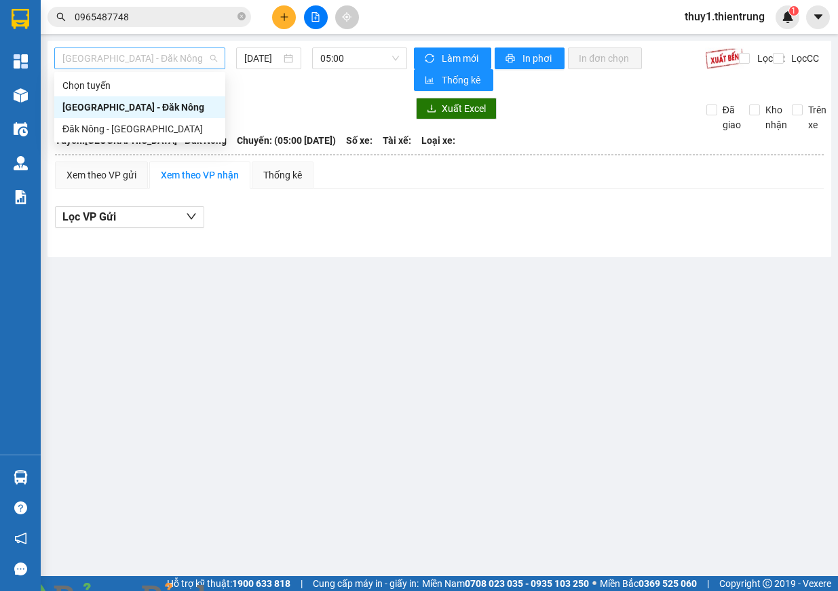
click at [147, 54] on span "[GEOGRAPHIC_DATA] - Đăk Nông" at bounding box center [139, 58] width 155 height 20
click at [155, 129] on div "Đăk Nông - [GEOGRAPHIC_DATA]" at bounding box center [139, 128] width 155 height 15
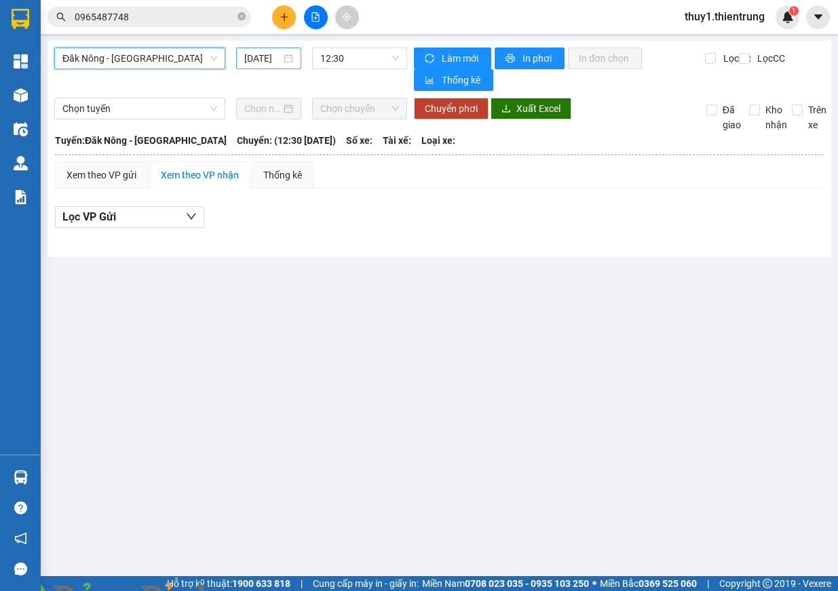
click at [265, 61] on input "[DATE]" at bounding box center [262, 58] width 37 height 15
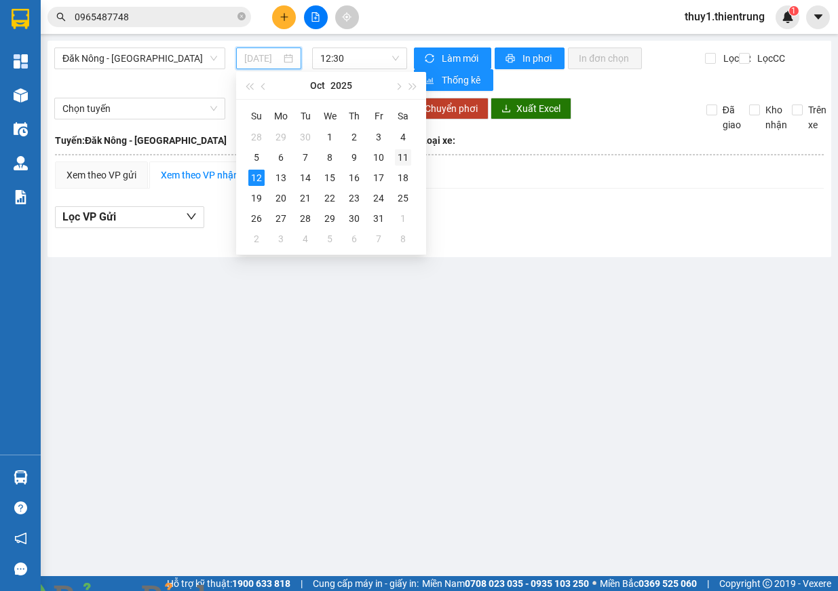
click at [403, 155] on div "11" at bounding box center [403, 157] width 16 height 16
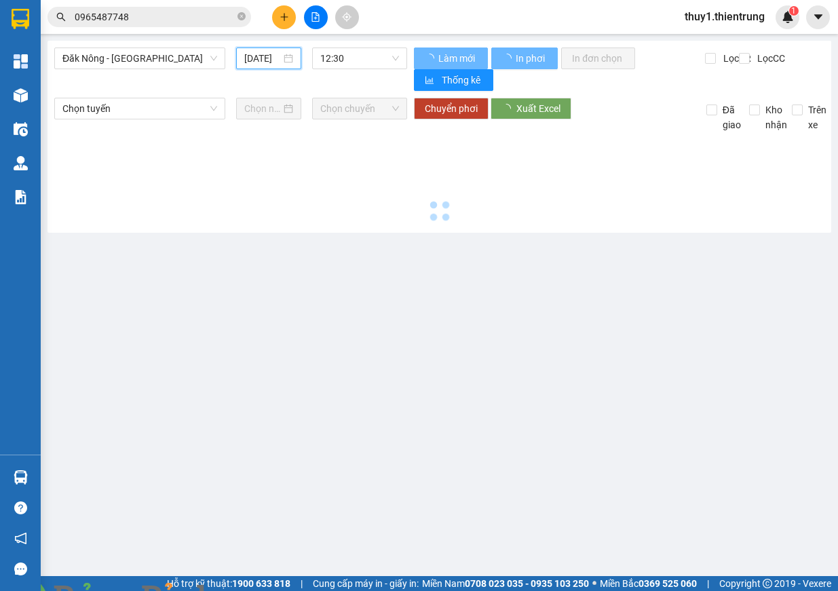
type input "[DATE]"
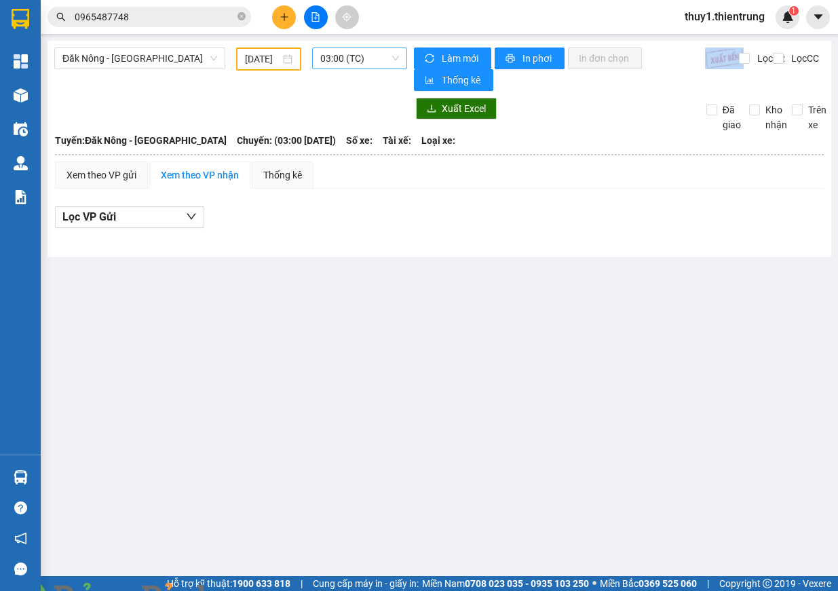
click at [360, 48] on div "Đăk Nông - [GEOGRAPHIC_DATA] [DATE] 03:00 (TC) Làm mới In phơi In đơn chọn Thốn…" at bounding box center [439, 149] width 784 height 216
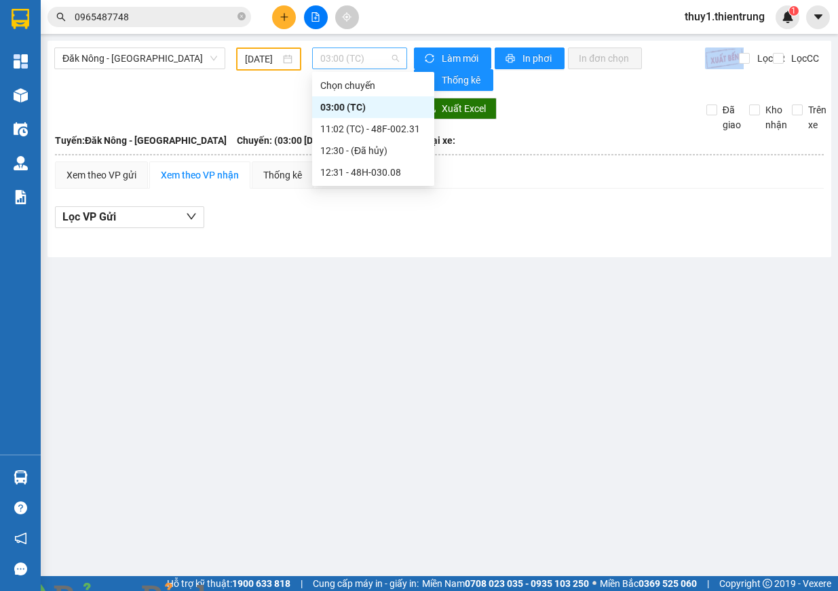
click at [361, 56] on span "03:00 (TC)" at bounding box center [359, 58] width 79 height 20
click at [384, 164] on div "12:31 - 48H-030.08" at bounding box center [373, 172] width 122 height 22
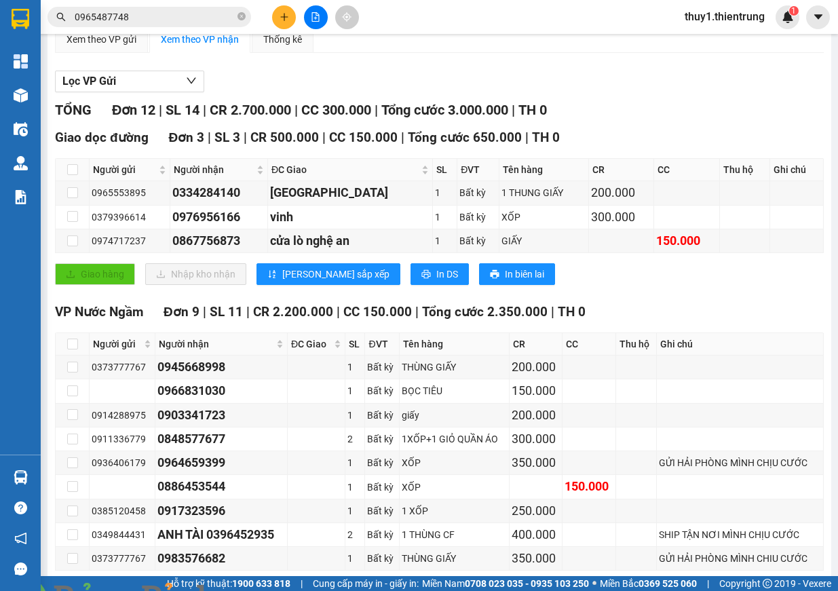
scroll to position [200, 0]
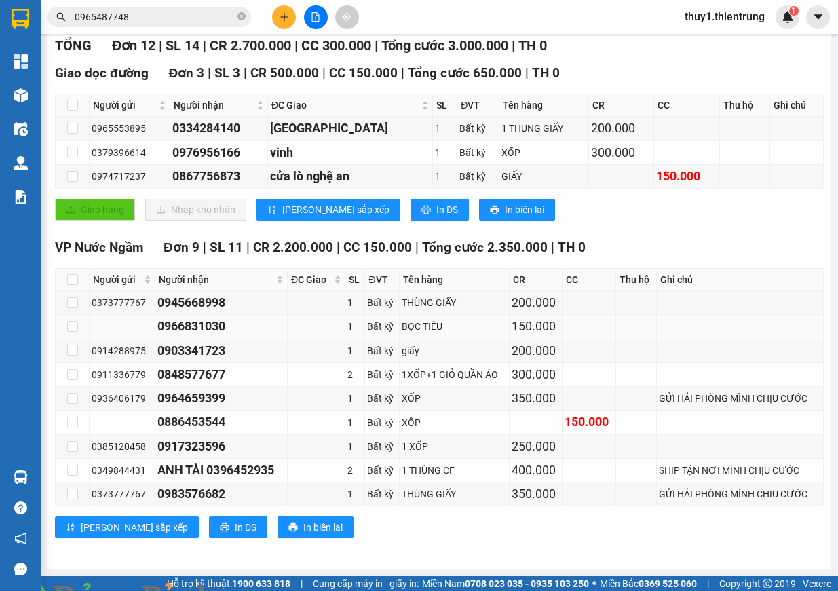
drag, startPoint x: 161, startPoint y: 330, endPoint x: 143, endPoint y: 335, distance: 18.5
click at [242, 333] on div "0966831030" at bounding box center [221, 326] width 128 height 19
click at [155, 335] on td "0966831030" at bounding box center [221, 327] width 132 height 24
drag, startPoint x: 159, startPoint y: 328, endPoint x: 260, endPoint y: 327, distance: 100.4
click at [260, 327] on div "0966831030" at bounding box center [221, 326] width 128 height 19
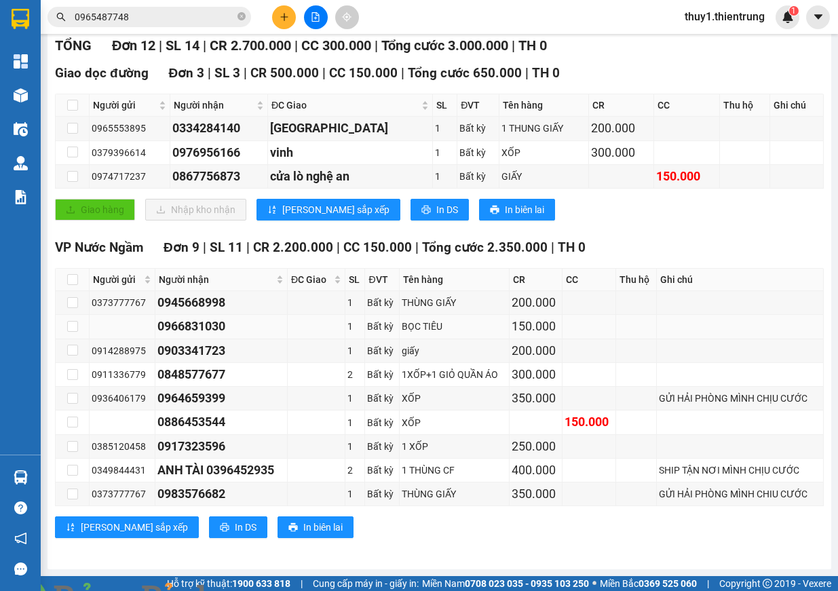
copy div "0966831030"
click at [286, 18] on icon "plus" at bounding box center [284, 16] width 9 height 9
click at [321, 45] on div "Tạo đơn hàng" at bounding box center [337, 50] width 59 height 15
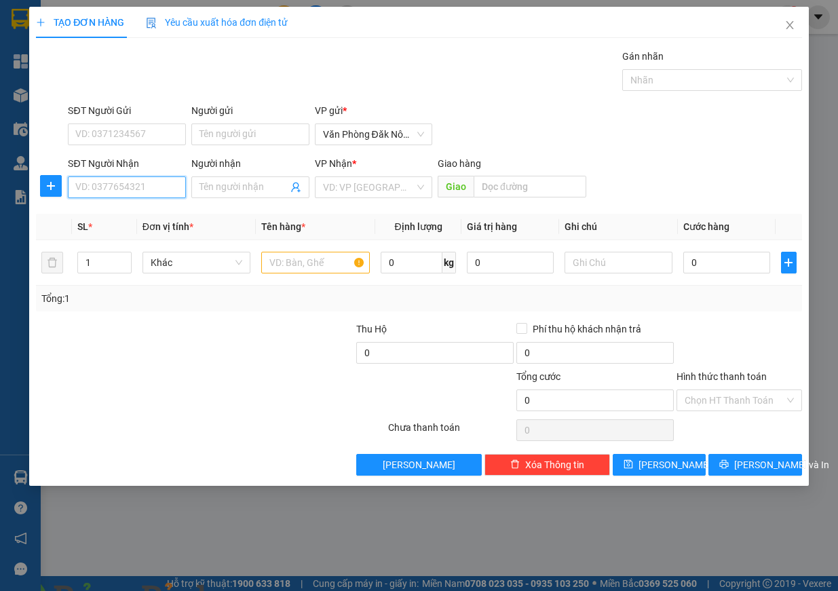
click at [121, 194] on input "SĐT Người Nhận" at bounding box center [127, 187] width 118 height 22
paste input "0966831030"
type input "0966831030"
click at [367, 186] on input "search" at bounding box center [369, 187] width 92 height 20
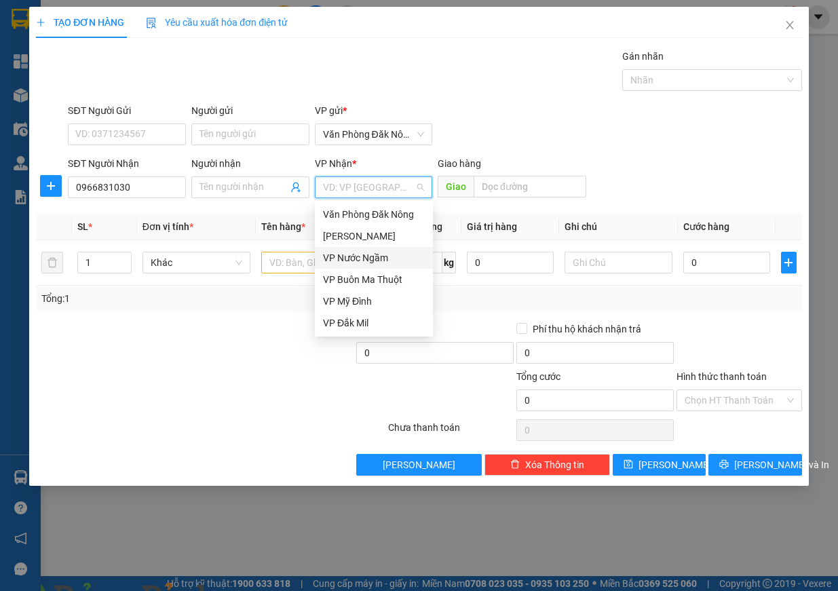
click at [360, 259] on div "VP Nước Ngầm" at bounding box center [374, 257] width 102 height 15
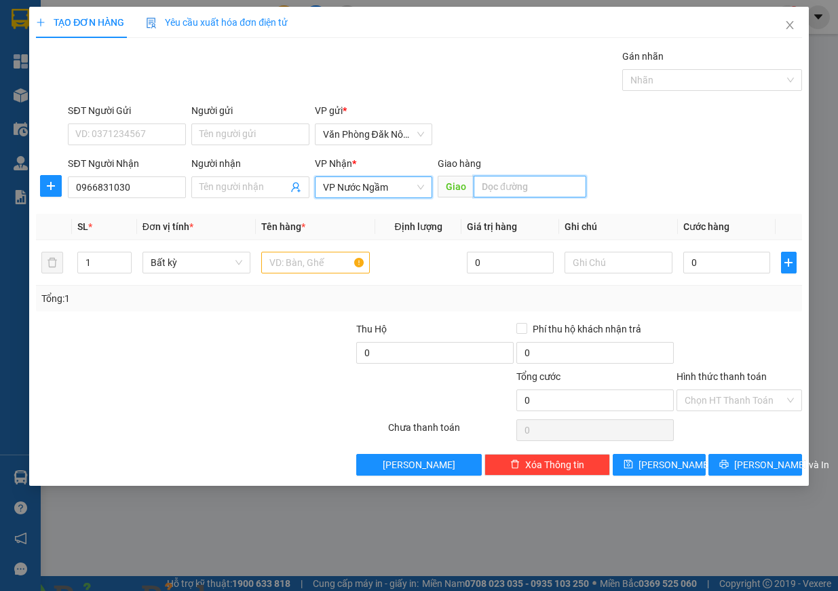
click at [515, 178] on input "text" at bounding box center [530, 187] width 113 height 22
type input "150000"
click at [324, 267] on input "text" at bounding box center [315, 263] width 109 height 22
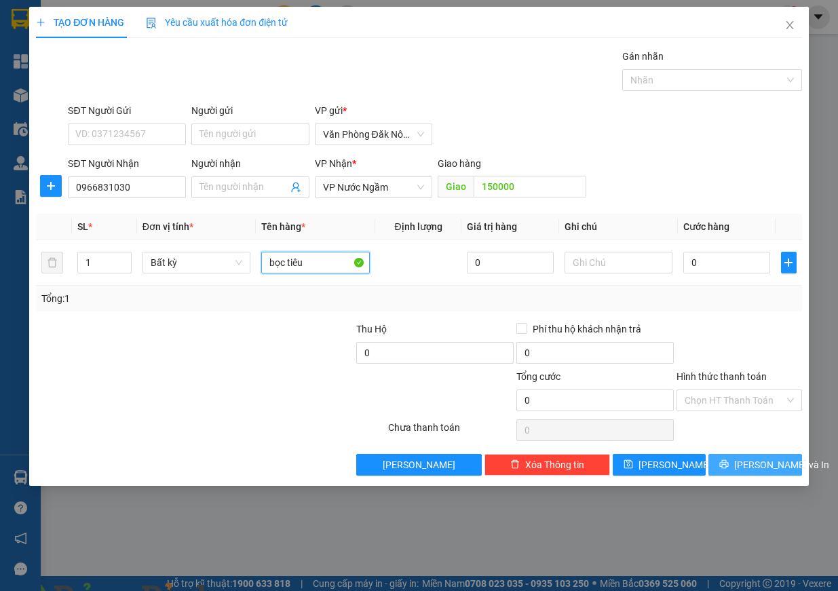
type input "bọc tiêu"
click at [779, 467] on span "[PERSON_NAME] và In" at bounding box center [781, 464] width 95 height 15
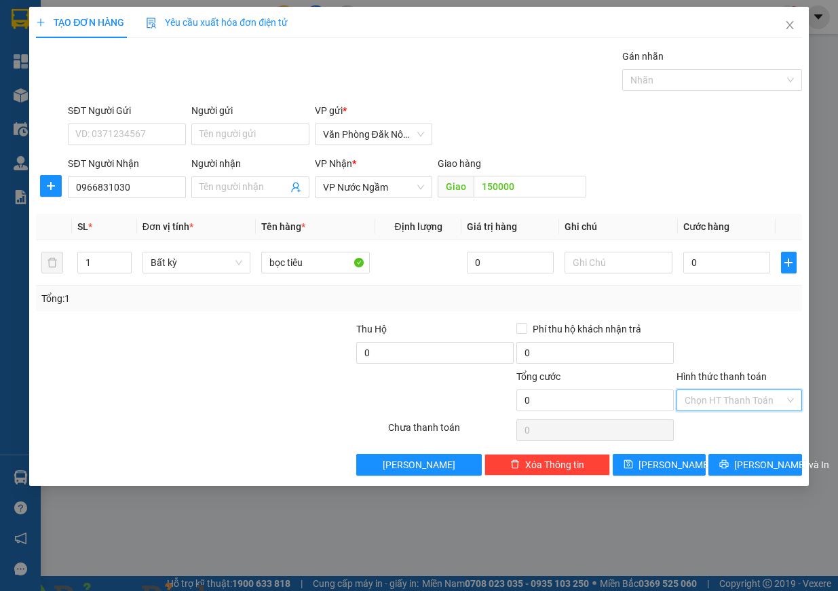
click at [762, 404] on input "Hình thức thanh toán" at bounding box center [735, 400] width 100 height 20
click at [759, 432] on div "Tại văn phòng" at bounding box center [739, 427] width 109 height 15
click at [769, 471] on span "[PERSON_NAME] và In" at bounding box center [781, 464] width 95 height 15
click at [746, 465] on span "[PERSON_NAME] và In" at bounding box center [781, 464] width 95 height 15
click at [722, 256] on input "0" at bounding box center [726, 263] width 87 height 22
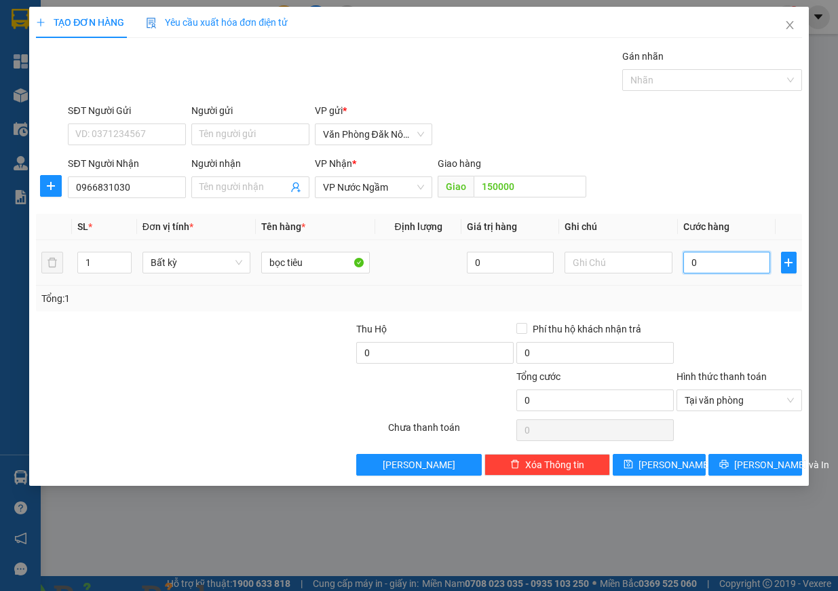
type input "1"
type input "15"
type input "150"
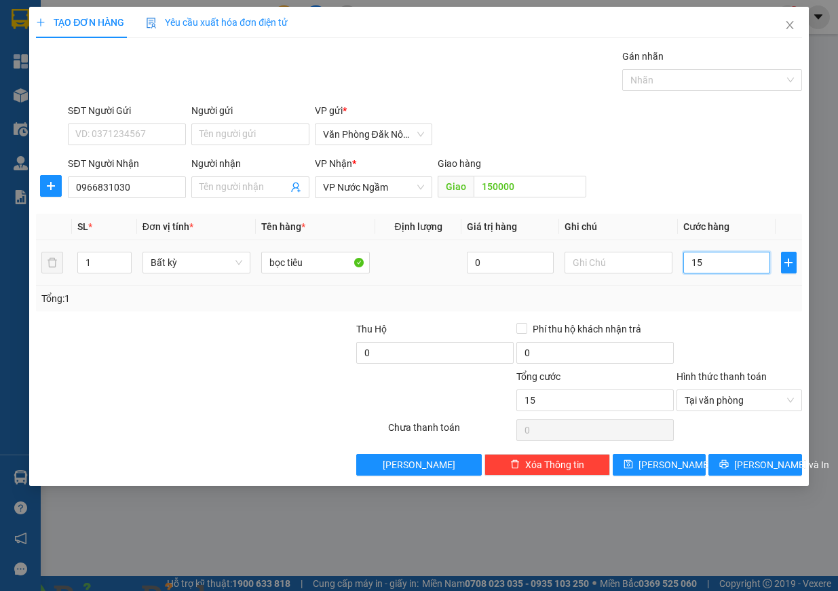
type input "150"
type input "1.500"
type input "15.000"
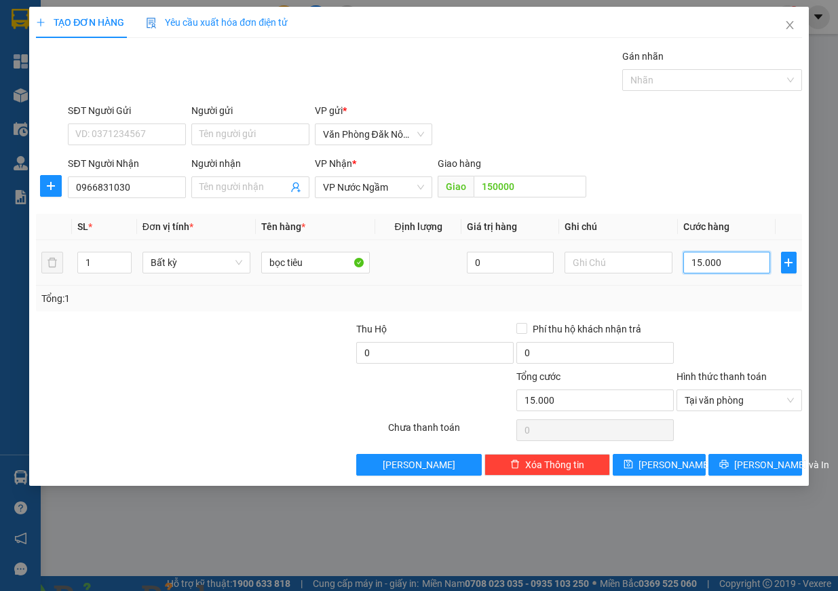
type input "150.000"
click at [757, 468] on span "[PERSON_NAME] và In" at bounding box center [781, 464] width 95 height 15
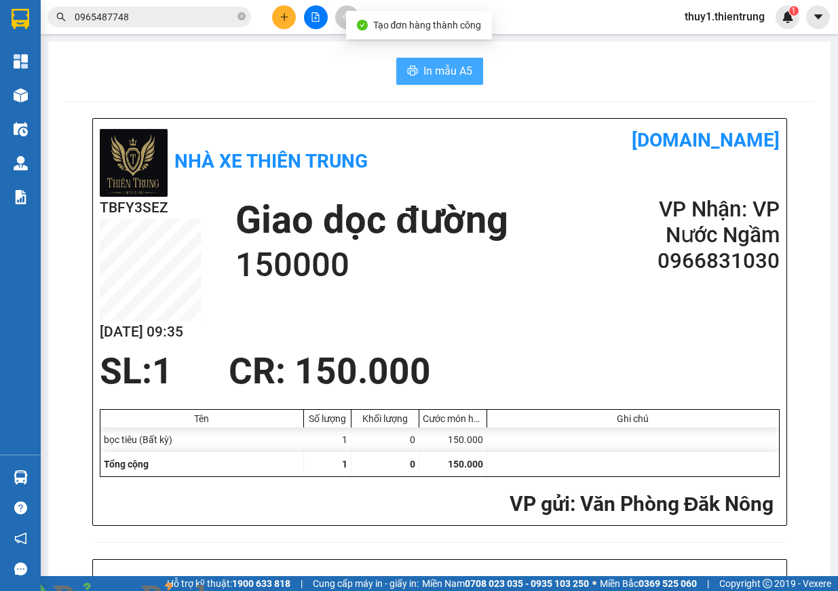
click at [449, 75] on span "In mẫu A5" at bounding box center [447, 70] width 49 height 17
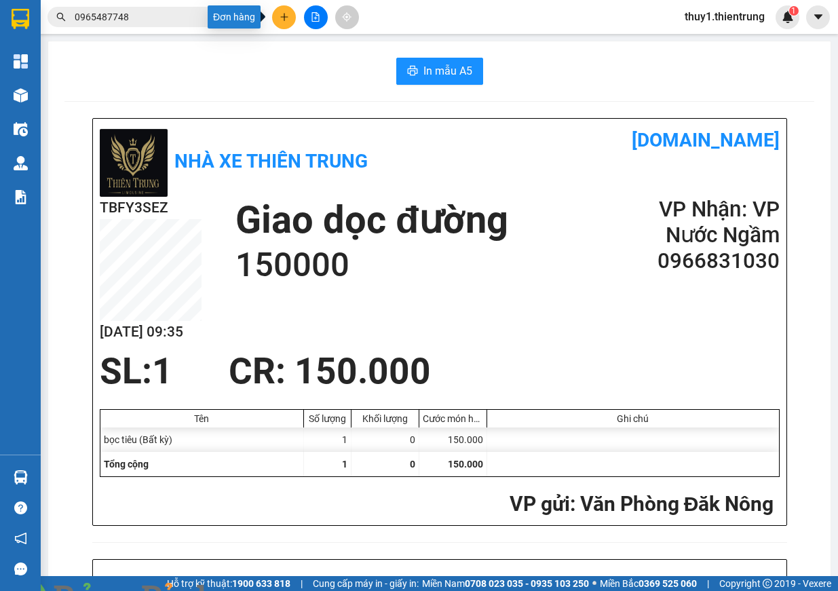
click at [288, 26] on button at bounding box center [284, 17] width 24 height 24
click at [328, 53] on div "Tạo đơn hàng" at bounding box center [337, 50] width 59 height 15
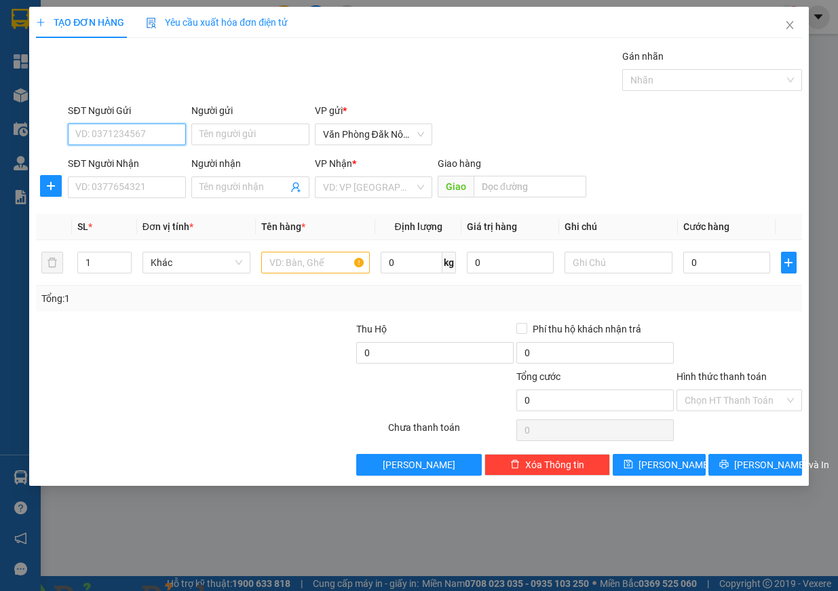
click at [113, 130] on input "SĐT Người Gửi" at bounding box center [127, 134] width 118 height 22
click at [115, 167] on div "0868502057" at bounding box center [127, 161] width 102 height 15
type input "0868502057"
type input "0866489835"
type input "300.000"
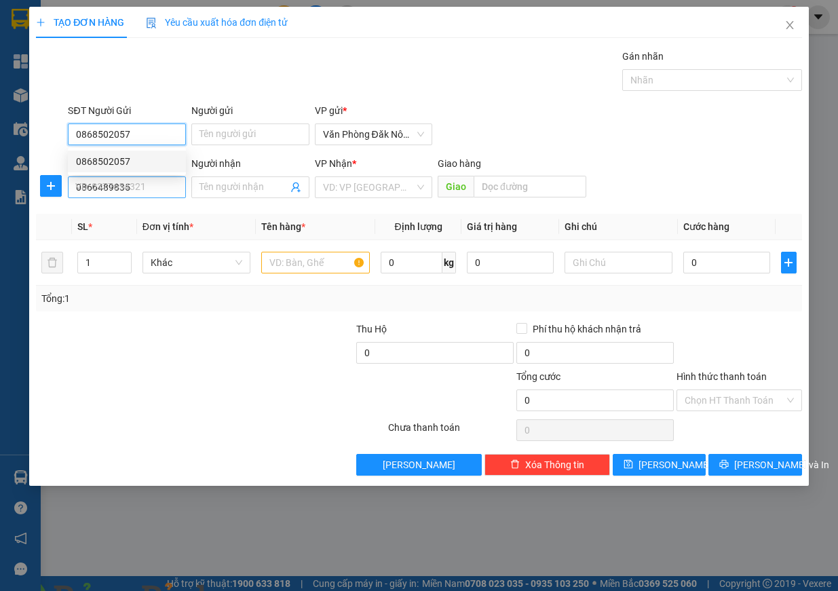
type input "300.000"
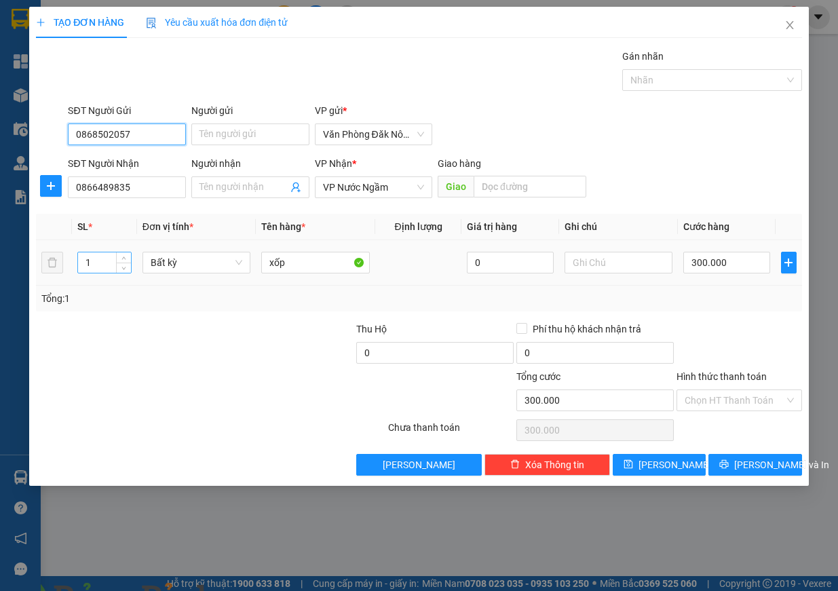
type input "0868502057"
drag, startPoint x: 98, startPoint y: 264, endPoint x: 25, endPoint y: 253, distance: 74.1
click at [25, 253] on div "TẠO ĐƠN HÀNG Yêu cầu xuất hóa đơn điện tử Transit Pickup Surcharge Ids Transit …" at bounding box center [419, 295] width 838 height 591
type input "3"
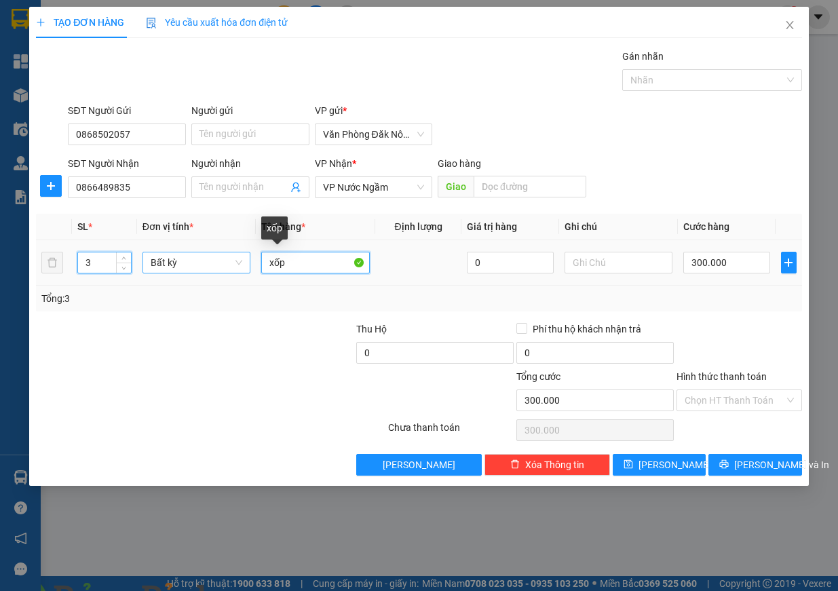
drag, startPoint x: 335, startPoint y: 257, endPoint x: 232, endPoint y: 262, distance: 102.6
click at [235, 262] on tr "3 Bất kỳ xốp 0 300.000" at bounding box center [419, 262] width 766 height 45
type input "0"
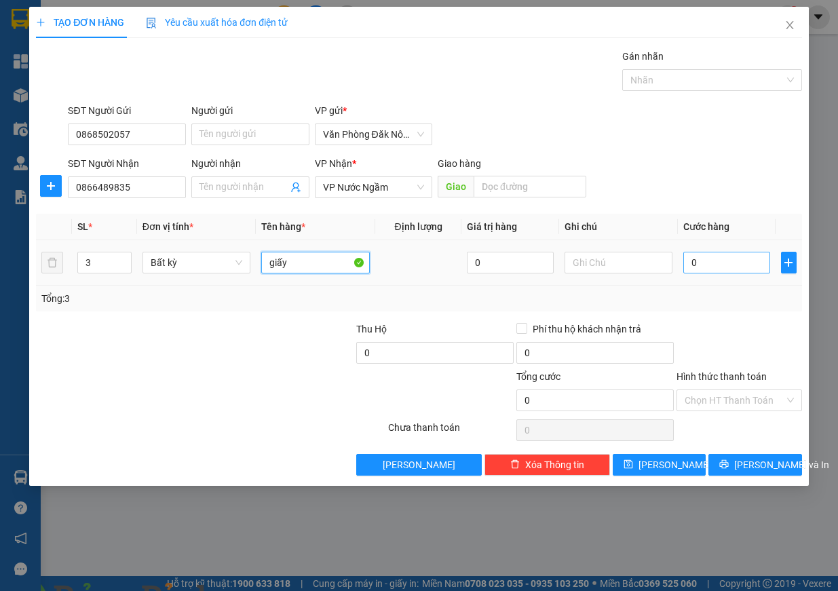
type input "giấy"
click at [714, 262] on input "0" at bounding box center [726, 263] width 87 height 22
type input "6"
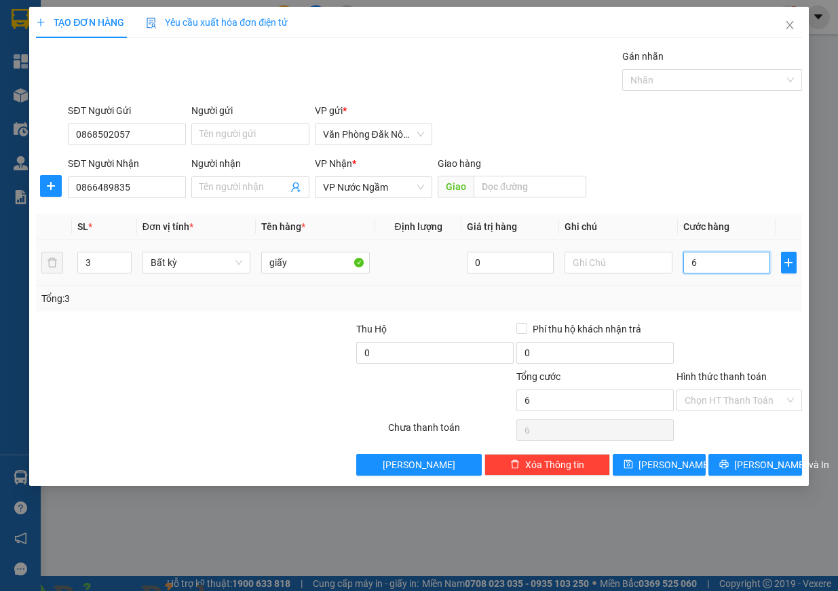
type input "60"
type input "600"
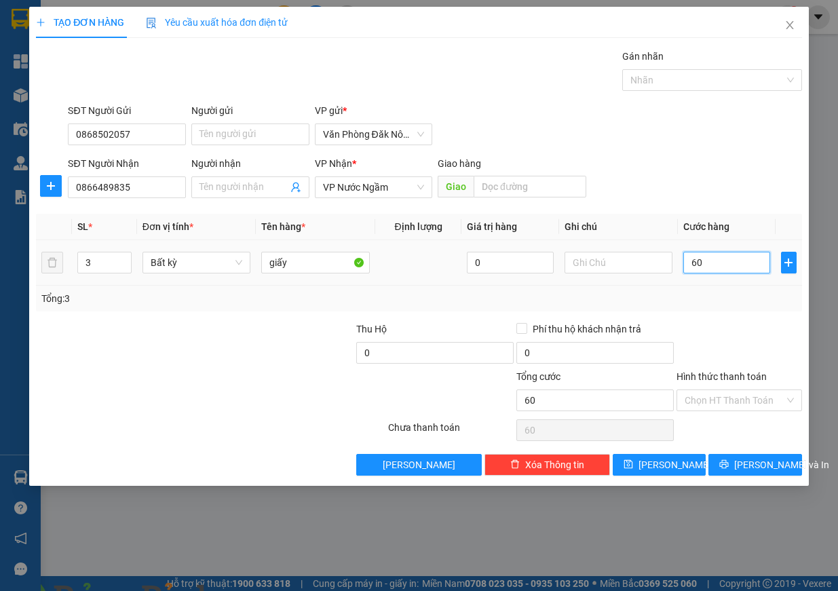
type input "600"
type input "6.000"
type input "60.000"
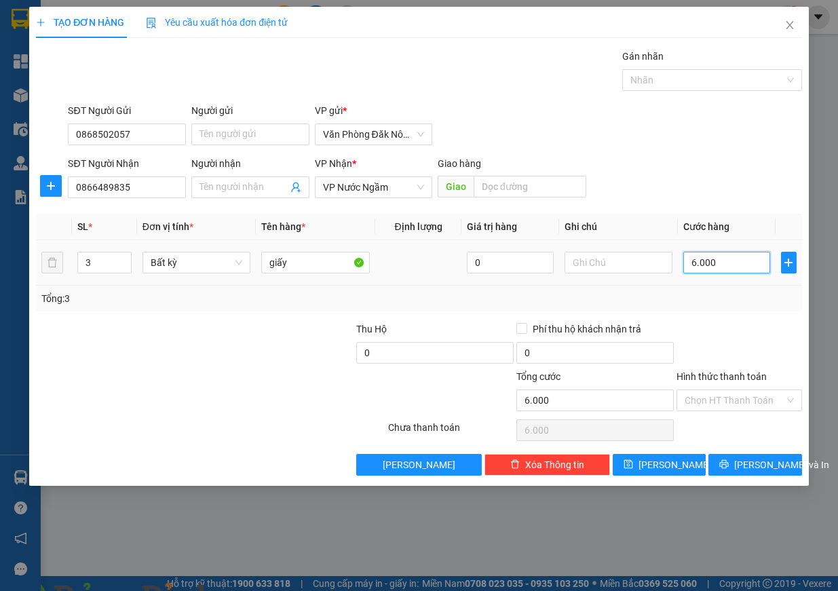
type input "60.000"
type input "600.000"
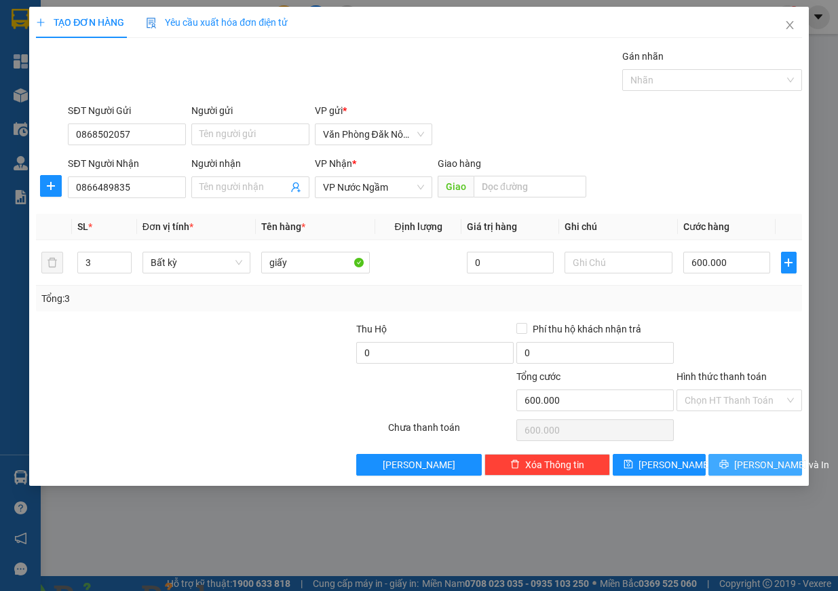
click at [746, 461] on span "[PERSON_NAME] và In" at bounding box center [781, 464] width 95 height 15
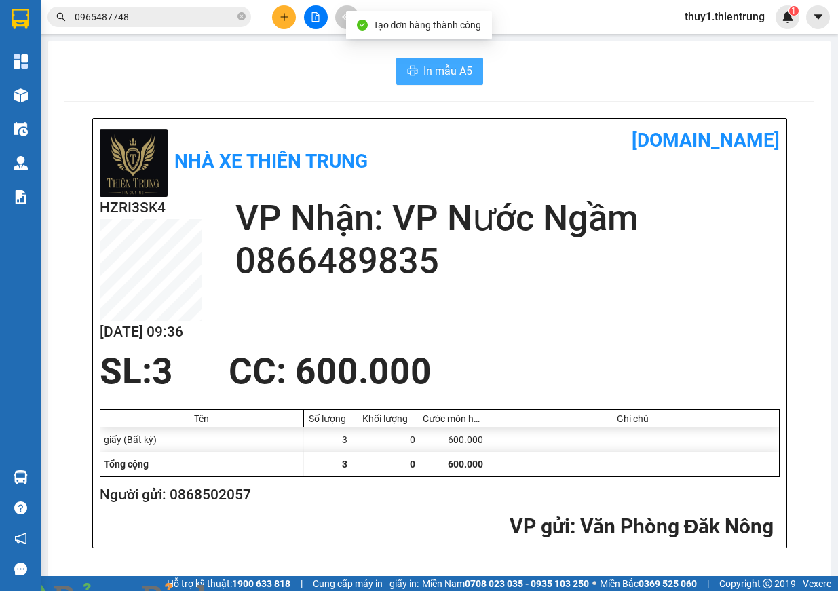
click at [442, 58] on button "In mẫu A5" at bounding box center [439, 71] width 87 height 27
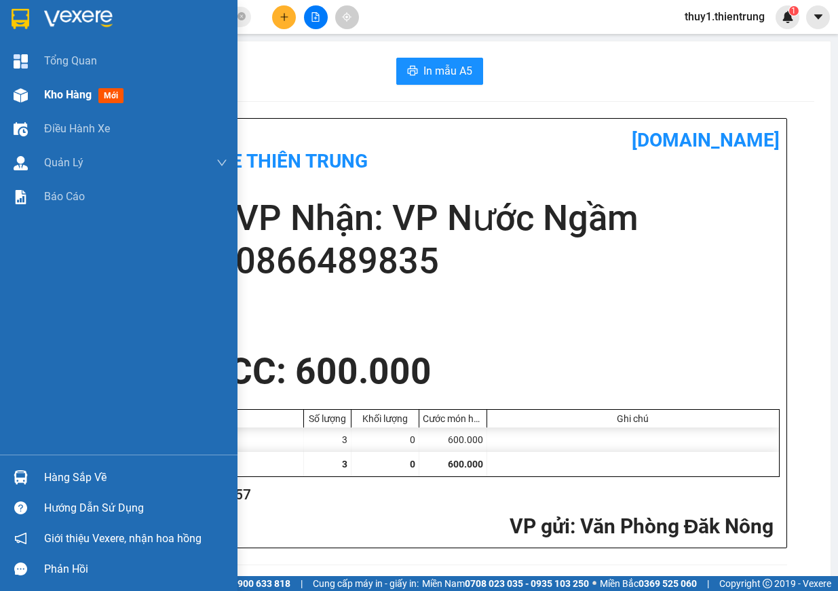
click at [27, 104] on div at bounding box center [21, 95] width 24 height 24
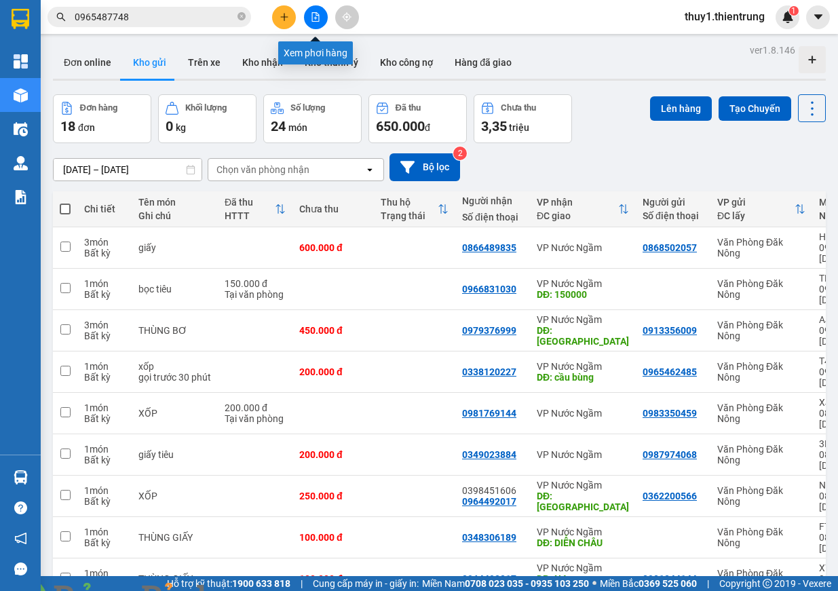
click at [308, 18] on button at bounding box center [316, 17] width 24 height 24
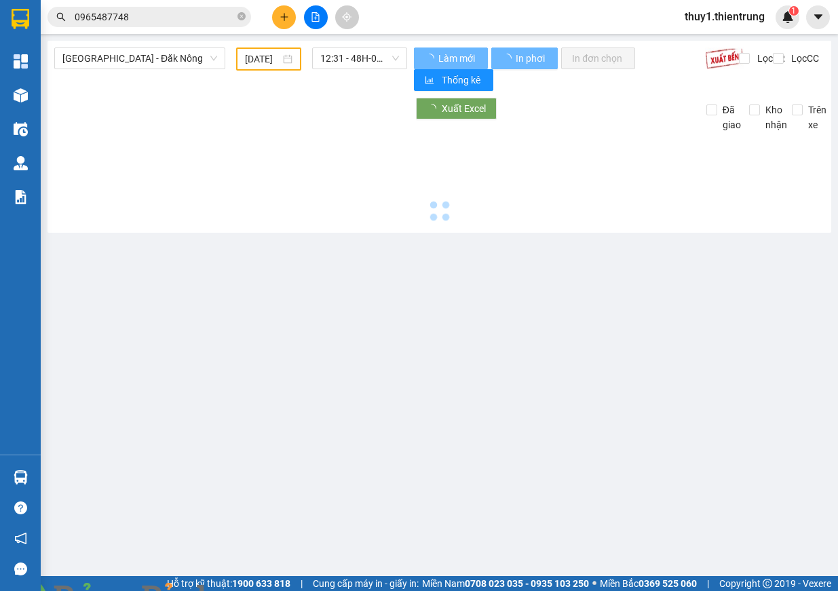
type input "[DATE]"
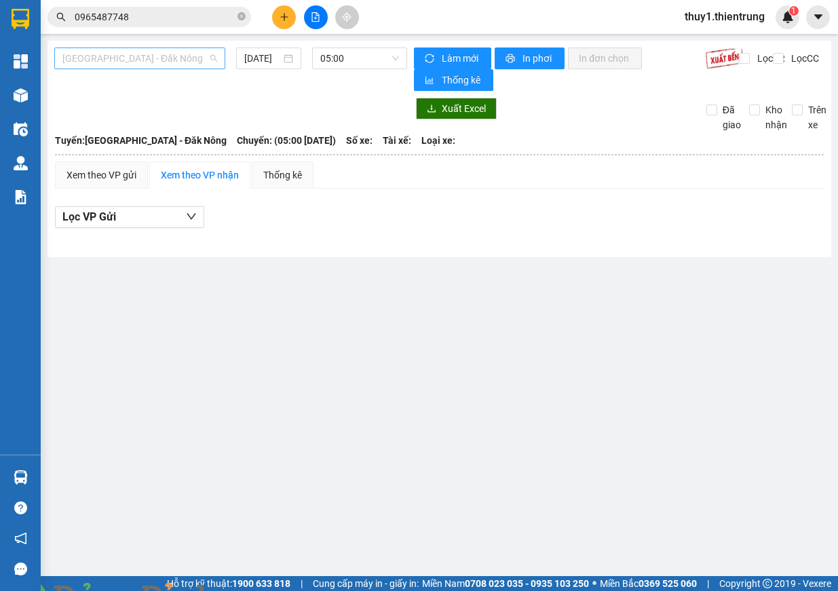
click at [164, 64] on span "[GEOGRAPHIC_DATA] - Đăk Nông" at bounding box center [139, 58] width 155 height 20
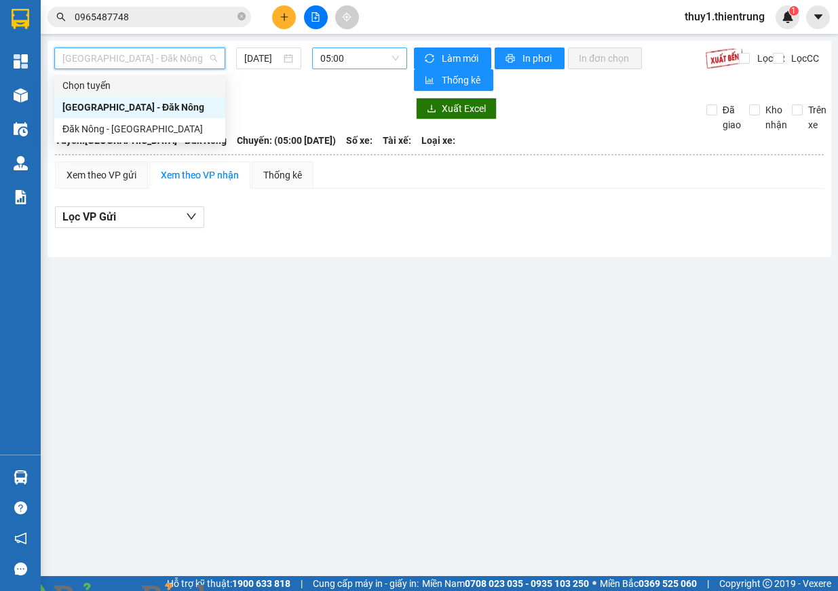
click at [339, 58] on span "05:00" at bounding box center [359, 58] width 79 height 20
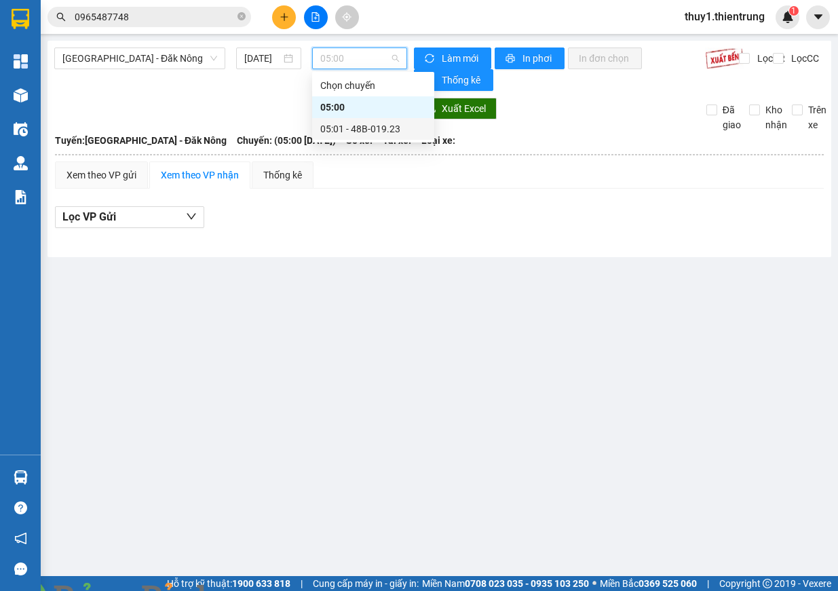
click at [373, 134] on div "05:01 - 48B-019.23" at bounding box center [373, 128] width 106 height 15
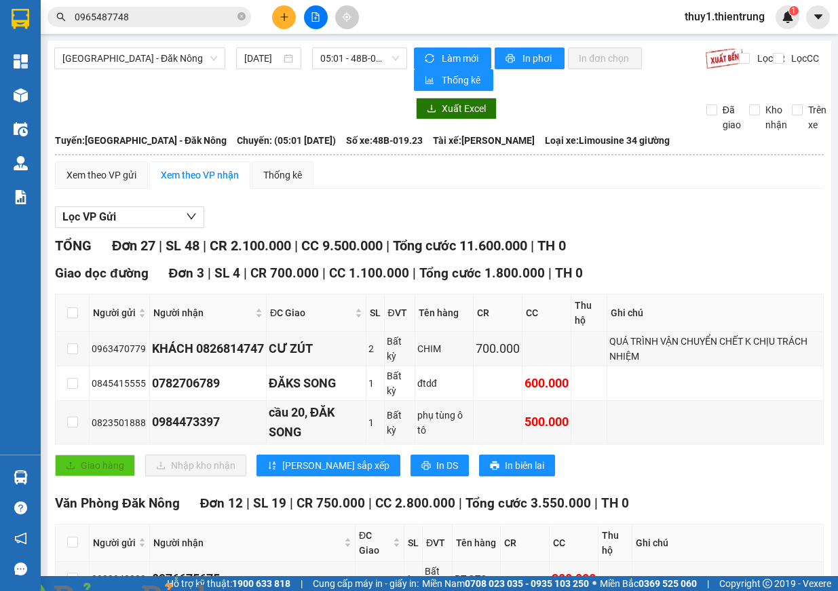
drag, startPoint x: 549, startPoint y: 436, endPoint x: 398, endPoint y: 297, distance: 205.5
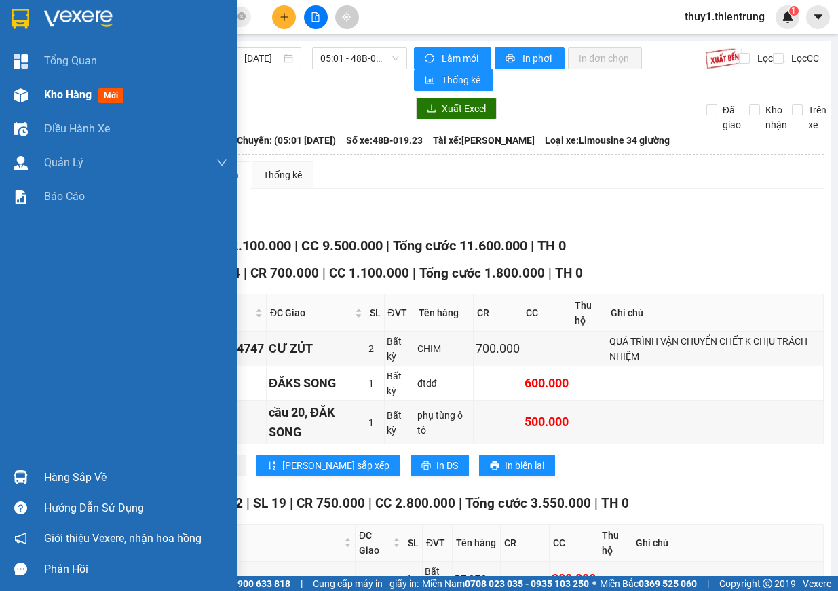
click at [21, 94] on img at bounding box center [21, 95] width 14 height 14
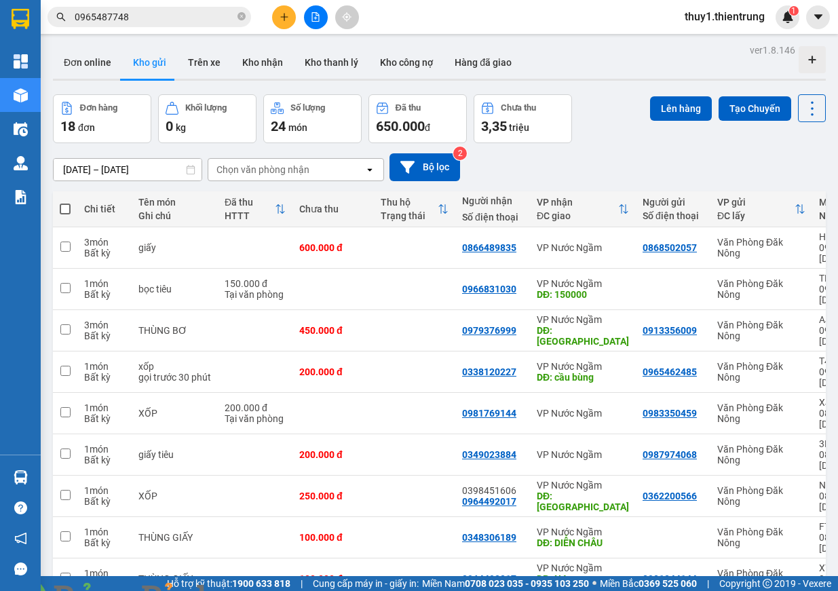
click at [61, 210] on span at bounding box center [65, 209] width 11 height 11
click at [65, 202] on input "checkbox" at bounding box center [65, 202] width 0 height 0
checkbox input "true"
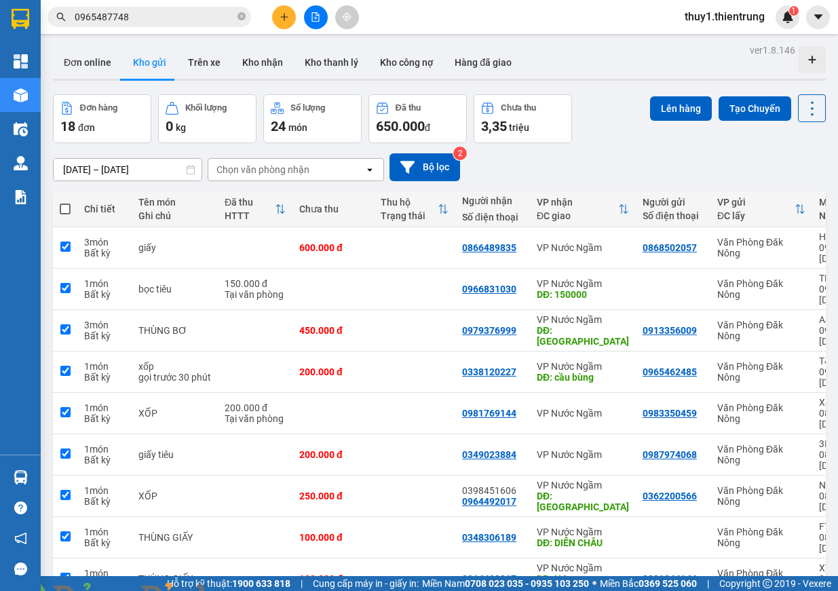
checkbox input "true"
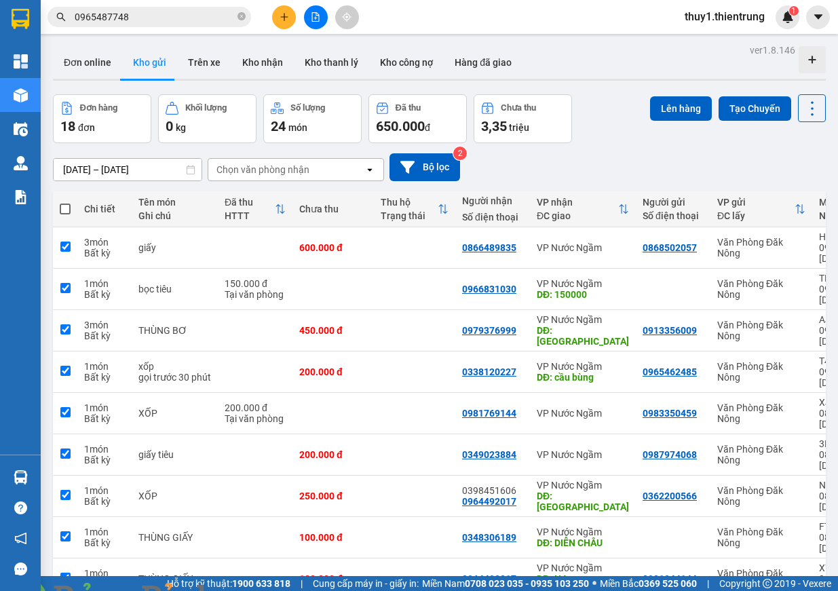
checkbox input "true"
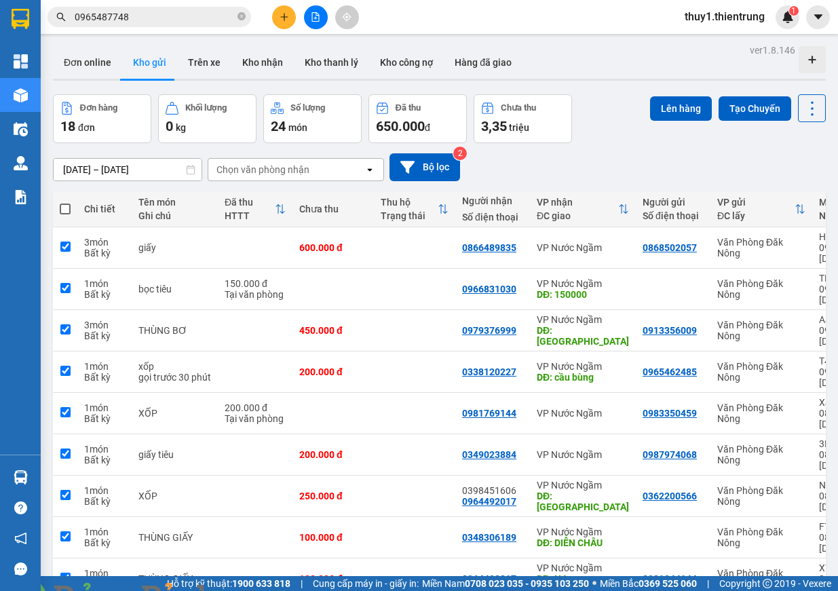
checkbox input "true"
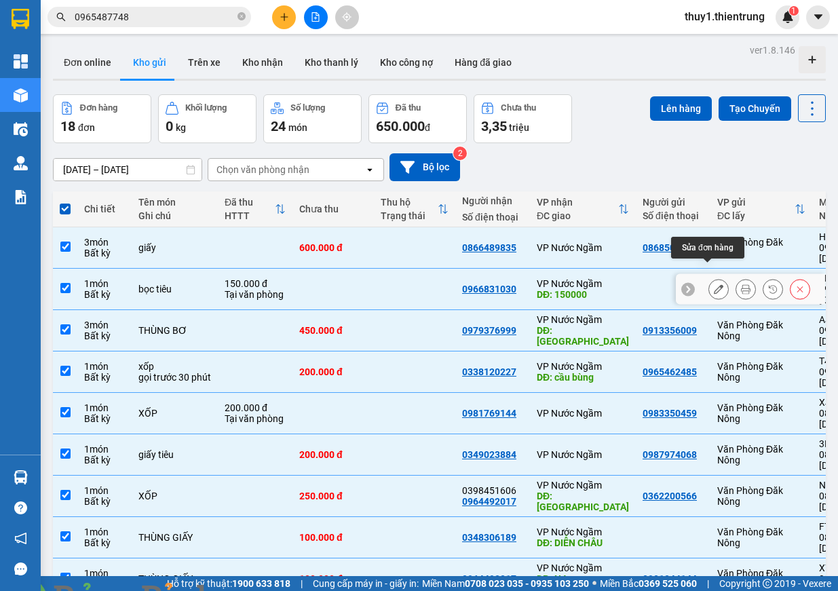
click at [714, 284] on icon at bounding box center [718, 288] width 9 height 9
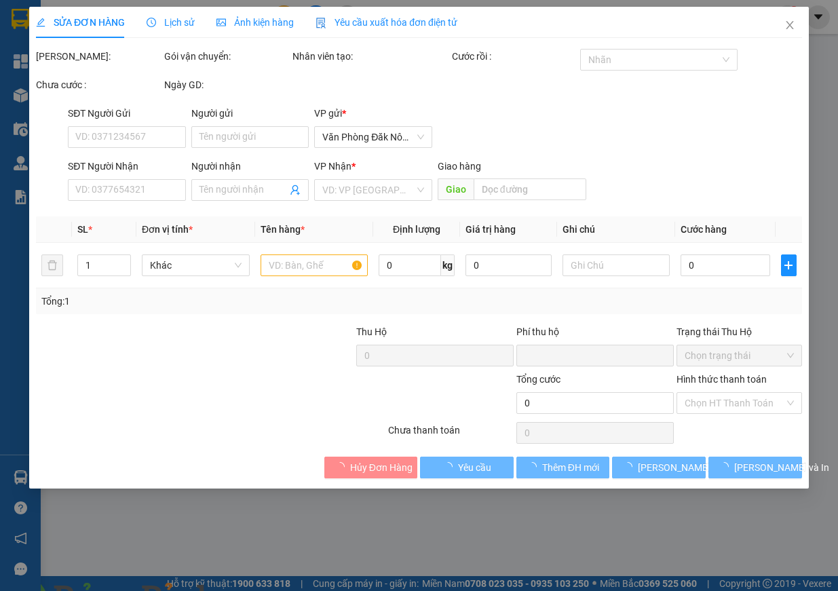
type input "0966831030"
type input "150000"
type input "0"
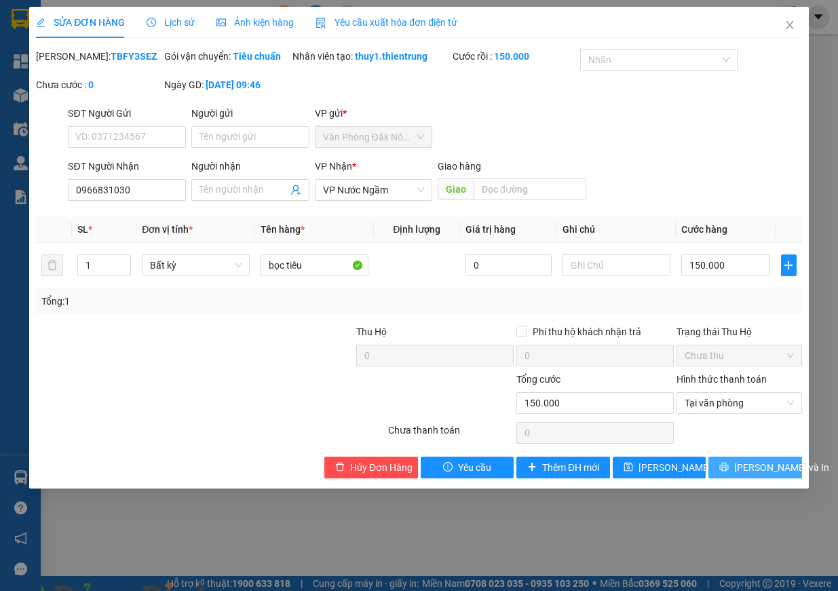
click at [750, 475] on span "[PERSON_NAME] và In" at bounding box center [781, 467] width 95 height 15
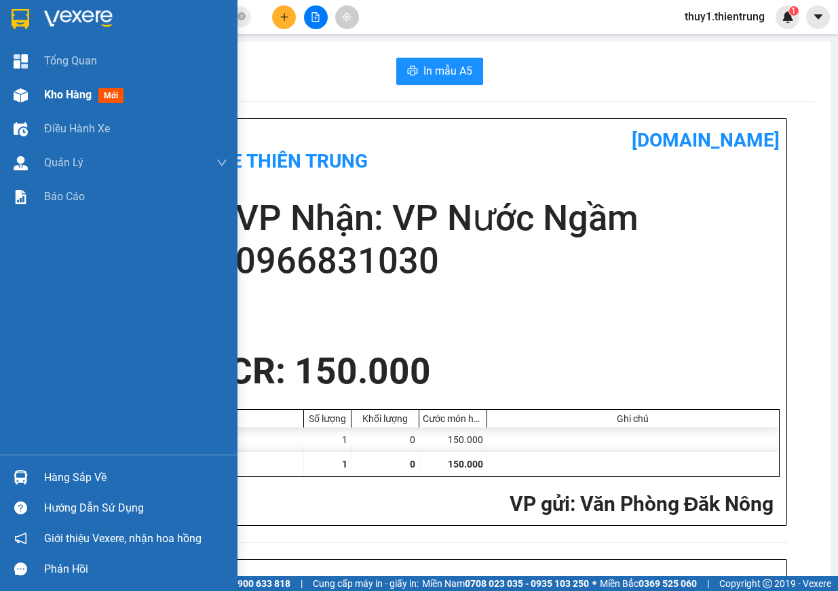
click at [18, 100] on img at bounding box center [21, 95] width 14 height 14
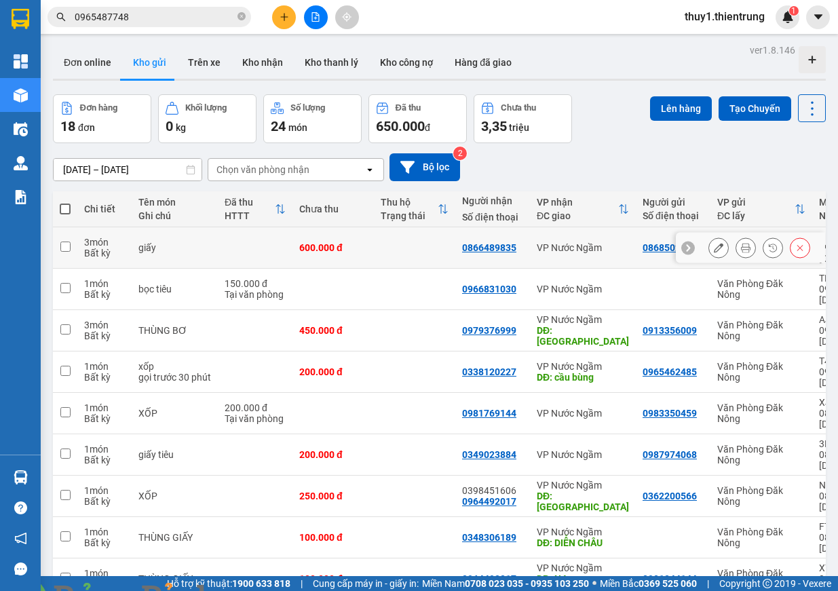
click at [85, 237] on div "3 món" at bounding box center [104, 242] width 41 height 11
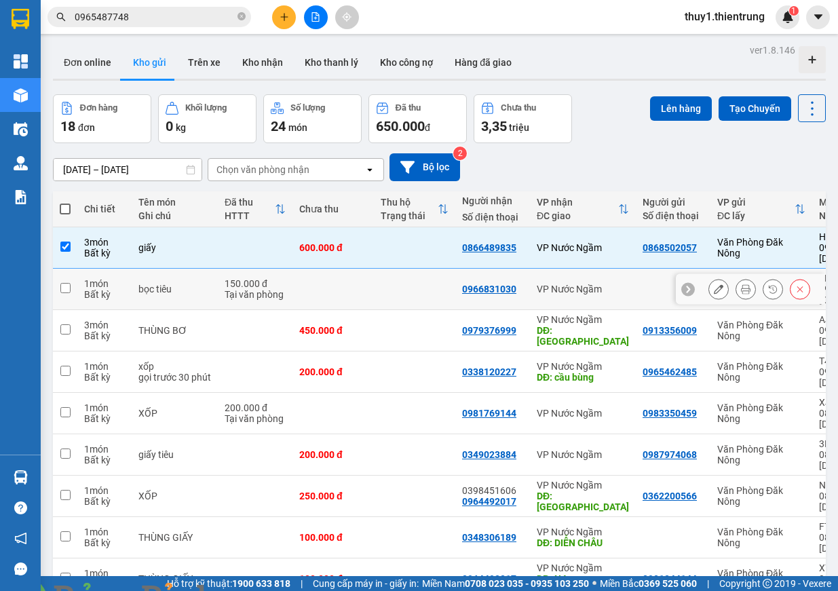
click at [88, 278] on div "1 món" at bounding box center [104, 283] width 41 height 11
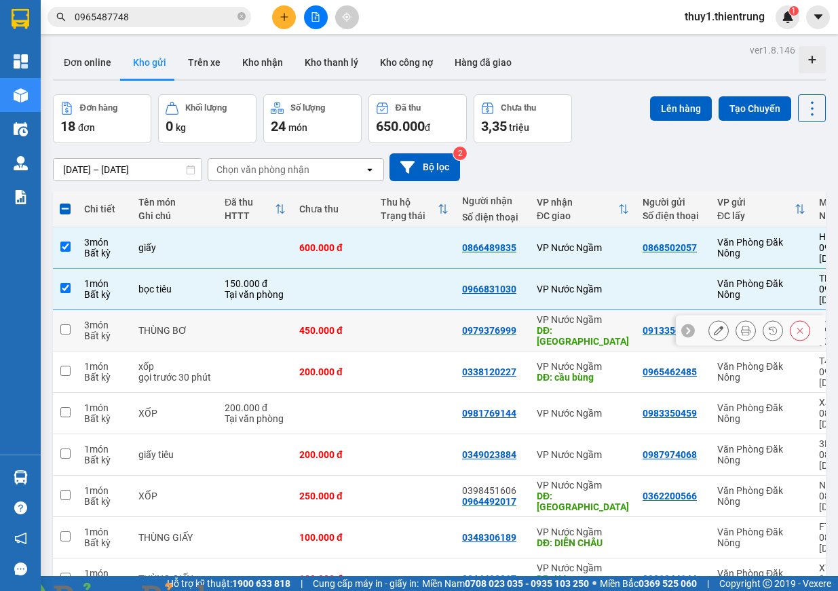
click at [537, 325] on div "DĐ: [GEOGRAPHIC_DATA]" at bounding box center [583, 336] width 92 height 22
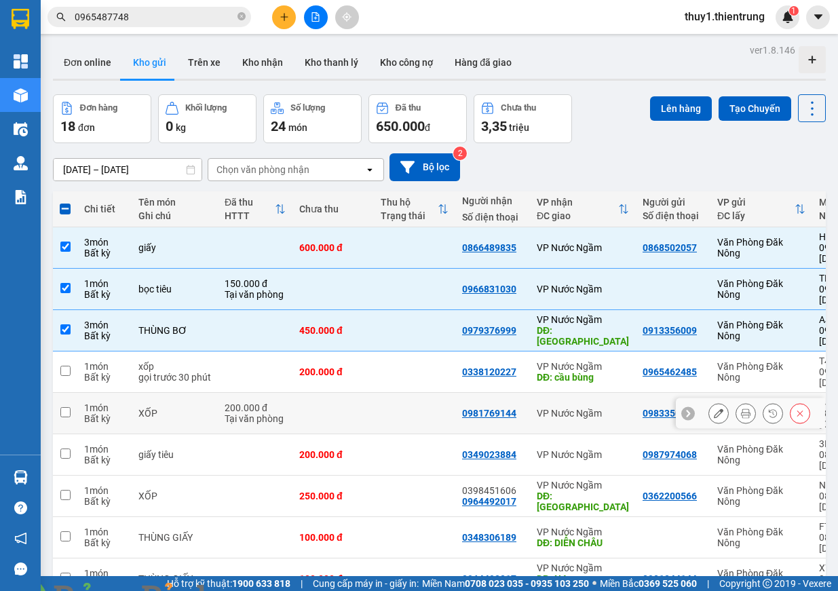
click at [537, 408] on div "VP Nước Ngầm" at bounding box center [583, 413] width 92 height 11
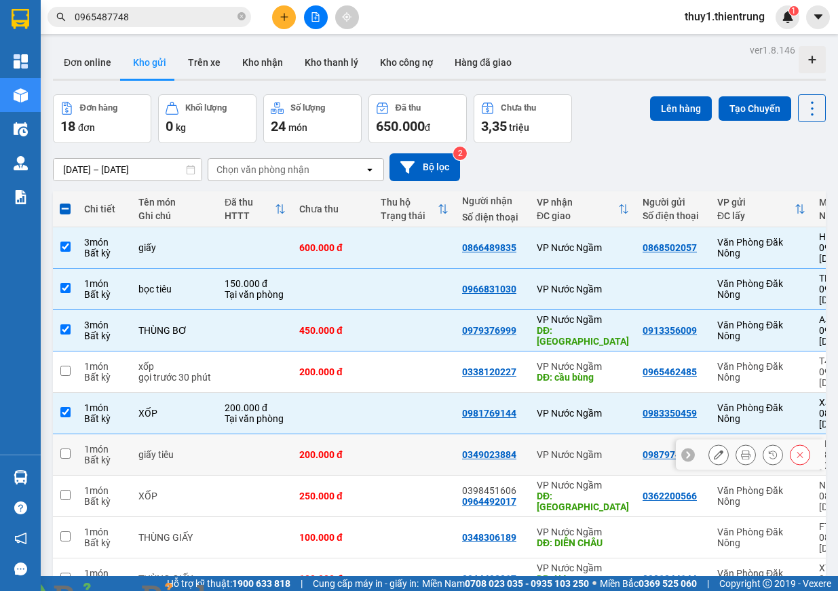
click at [377, 434] on td at bounding box center [414, 454] width 81 height 41
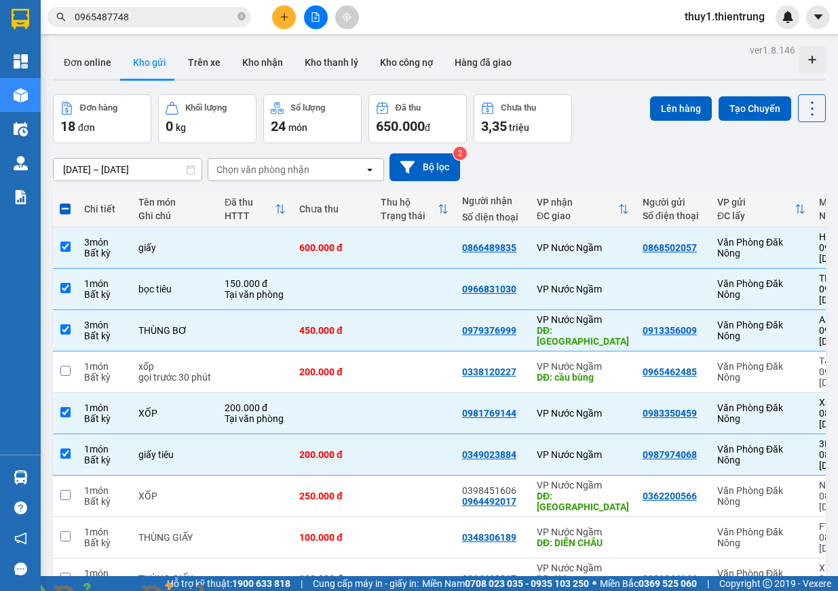
drag, startPoint x: 498, startPoint y: 435, endPoint x: 483, endPoint y: 458, distance: 27.5
click at [250, 590] on img at bounding box center [246, 599] width 8 height 8
click at [670, 113] on button "Lên hàng" at bounding box center [681, 108] width 62 height 24
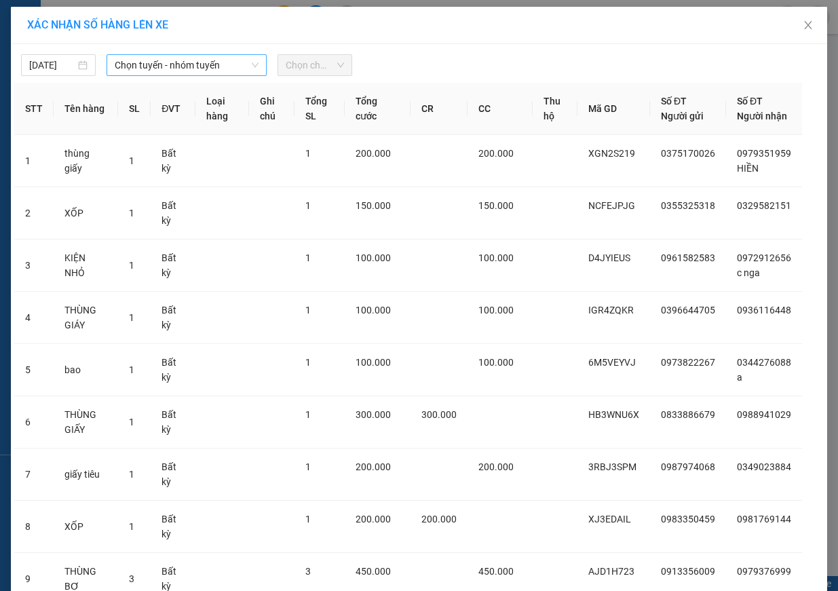
click at [170, 62] on span "Chọn tuyến - nhóm tuyến" at bounding box center [187, 65] width 144 height 20
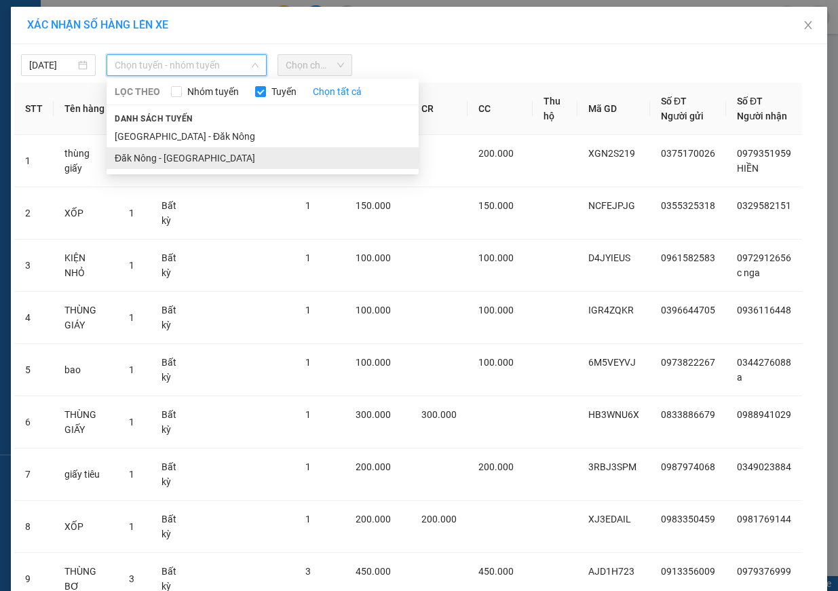
click at [179, 154] on li "Đăk Nông - [GEOGRAPHIC_DATA]" at bounding box center [263, 158] width 312 height 22
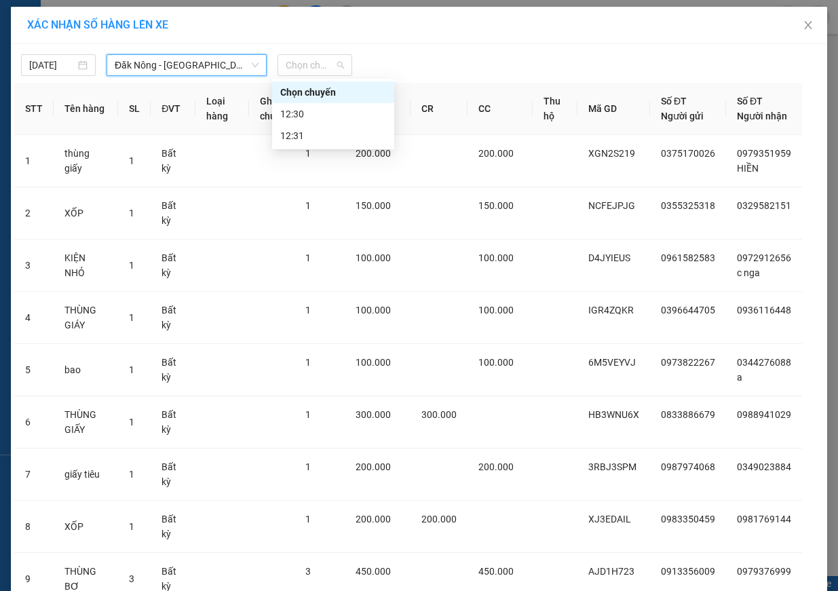
drag, startPoint x: 309, startPoint y: 56, endPoint x: 321, endPoint y: 81, distance: 27.6
click at [309, 60] on span "Chọn chuyến" at bounding box center [315, 65] width 58 height 20
click at [318, 111] on div "12:30" at bounding box center [333, 114] width 106 height 15
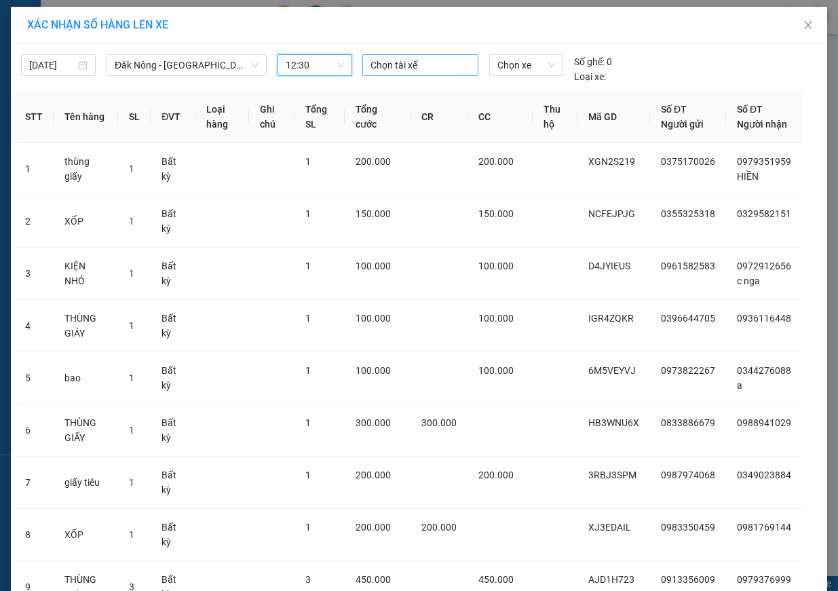
click at [407, 67] on div at bounding box center [420, 65] width 109 height 16
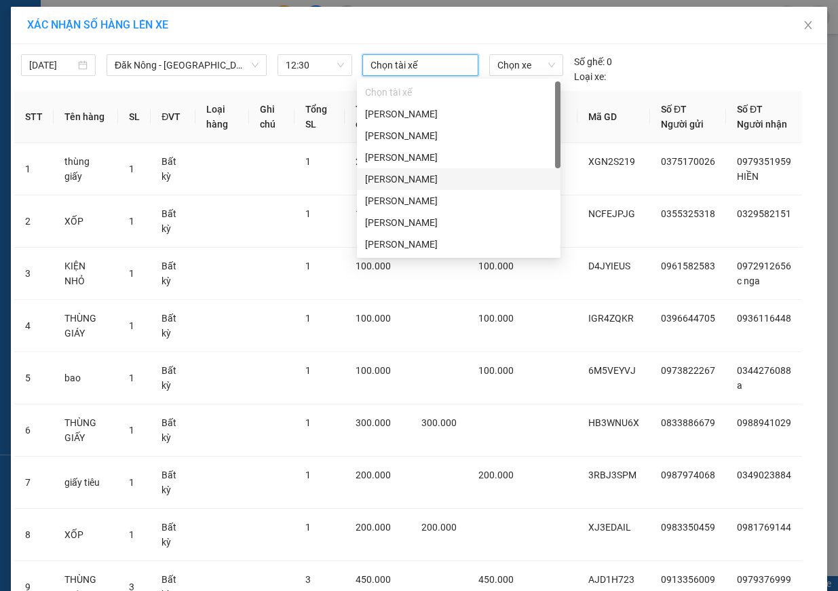
click at [430, 170] on div "[PERSON_NAME]" at bounding box center [459, 179] width 204 height 22
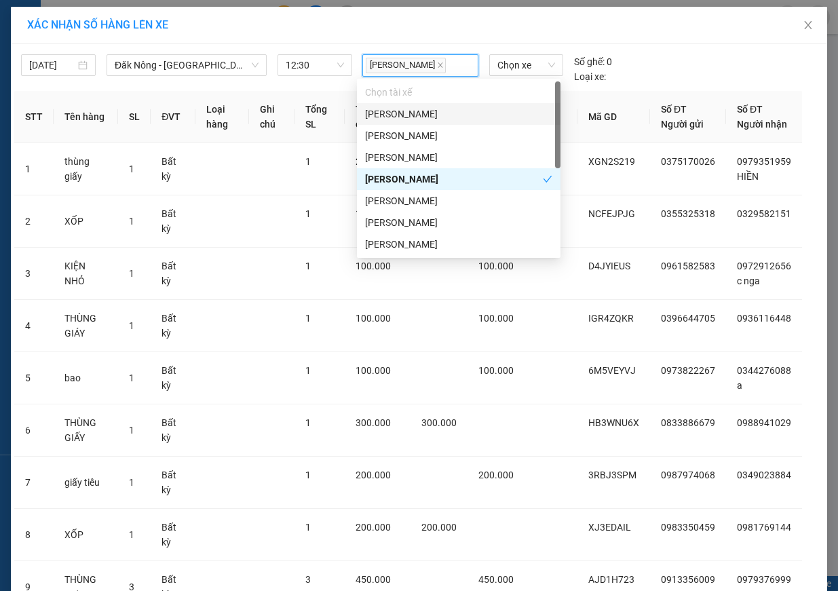
click at [425, 112] on div "[PERSON_NAME]" at bounding box center [458, 114] width 187 height 15
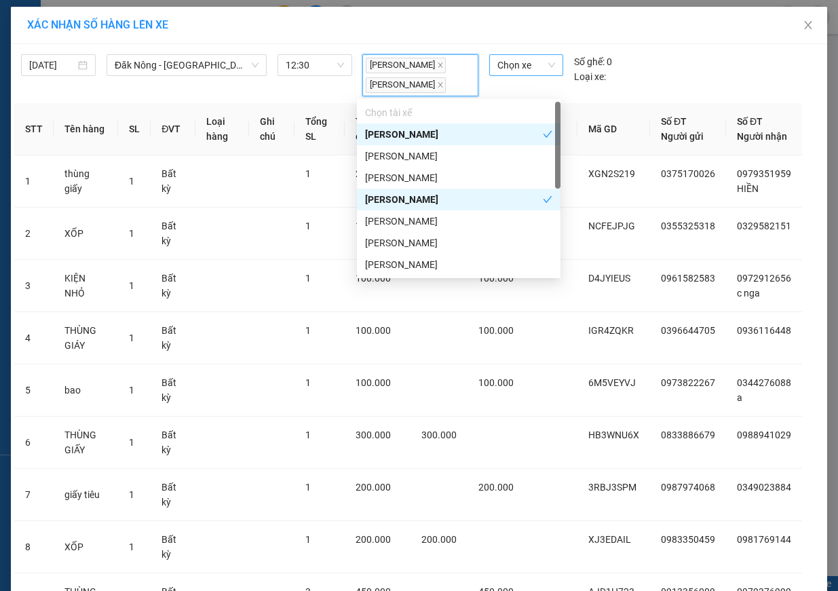
click at [530, 62] on span "Chọn xe" at bounding box center [526, 65] width 58 height 20
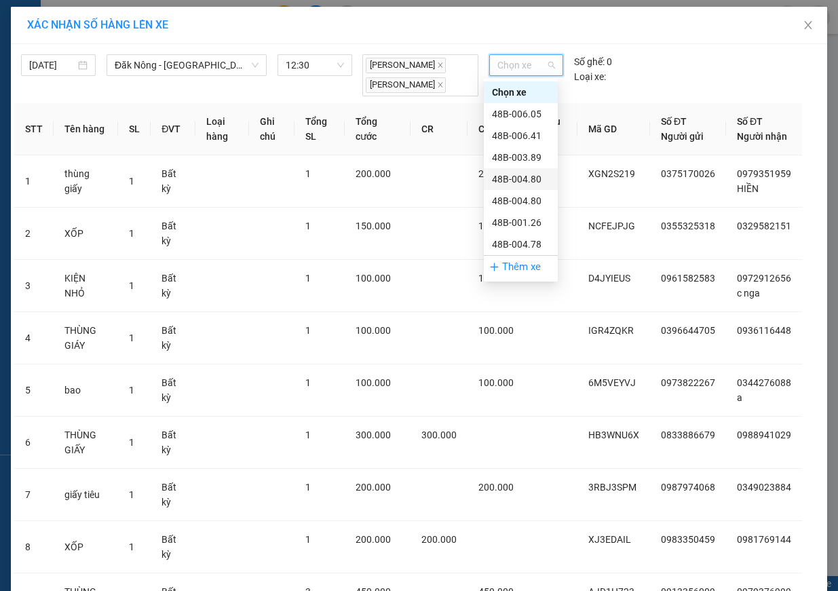
click at [537, 179] on div "48B-004.80" at bounding box center [521, 179] width 58 height 15
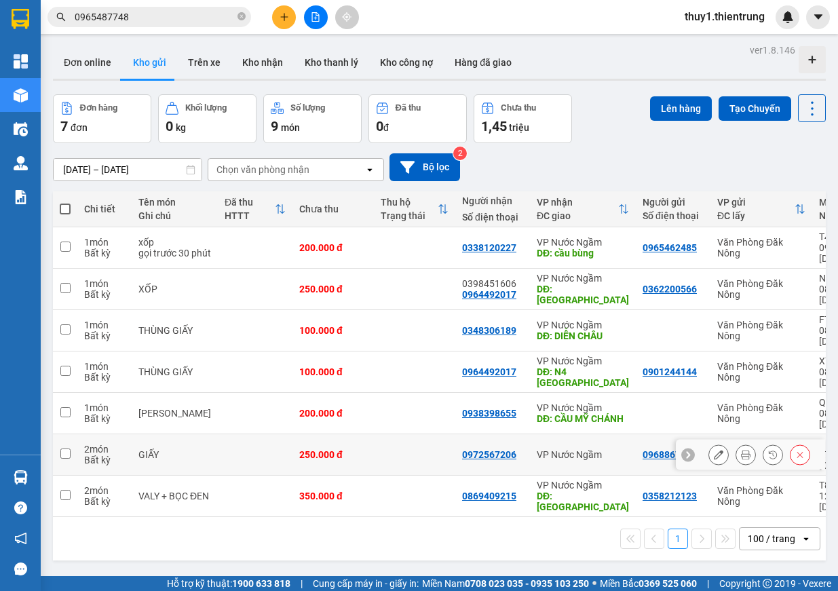
click at [558, 449] on div "VP Nước Ngầm" at bounding box center [583, 454] width 92 height 11
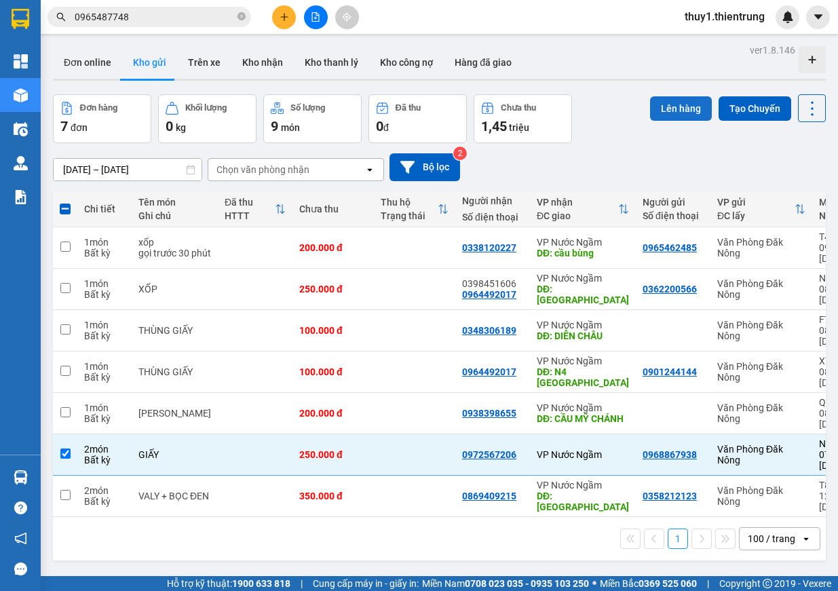
click at [671, 107] on button "Lên hàng" at bounding box center [681, 108] width 62 height 24
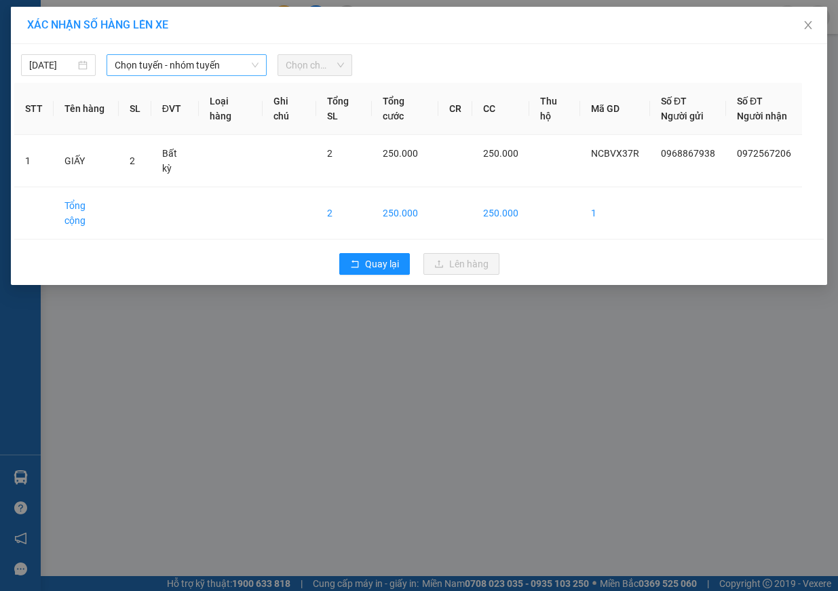
click at [168, 64] on span "Chọn tuyến - nhóm tuyến" at bounding box center [187, 65] width 144 height 20
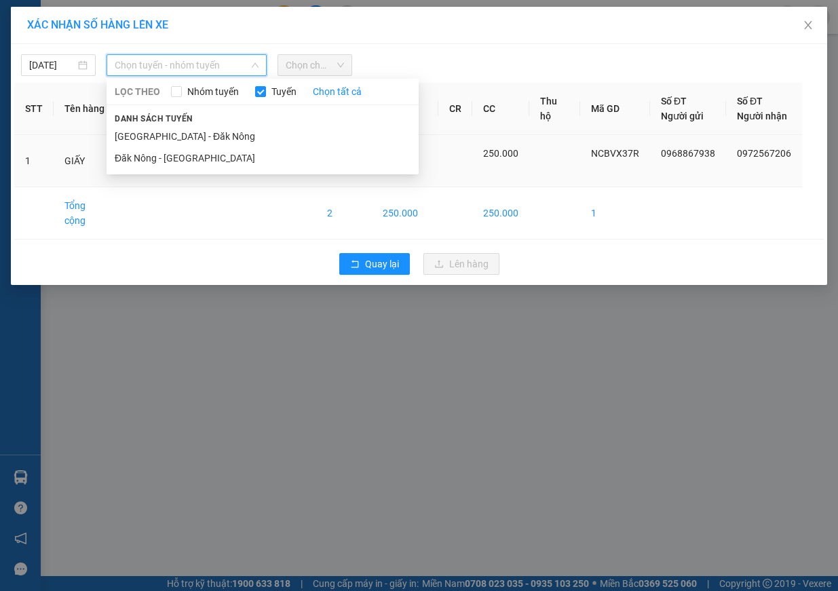
click at [177, 155] on li "Đăk Nông - [GEOGRAPHIC_DATA]" at bounding box center [263, 158] width 312 height 22
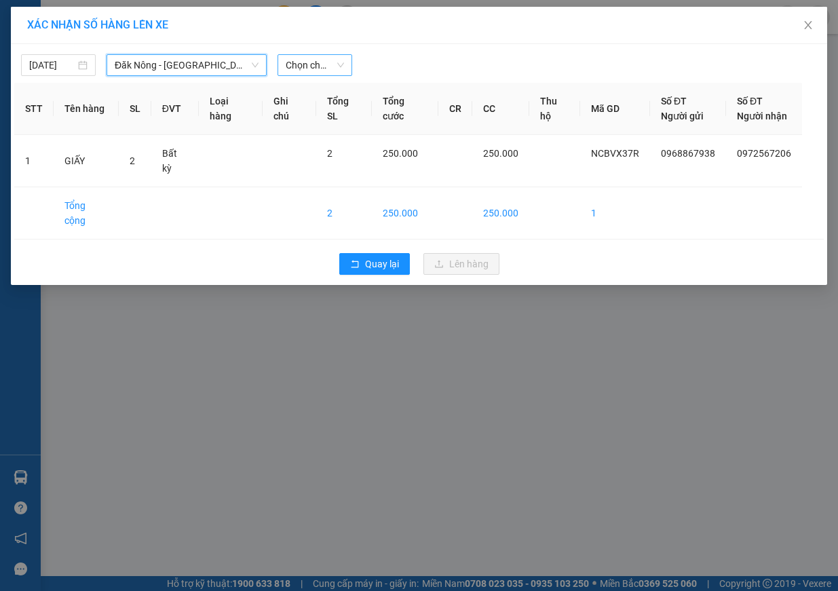
click at [319, 60] on span "Chọn chuyến" at bounding box center [315, 65] width 58 height 20
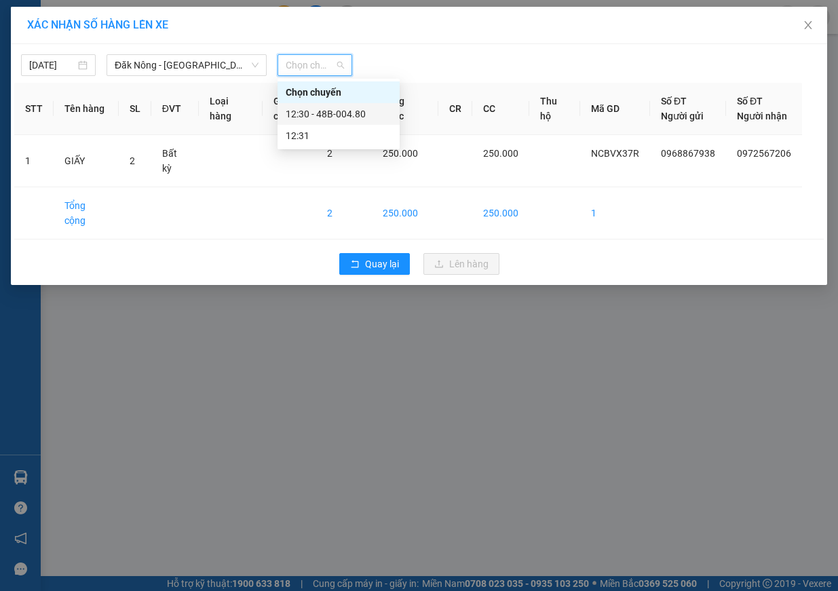
click at [333, 108] on div "12:30 - 48B-004.80" at bounding box center [339, 114] width 106 height 15
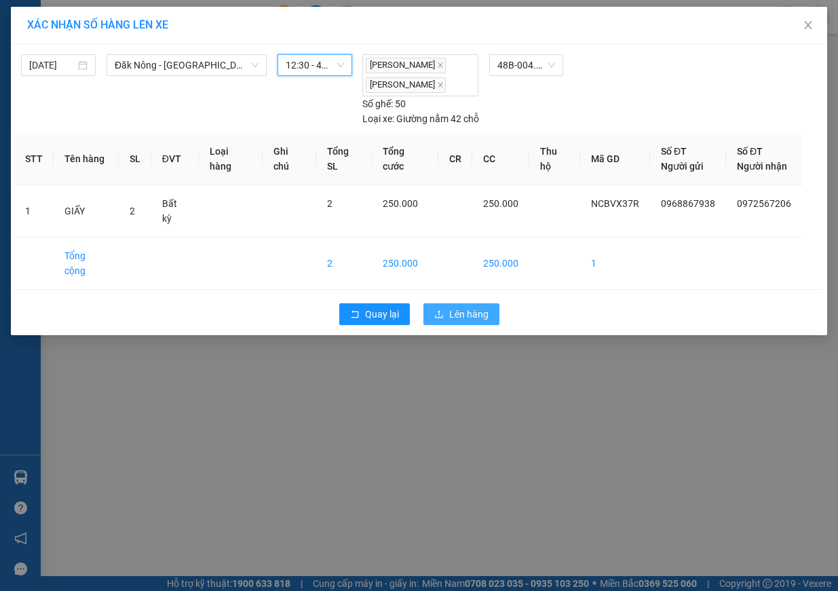
click at [460, 303] on button "Lên hàng" at bounding box center [461, 314] width 76 height 22
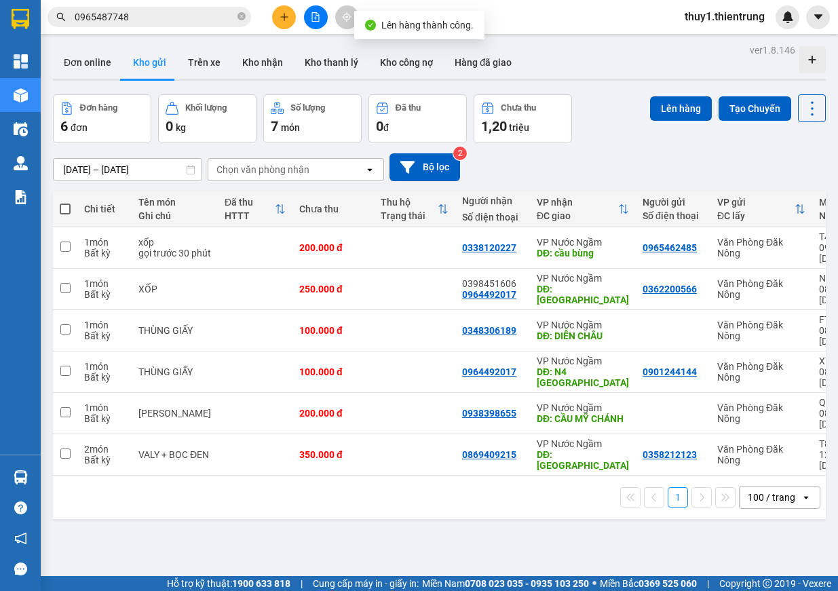
click at [218, 214] on th "Đã thu HTTT" at bounding box center [255, 209] width 75 height 36
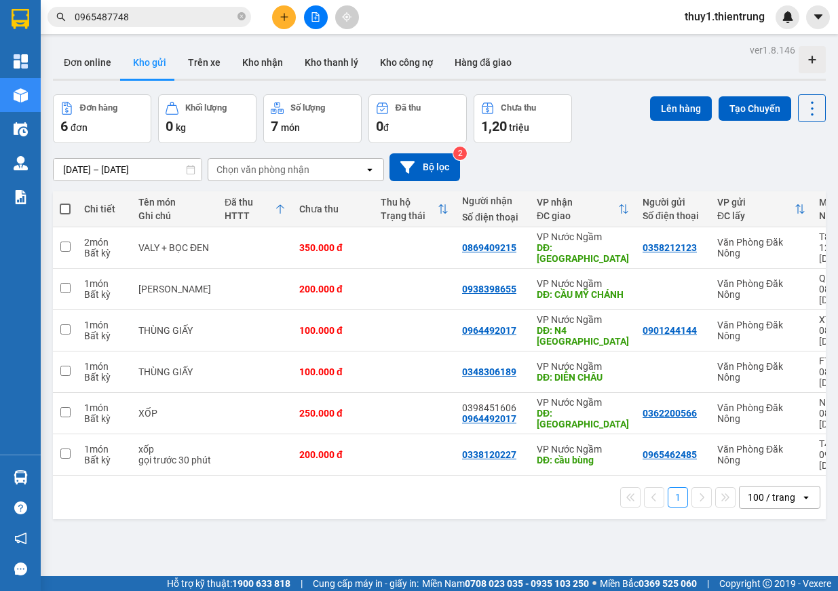
click at [67, 207] on span at bounding box center [65, 209] width 11 height 11
click at [65, 202] on input "checkbox" at bounding box center [65, 202] width 0 height 0
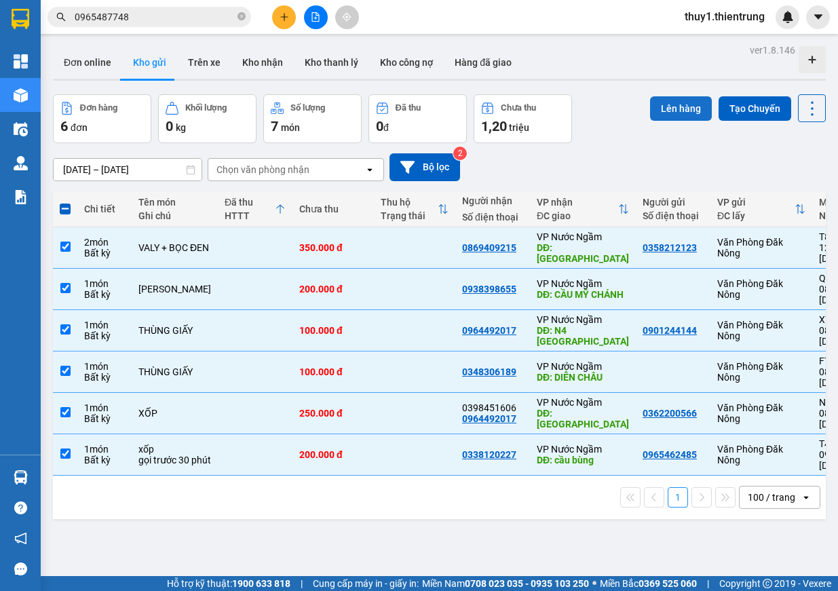
click at [695, 105] on button "Lên hàng" at bounding box center [681, 108] width 62 height 24
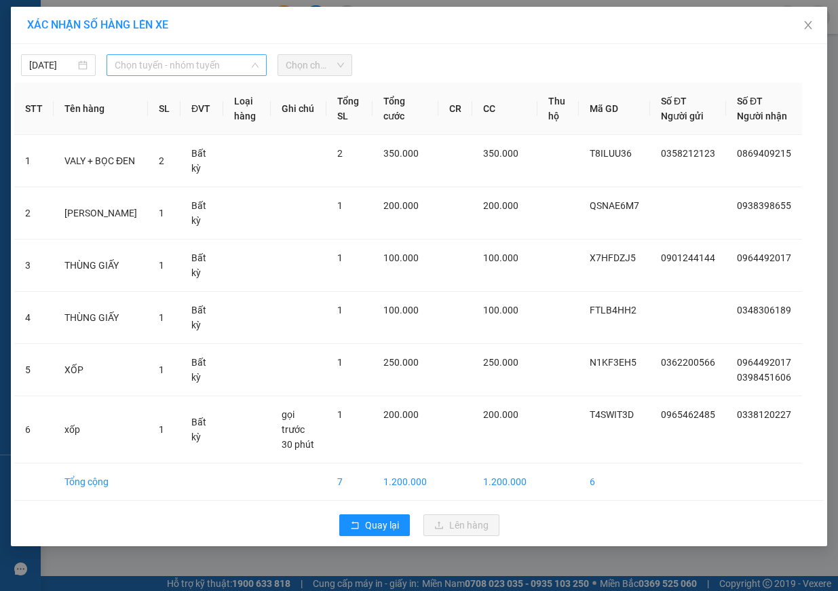
click at [165, 56] on span "Chọn tuyến - nhóm tuyến" at bounding box center [187, 65] width 144 height 20
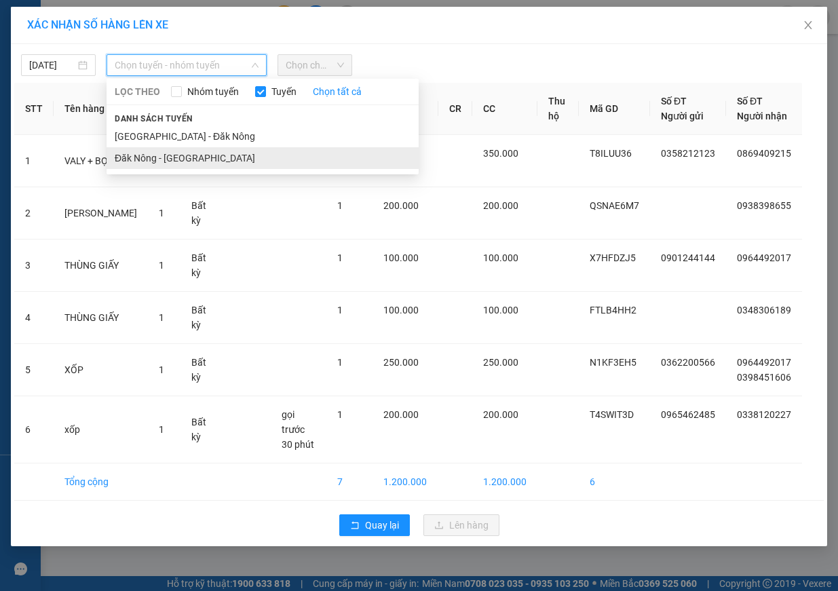
click at [124, 157] on li "Đăk Nông - [GEOGRAPHIC_DATA]" at bounding box center [263, 158] width 312 height 22
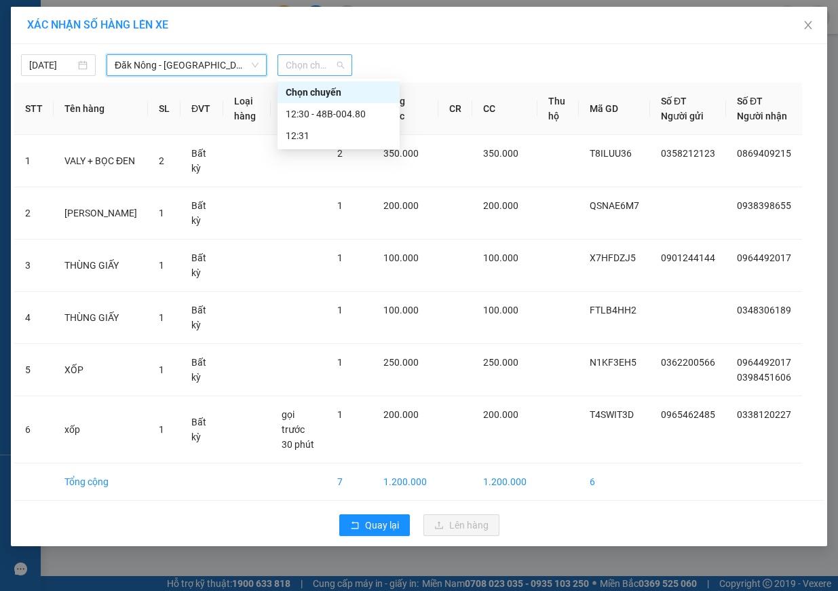
click at [318, 66] on span "Chọn chuyến" at bounding box center [315, 65] width 58 height 20
click at [349, 135] on div "12:31" at bounding box center [339, 135] width 106 height 15
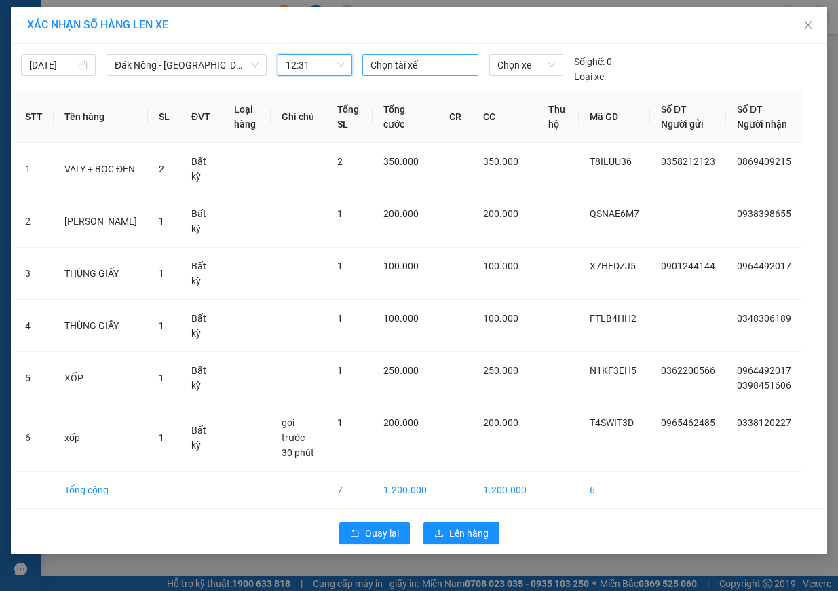
click at [444, 65] on div at bounding box center [420, 65] width 109 height 16
click at [529, 60] on span "Chọn xe" at bounding box center [526, 65] width 58 height 20
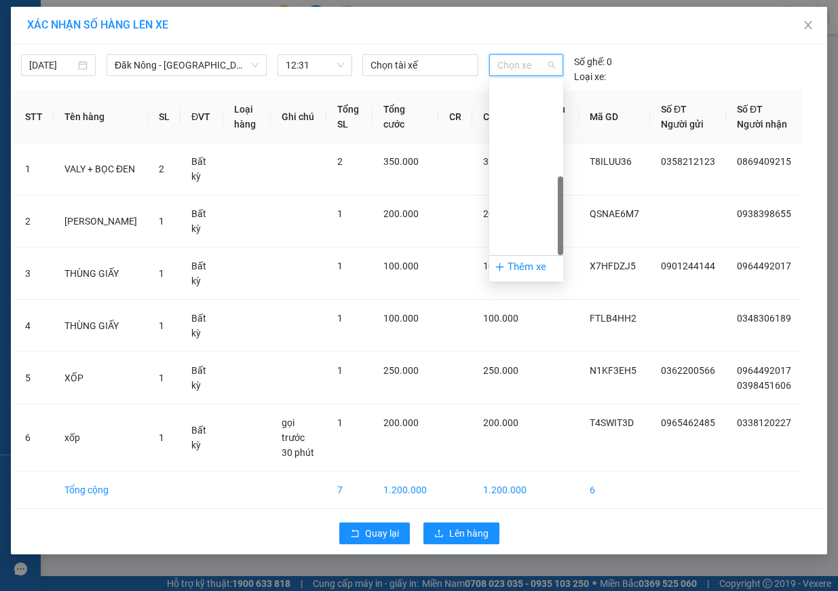
click at [520, 411] on div "48F-001.45" at bounding box center [526, 418] width 58 height 15
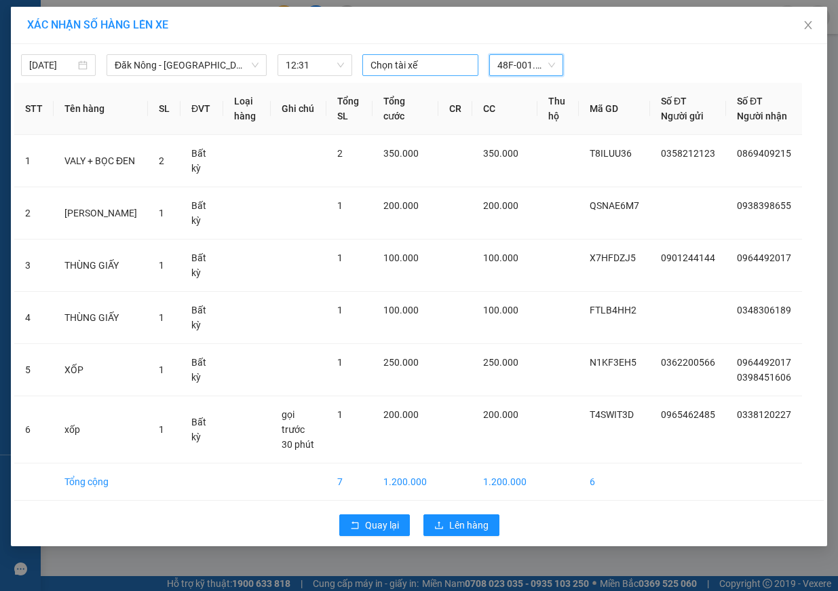
click at [404, 65] on div at bounding box center [420, 65] width 109 height 16
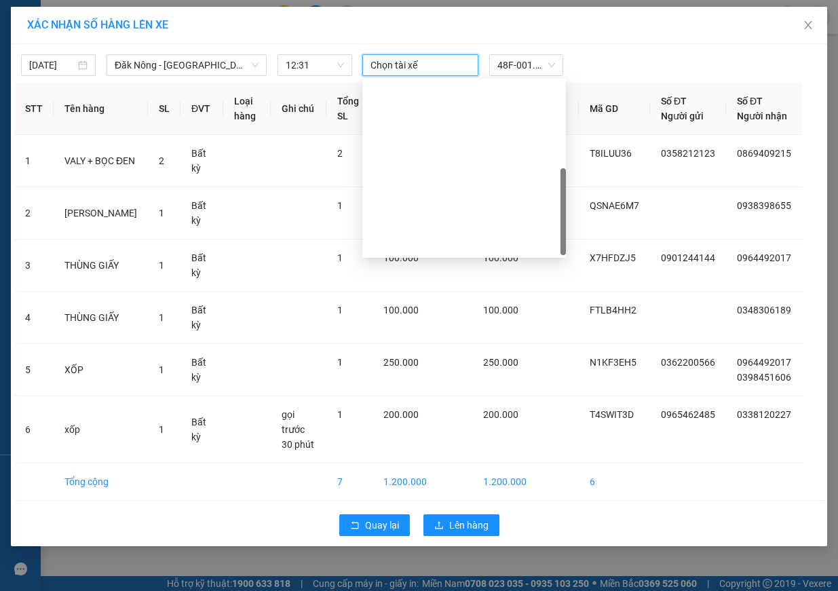
click at [473, 432] on div "[PERSON_NAME]" at bounding box center [463, 439] width 187 height 15
click at [472, 302] on div "[PERSON_NAME]" at bounding box center [463, 309] width 187 height 15
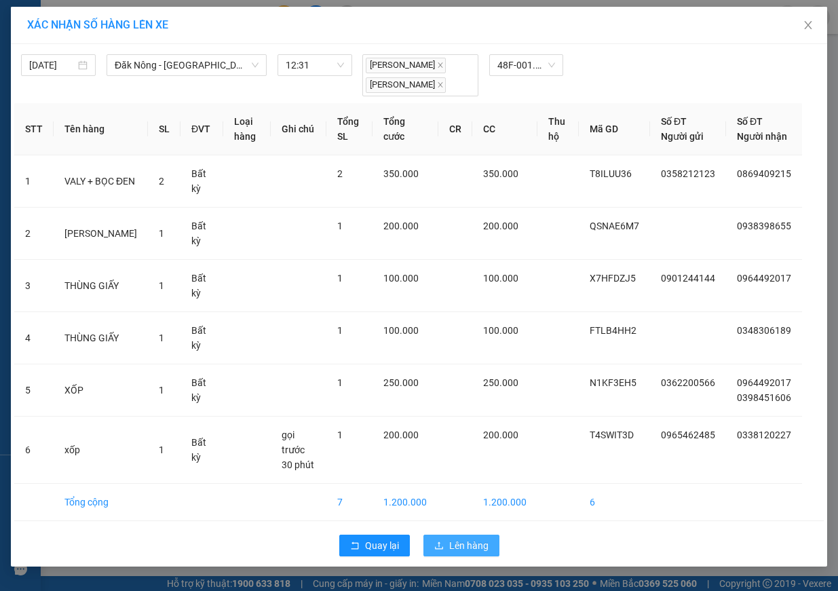
click at [446, 548] on button "Lên hàng" at bounding box center [461, 546] width 76 height 22
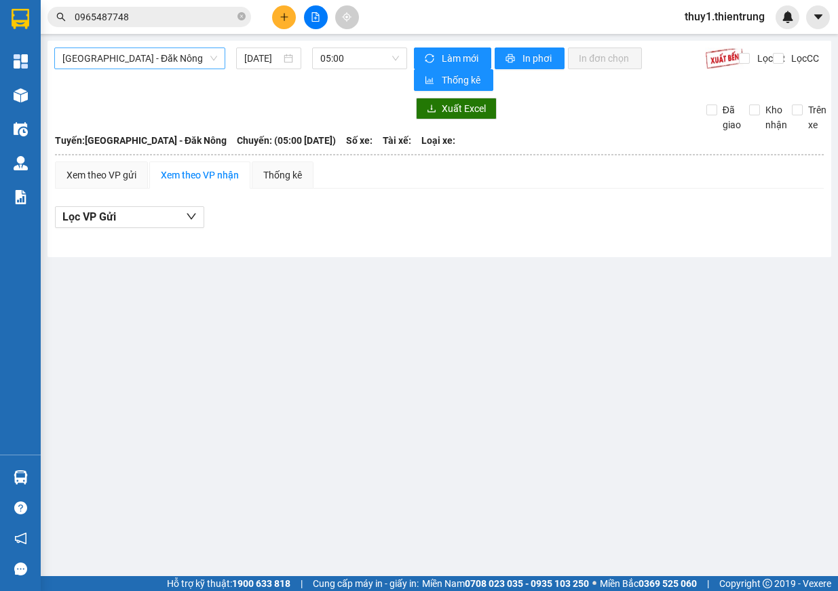
click at [138, 56] on span "[GEOGRAPHIC_DATA] - Đăk Nông" at bounding box center [139, 58] width 155 height 20
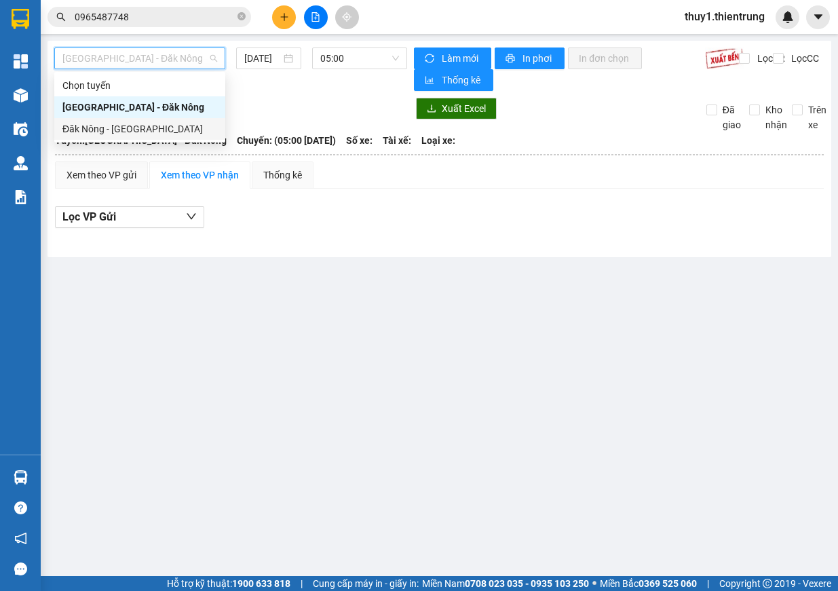
drag, startPoint x: 141, startPoint y: 123, endPoint x: 180, endPoint y: 114, distance: 40.3
click at [141, 123] on div "Đăk Nông - [GEOGRAPHIC_DATA]" at bounding box center [139, 128] width 155 height 15
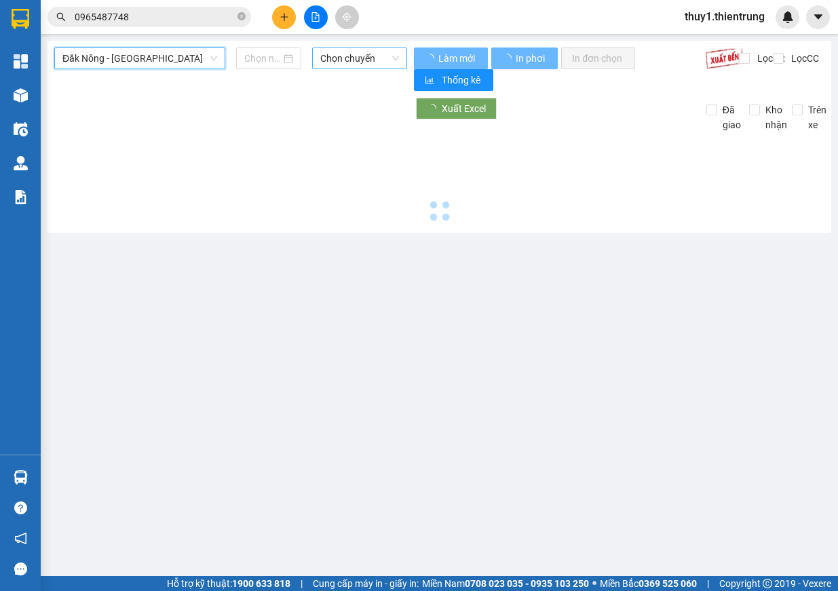
type input "[DATE]"
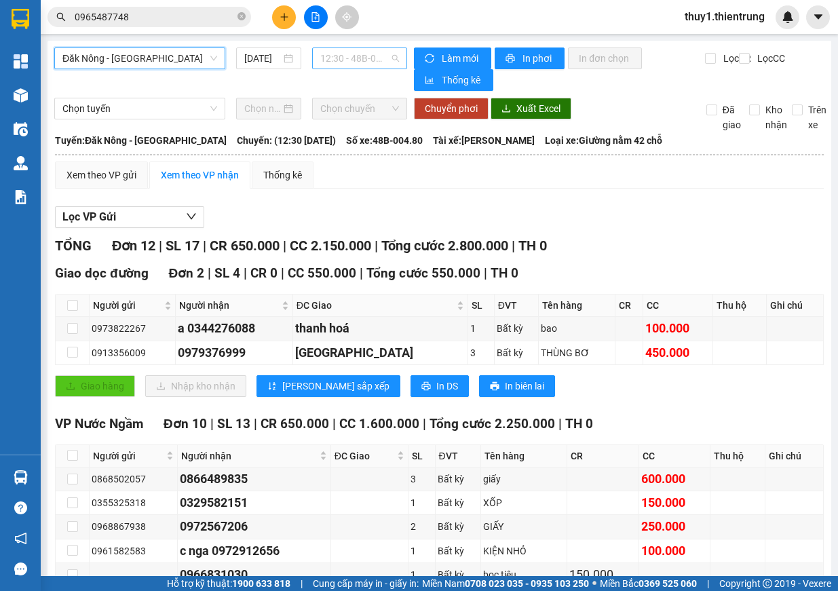
click at [364, 53] on span "12:30 - 48B-004.80" at bounding box center [359, 58] width 79 height 20
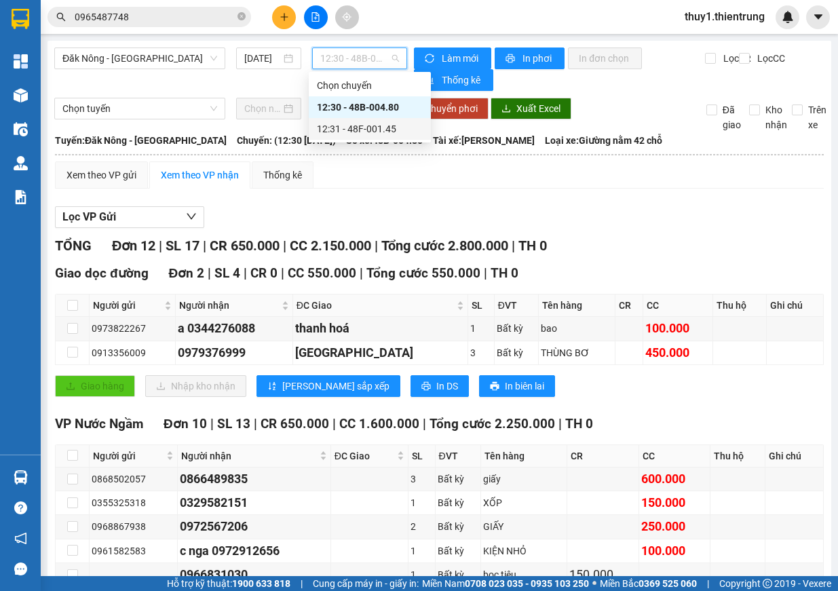
click at [364, 124] on div "12:31 - 48F-001.45" at bounding box center [370, 128] width 106 height 15
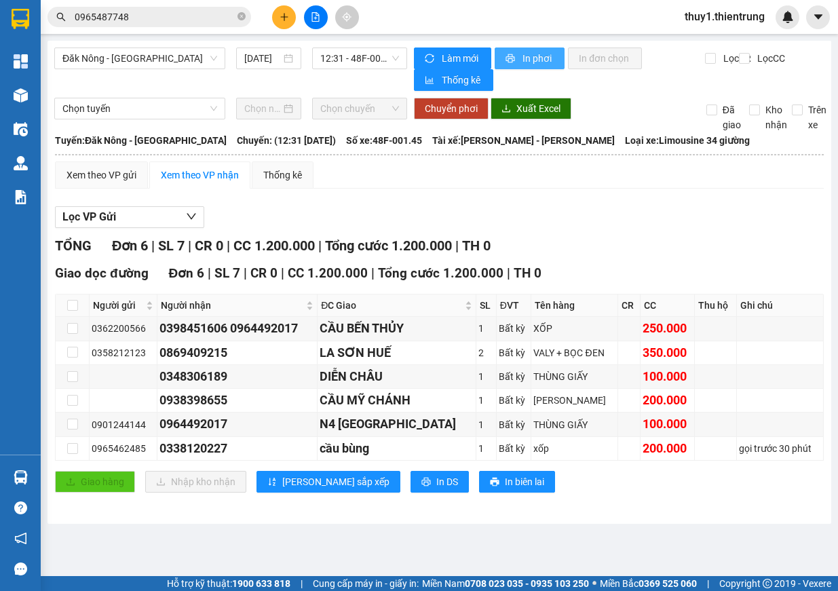
click at [539, 50] on button "In phơi" at bounding box center [530, 58] width 70 height 22
click at [180, 66] on span "Đăk Nông - [GEOGRAPHIC_DATA]" at bounding box center [139, 58] width 155 height 20
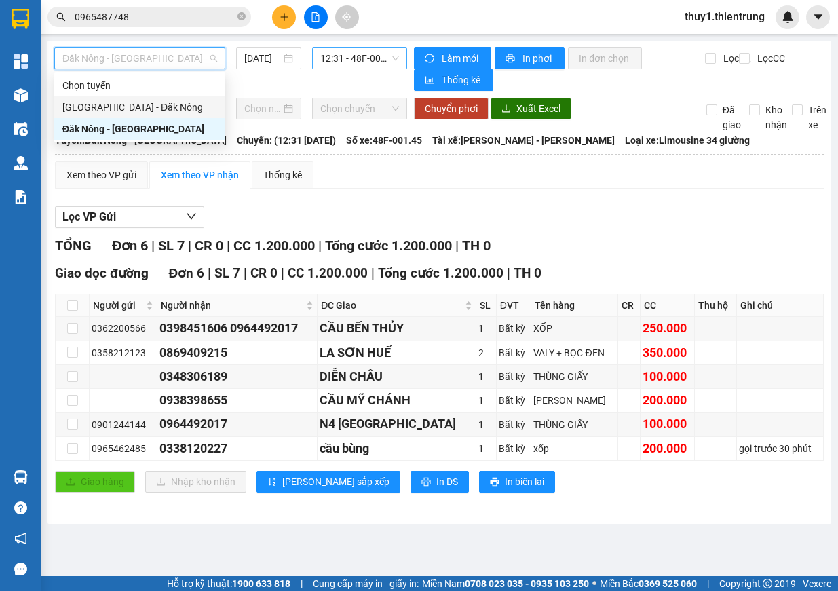
click at [359, 60] on span "12:31 - 48F-001.45" at bounding box center [359, 58] width 79 height 20
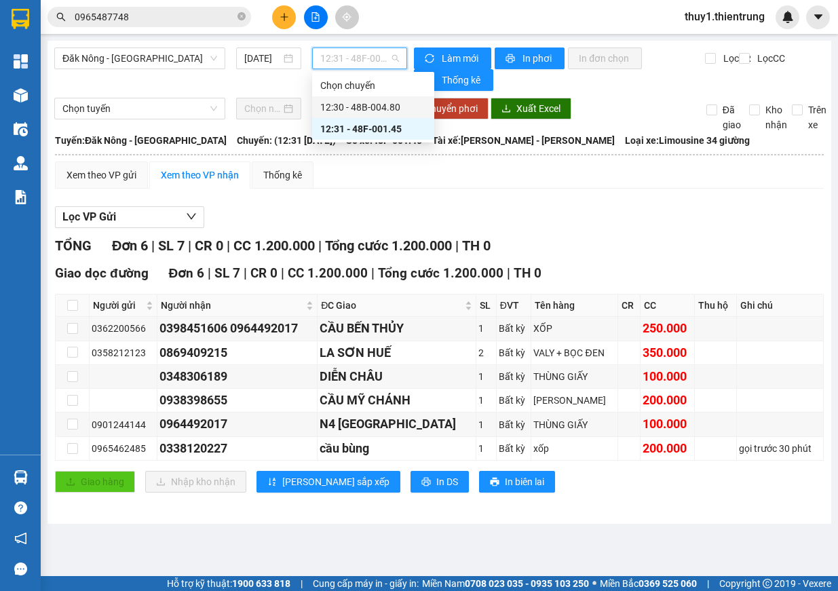
click at [371, 109] on div "12:30 - 48B-004.80" at bounding box center [373, 107] width 106 height 15
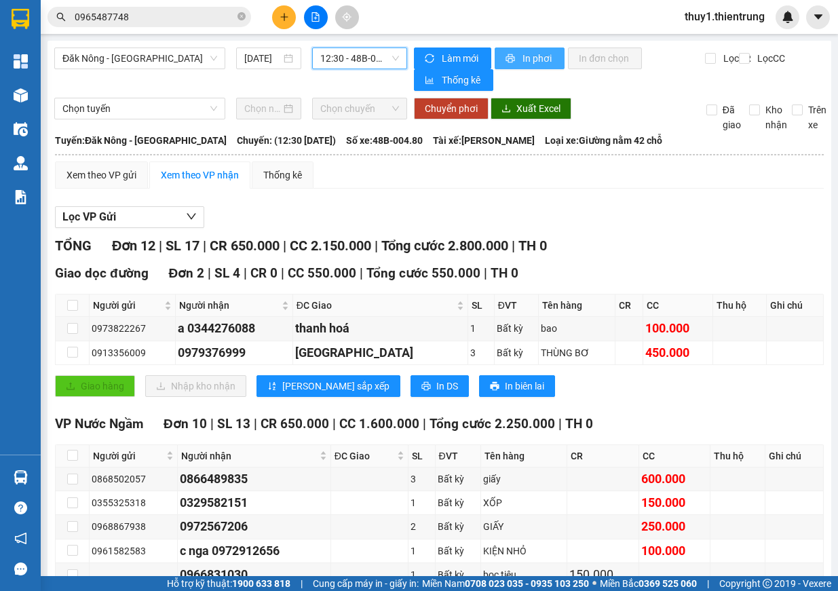
click at [524, 56] on span "In phơi" at bounding box center [537, 58] width 31 height 15
click at [522, 58] on span "In phơi" at bounding box center [537, 58] width 31 height 15
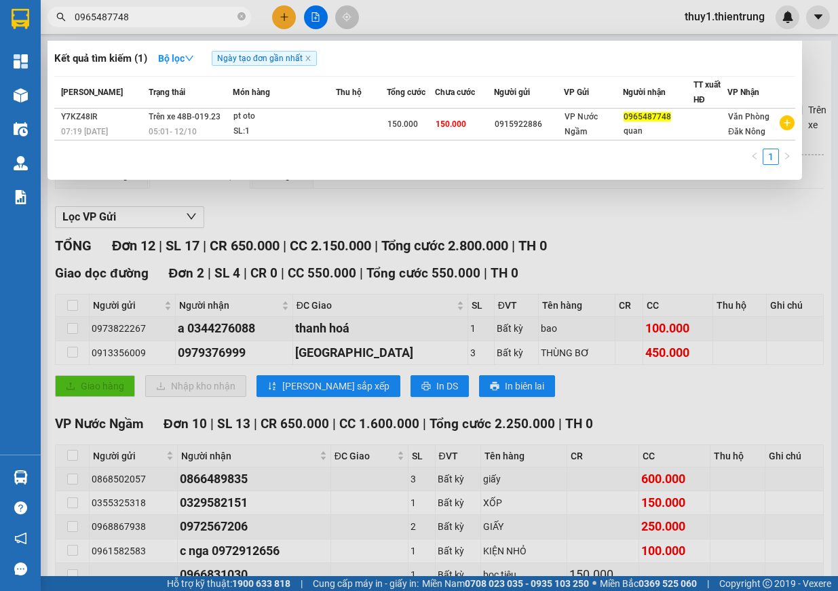
click at [136, 14] on input "0965487748" at bounding box center [155, 16] width 160 height 15
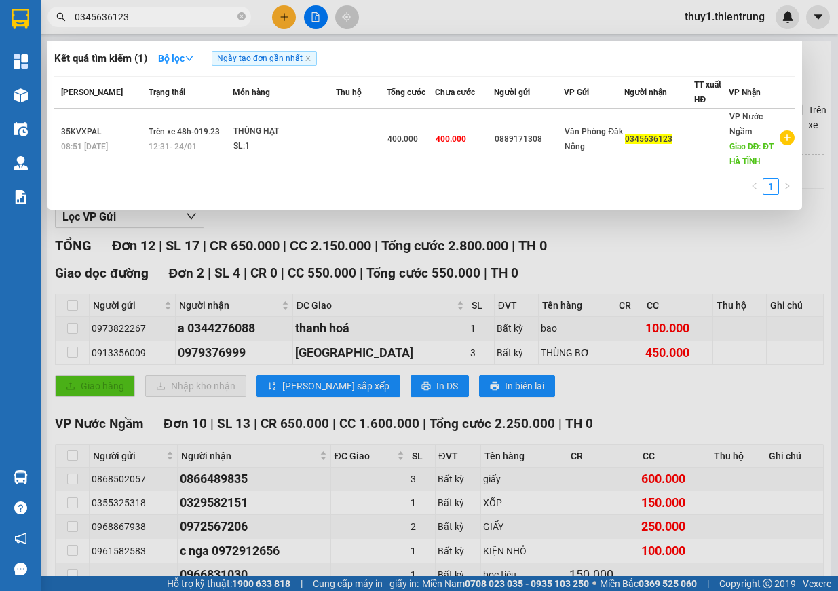
type input "0345636123"
click at [802, 242] on div at bounding box center [419, 295] width 838 height 591
